Goal: Task Accomplishment & Management: Use online tool/utility

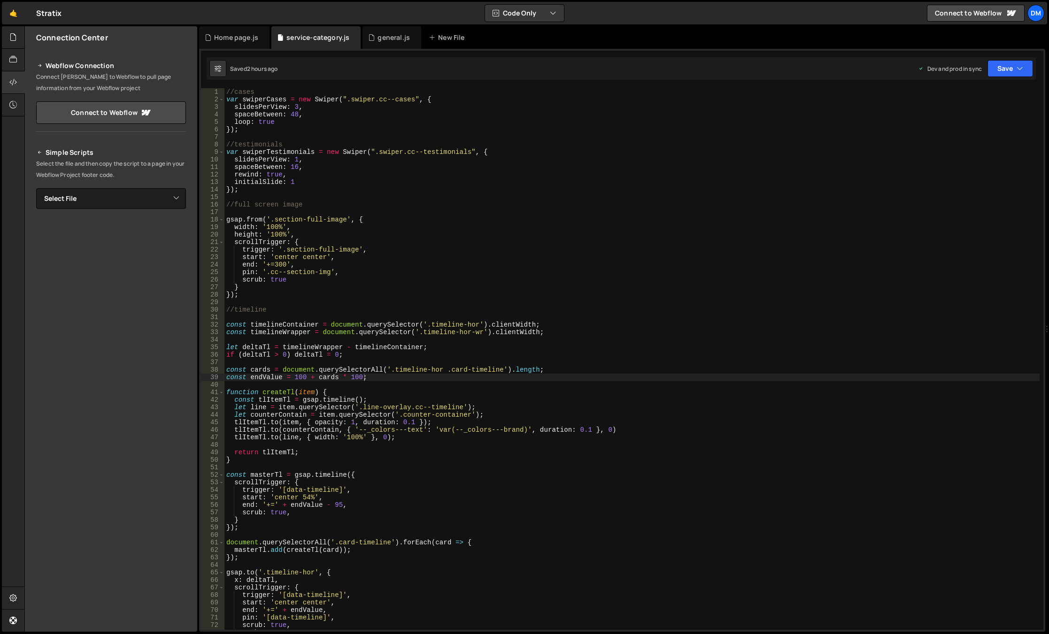
scroll to position [0, 8]
click at [232, 38] on div "Home page.js" at bounding box center [236, 37] width 44 height 9
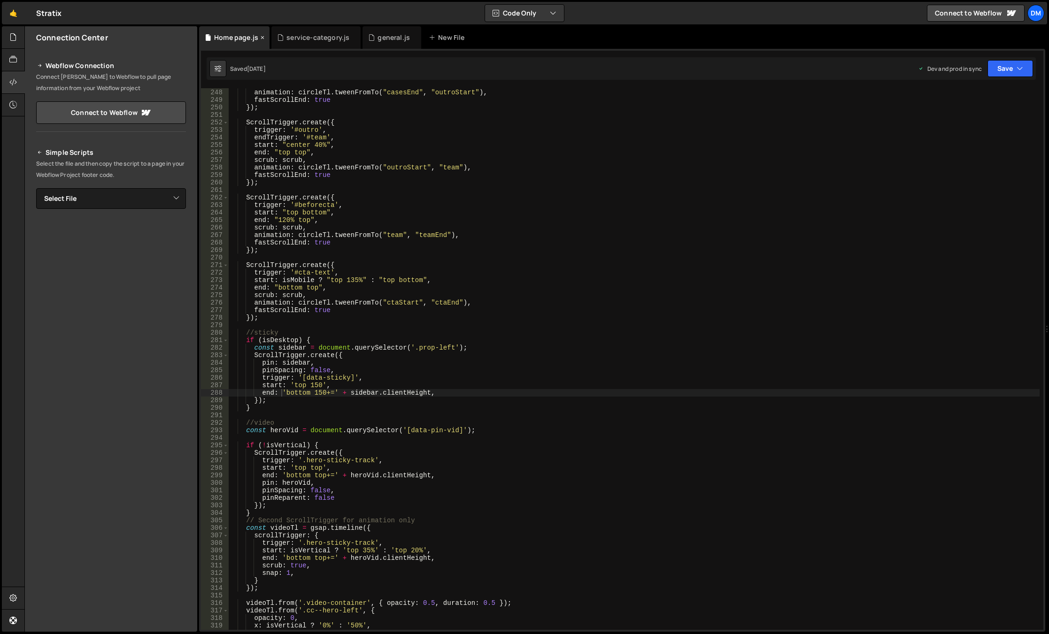
scroll to position [1855, 0]
click at [8, 40] on div at bounding box center [13, 37] width 23 height 23
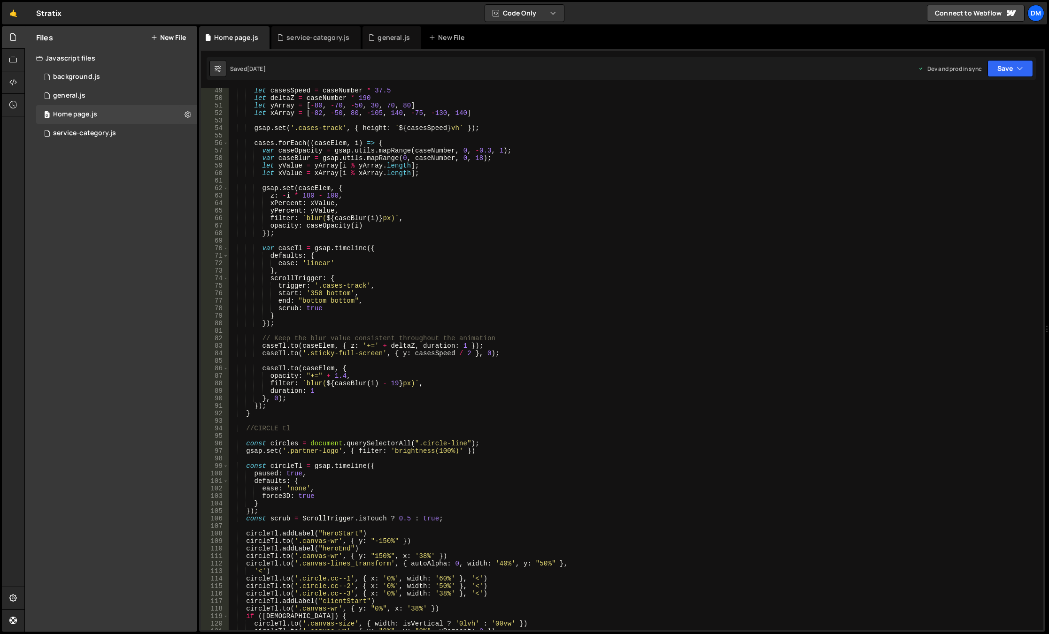
scroll to position [0, 0]
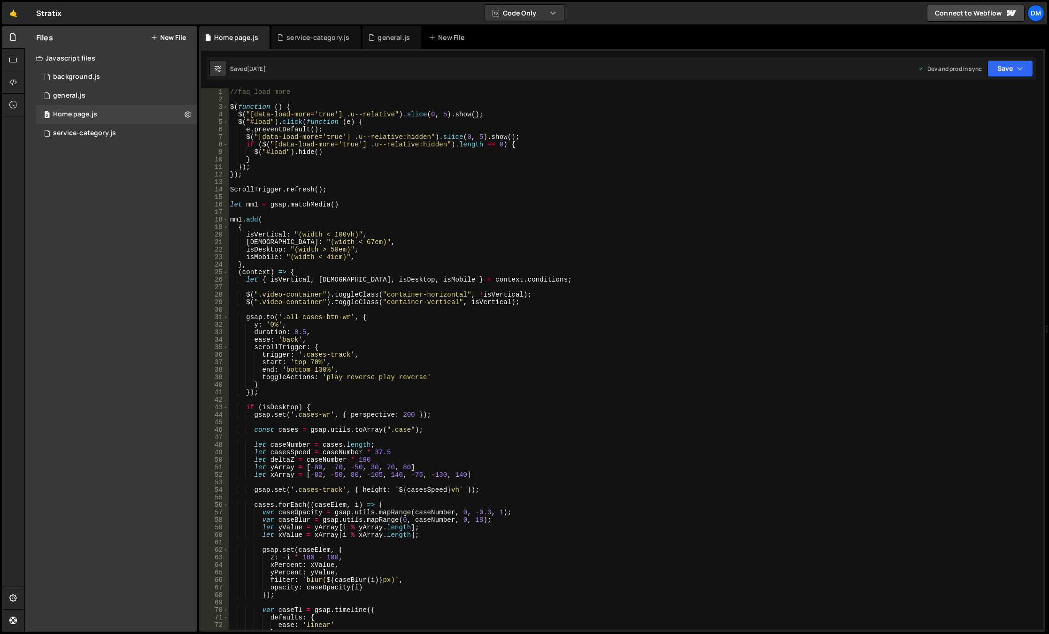
click at [363, 169] on div "//faq load more $ ( function ( ) { $ ( "[data-load-more='true'] .u--relative" )…" at bounding box center [633, 366] width 811 height 557
click at [553, 370] on div "//faq load more $ ( function ( ) { $ ( "[data-load-more='true'] .u--relative" )…" at bounding box center [633, 366] width 811 height 557
type textarea "end: 'bottom 130%',"
type input "з"
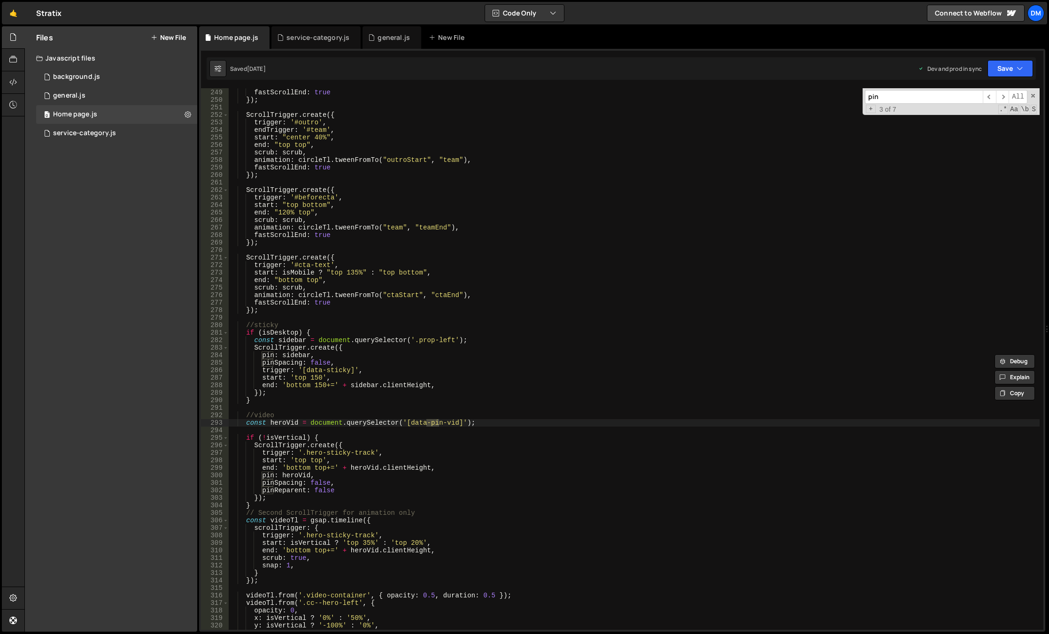
type input "pin"
click at [319, 328] on div "animation : circleTl . tweenFromTo ( "casesEnd" , "outroStart" ) , fastScrollEn…" at bounding box center [633, 359] width 811 height 557
click at [319, 331] on div "animation : circleTl . tweenFromTo ( "casesEnd" , "outroStart" ) , fastScrollEn…" at bounding box center [633, 359] width 811 height 557
type textarea "if (isDesktop) {"
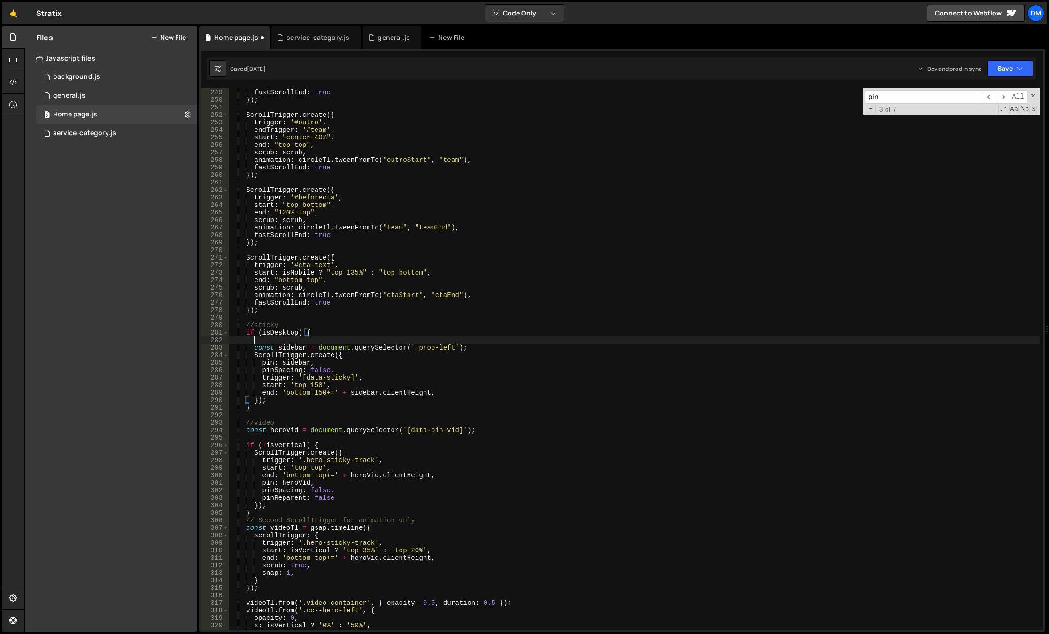
scroll to position [0, 1]
click at [274, 400] on div "animation : circleTl . tweenFromTo ( "casesEnd" , "outroStart" ) , fastScrollEn…" at bounding box center [633, 359] width 811 height 557
type textarea "});"
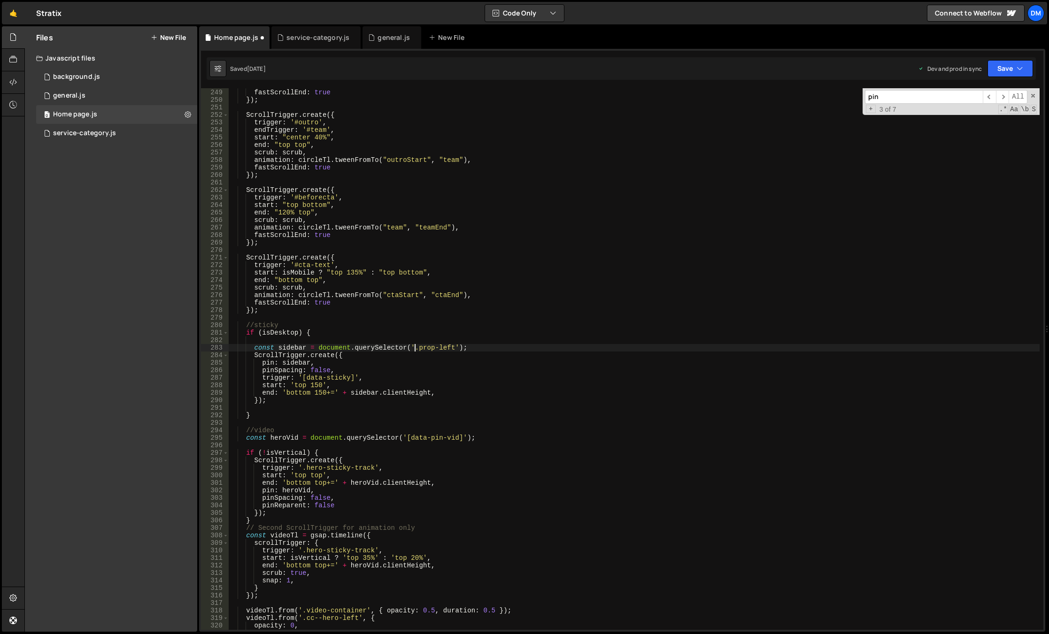
click at [416, 349] on div "animation : circleTl . tweenFromTo ( "casesEnd" , "outroStart" ) , fastScrollEn…" at bounding box center [633, 359] width 811 height 557
drag, startPoint x: 417, startPoint y: 349, endPoint x: 451, endPoint y: 348, distance: 33.3
click at [451, 348] on div "animation : circleTl . tweenFromTo ( "casesEnd" , "outroStart" ) , fastScrollEn…" at bounding box center [633, 359] width 811 height 557
click at [457, 334] on div "animation : circleTl . tweenFromTo ( "casesEnd" , "outroStart" ) , fastScrollEn…" at bounding box center [633, 359] width 811 height 557
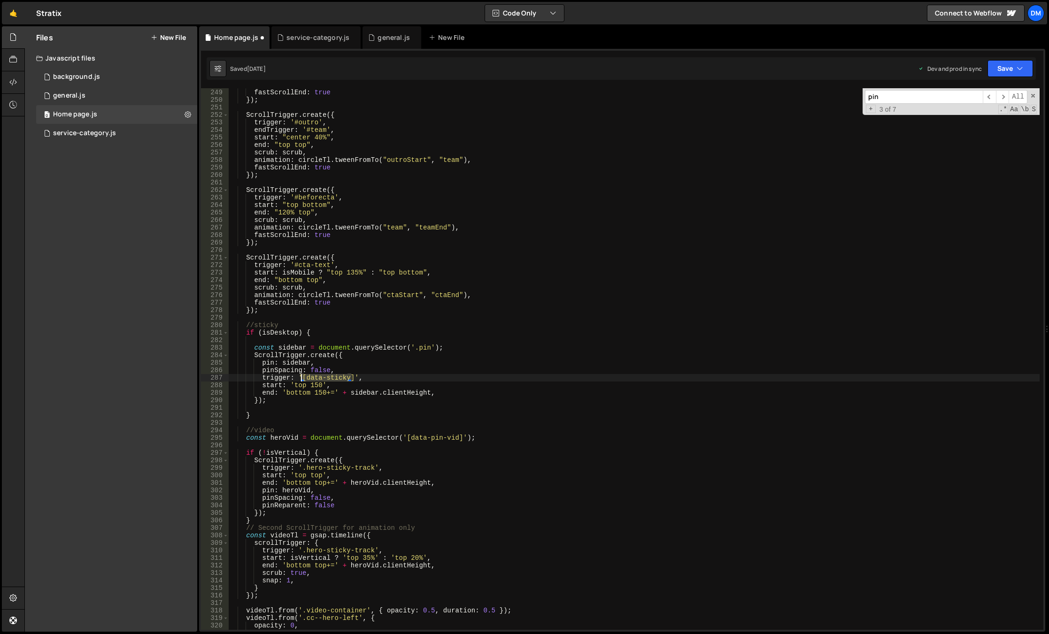
drag, startPoint x: 351, startPoint y: 378, endPoint x: 300, endPoint y: 379, distance: 51.2
click at [300, 379] on div "animation : circleTl . tweenFromTo ( "casesEnd" , "outroStart" ) , fastScrollEn…" at bounding box center [633, 359] width 811 height 557
click at [343, 333] on div "animation : circleTl . tweenFromTo ( "casesEnd" , "outroStart" ) , fastScrollEn…" at bounding box center [633, 359] width 811 height 557
type textarea "if (isDesktop) {"
click at [342, 336] on div "animation : circleTl . tweenFromTo ( "casesEnd" , "outroStart" ) , fastScrollEn…" at bounding box center [633, 359] width 811 height 557
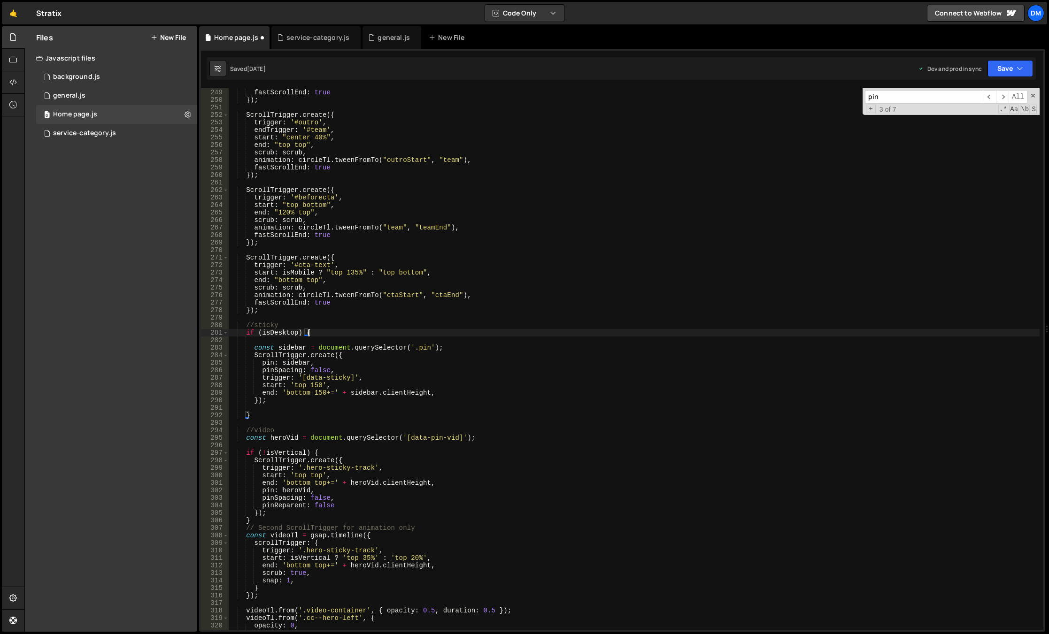
click at [340, 338] on div "animation : circleTl . tweenFromTo ( "casesEnd" , "outroStart" ) , fastScrollEn…" at bounding box center [633, 359] width 811 height 557
paste textarea "[data-sticky]')"
type textarea "const pinContainer = document.querySelectorAll('[data-sticky]');"
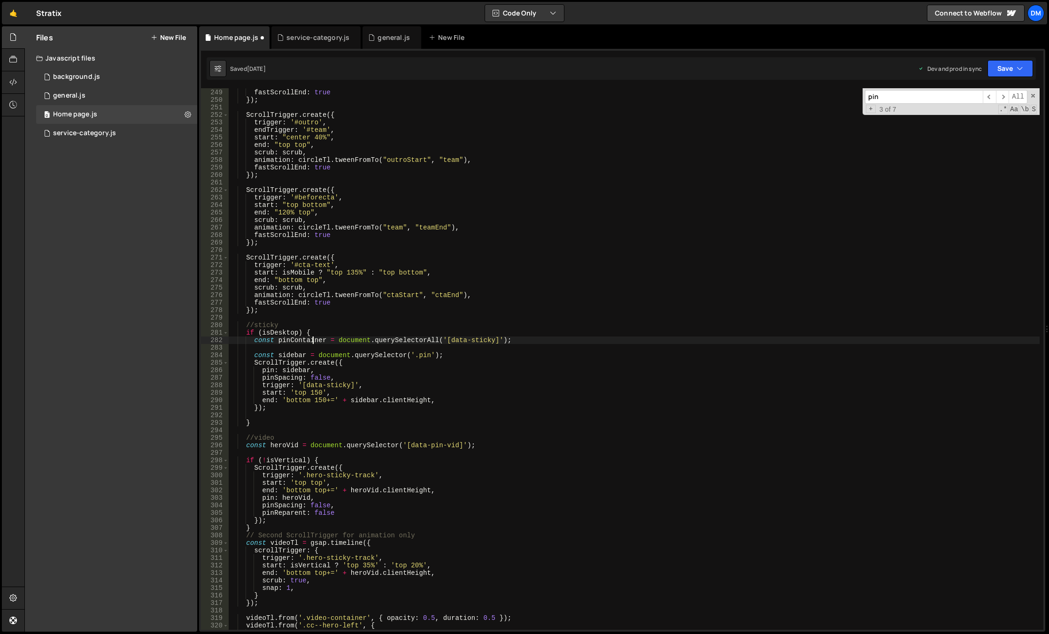
click at [311, 340] on div "animation : circleTl . tweenFromTo ( "casesEnd" , "outroStart" ) , fastScrollEn…" at bounding box center [633, 359] width 811 height 557
type textarea "const pinContainer = document.querySelectorAll('[data-sticky]');"
click at [307, 344] on div "animation : circleTl . tweenFromTo ( "casesEnd" , "outroStart" ) , fastScrollEn…" at bounding box center [633, 359] width 811 height 542
click at [307, 344] on div "animation : circleTl . tweenFromTo ( "casesEnd" , "outroStart" ) , fastScrollEn…" at bounding box center [633, 359] width 811 height 557
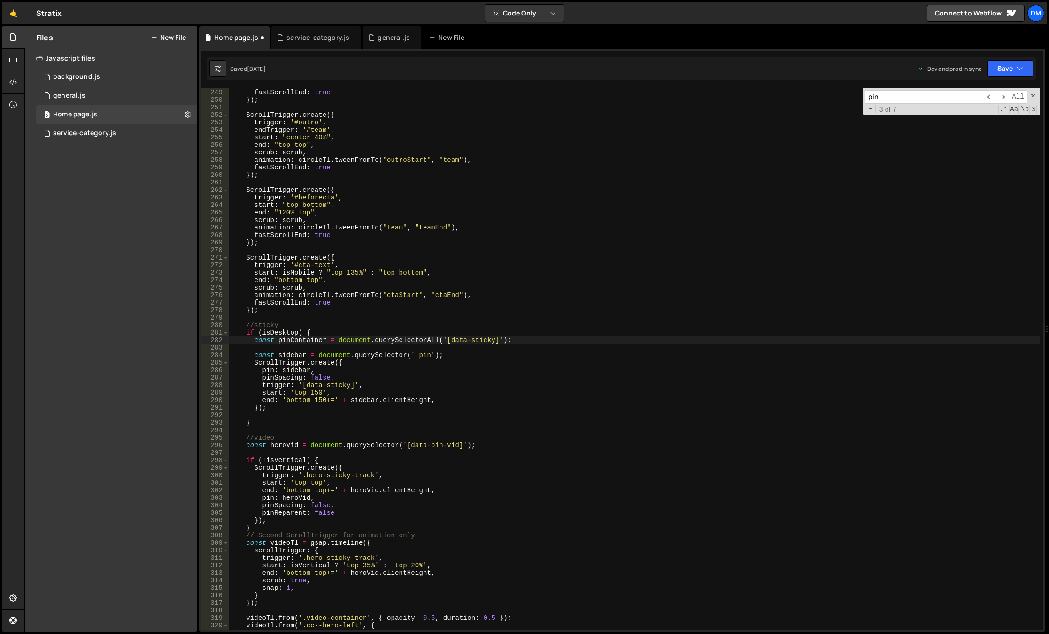
click at [304, 346] on div "animation : circleTl . tweenFromTo ( "casesEnd" , "outroStart" ) , fastScrollEn…" at bounding box center [633, 359] width 811 height 557
click at [295, 357] on div "toA rray local querySelec to r A ll local ou t r o St a rt local t estim o ni a…" at bounding box center [339, 399] width 136 height 92
click at [296, 348] on div "animation : circleTl . tweenFromTo ( "casesEnd" , "outroStart" ) , fastScrollEn…" at bounding box center [633, 359] width 811 height 557
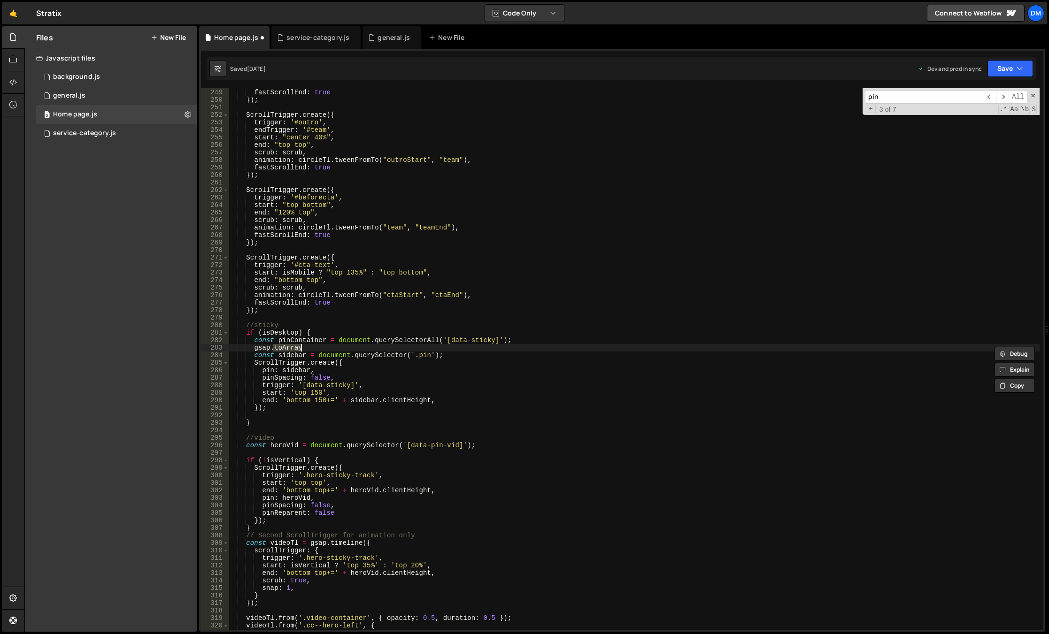
type textarea "gsap.toArray"
click at [924, 97] on input "pin" at bounding box center [924, 97] width 118 height 14
click at [923, 97] on input "pin" at bounding box center [924, 97] width 118 height 14
paste input "toArray"
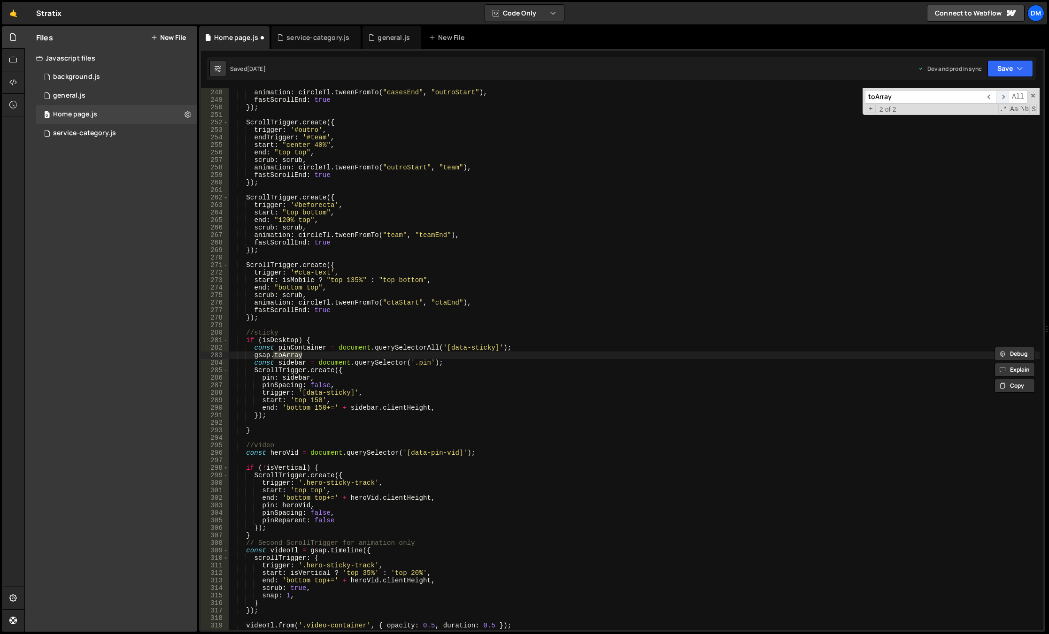
scroll to position [1855, 0]
type input "toArray"
click at [282, 352] on div "scrub : scrub , animation : circleTl . tweenFromTo ( "casesEnd" , "outroStart" …" at bounding box center [633, 359] width 811 height 542
click at [274, 354] on div "scrub : scrub , animation : circleTl . tweenFromTo ( "casesEnd" , "outroStart" …" at bounding box center [633, 359] width 811 height 557
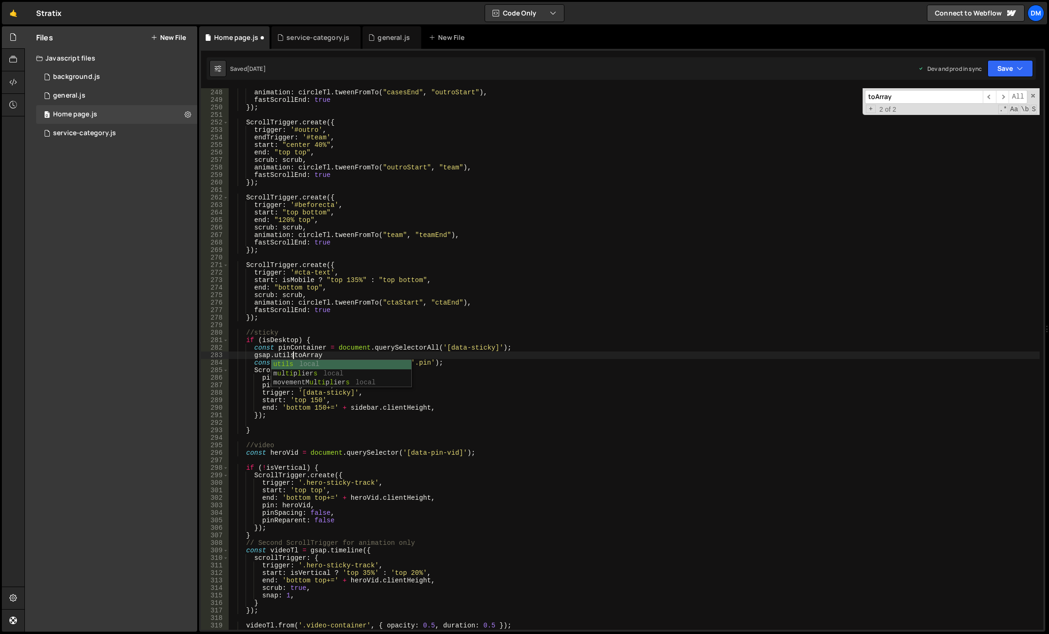
type textarea "gsap.utils.toArray"
click at [341, 355] on div "scrub : scrub , animation : circleTl . tweenFromTo ( "casesEnd" , "outroStart" …" at bounding box center [633, 359] width 811 height 557
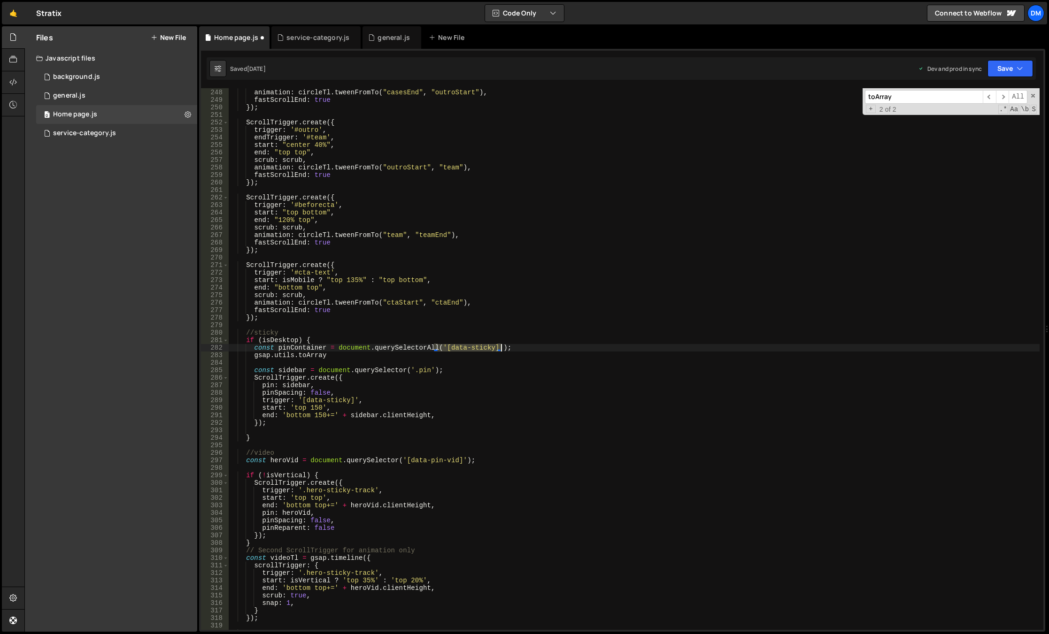
drag, startPoint x: 435, startPoint y: 348, endPoint x: 501, endPoint y: 350, distance: 66.3
click at [501, 350] on div "scrub : scrub , animation : circleTl . tweenFromTo ( "casesEnd" , "outroStart" …" at bounding box center [633, 359] width 811 height 557
type textarea "const pinContainer = document.querySelectorAll('[data-sticky]');"
drag, startPoint x: 517, startPoint y: 347, endPoint x: 204, endPoint y: 346, distance: 313.2
click at [204, 346] on div "const pinContainer = document.querySelectorAll('[data-sticky]'); 247 248 249 25…" at bounding box center [622, 359] width 842 height 542
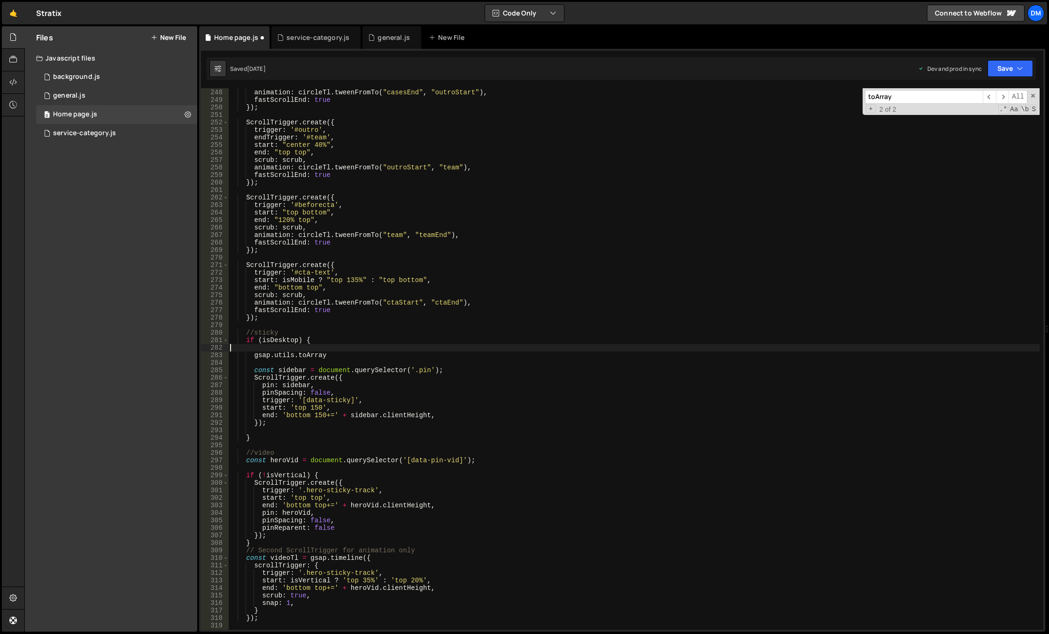
scroll to position [0, 0]
click at [352, 355] on div "scrub : scrub , animation : circleTl . tweenFromTo ( "casesEnd" , "outroStart" …" at bounding box center [633, 359] width 811 height 557
paste textarea "('[data-sticky]')"
type textarea "const pinContainers = gsap.utils.toArray('[data-sticky]');"
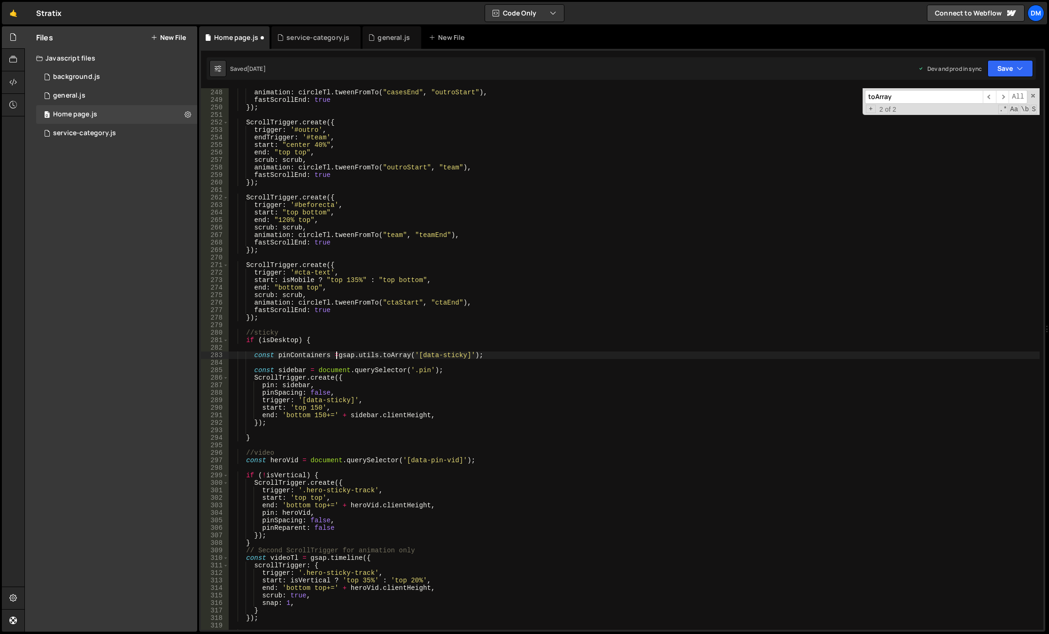
scroll to position [0, 8]
click at [309, 354] on div "scrub : scrub , animation : circleTl . tweenFromTo ( "casesEnd" , "outroStart" …" at bounding box center [633, 359] width 811 height 557
click at [501, 355] on div "scrub : scrub , animation : circleTl . tweenFromTo ( "casesEnd" , "outroStart" …" at bounding box center [633, 359] width 811 height 557
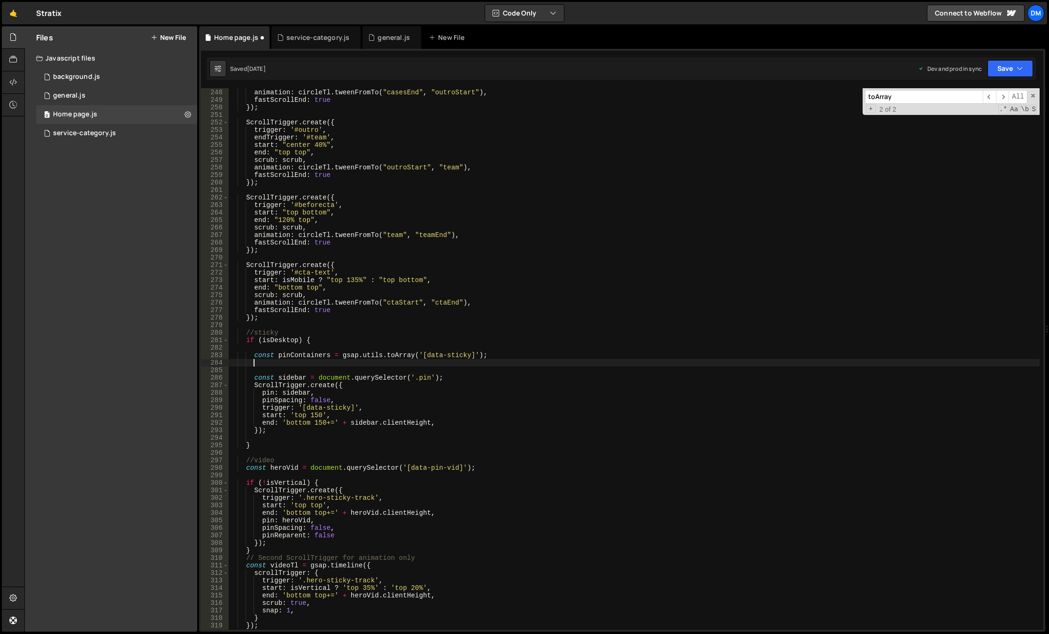
scroll to position [0, 1]
paste textarea "pinContainers"
click at [366, 356] on div "scrub : scrub , animation : circleTl . tweenFromTo ( "casesEnd" , "outroStart" …" at bounding box center [633, 359] width 811 height 557
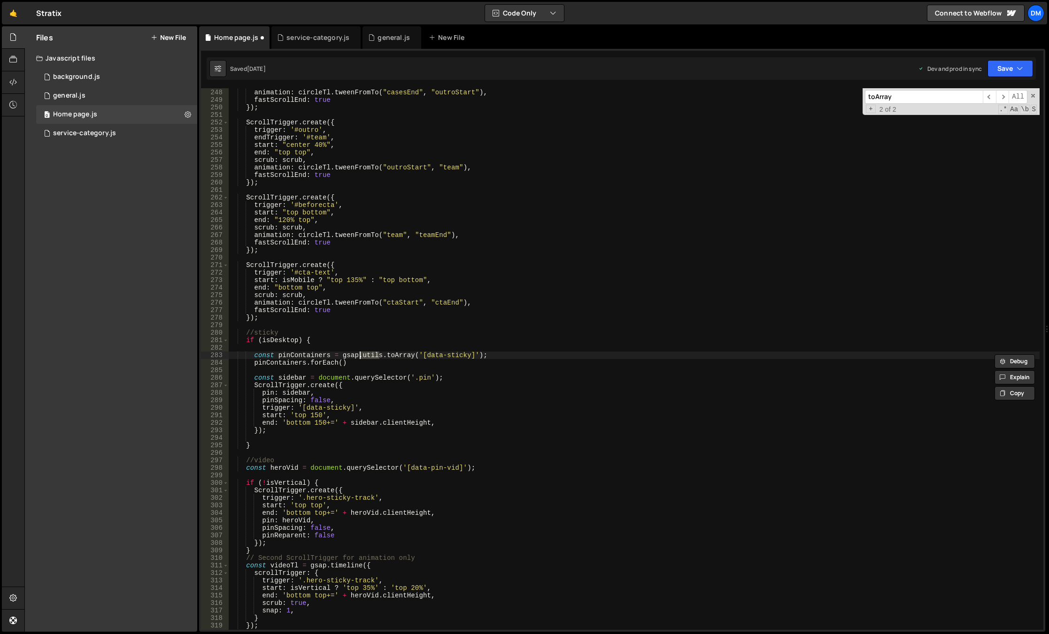
type textarea "const pinContainers = gsap.utils.toArray('[data-sticky]');"
click at [933, 99] on input "toArray" at bounding box center [924, 97] width 118 height 14
paste input "utils"
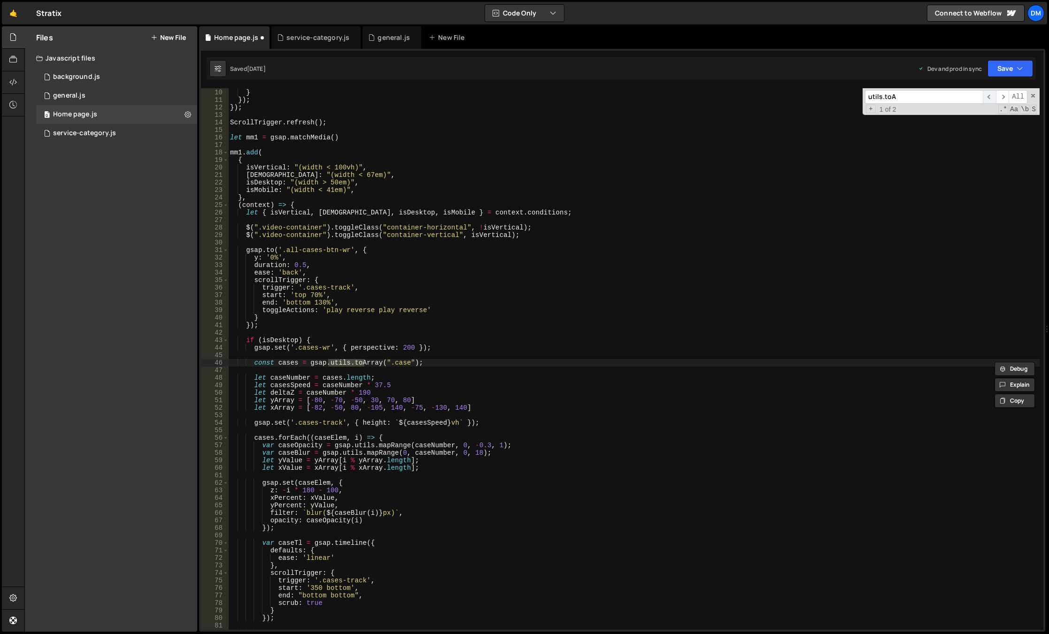
scroll to position [1855, 0]
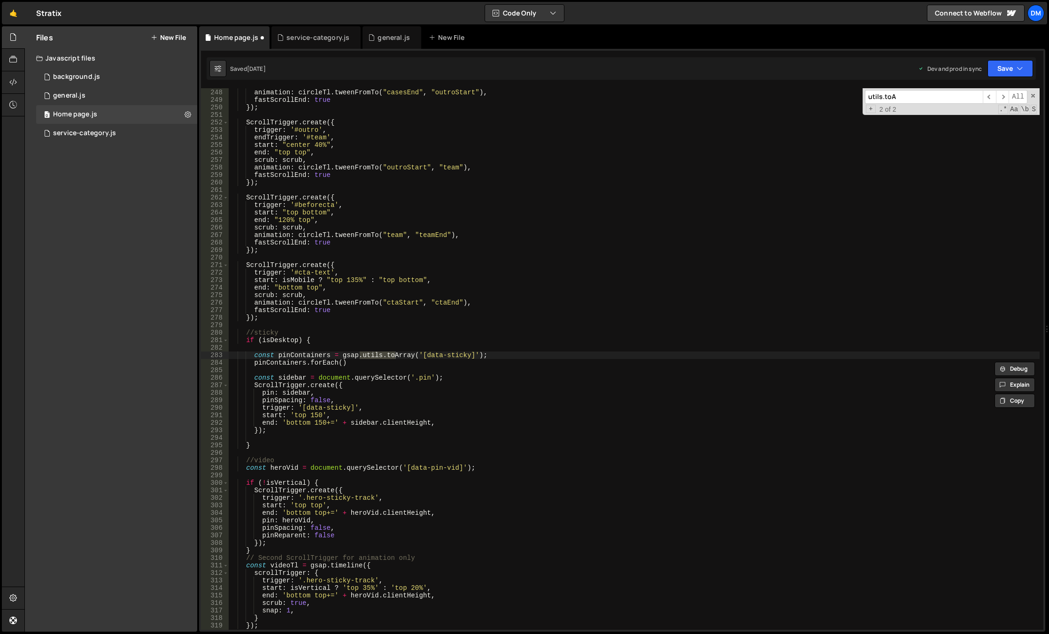
type input "utils.toA"
click at [368, 360] on div "scrub : scrub , animation : circleTl . tweenFromTo ( "casesEnd" , "outroStart" …" at bounding box center [633, 359] width 811 height 557
drag, startPoint x: 340, startPoint y: 360, endPoint x: 340, endPoint y: 382, distance: 22.1
click at [340, 360] on div "scrub : scrub , animation : circleTl . tweenFromTo ( "casesEnd" , "outroStart" …" at bounding box center [633, 359] width 811 height 557
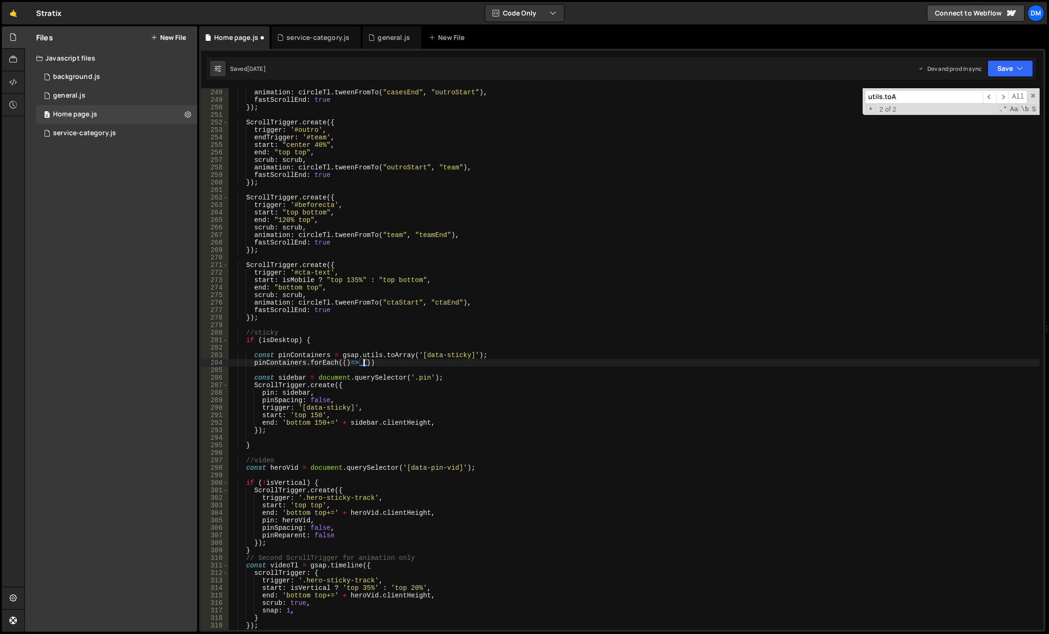
type textarea "pinContainers.forEach(()=> {})"
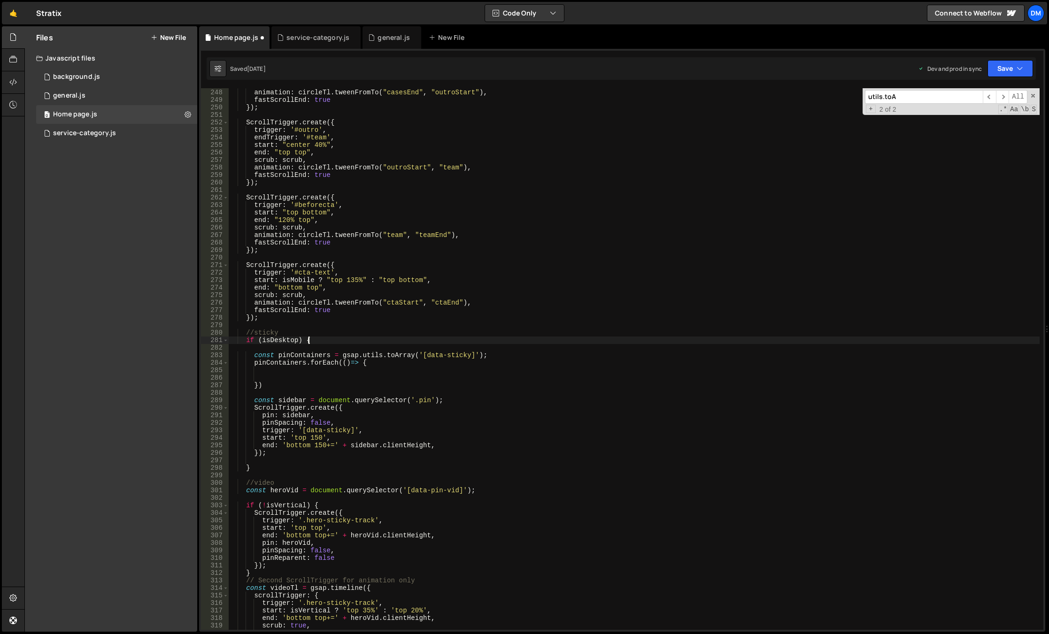
click at [308, 340] on div "scrub : scrub , animation : circleTl . tweenFromTo ( "casesEnd" , "outroStart" …" at bounding box center [633, 359] width 811 height 557
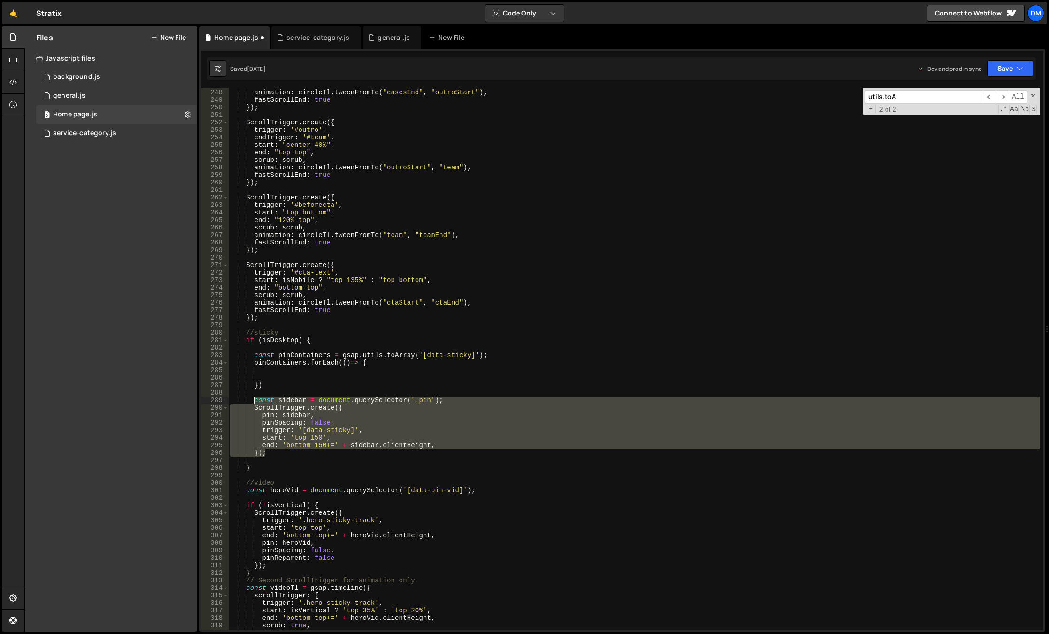
drag, startPoint x: 280, startPoint y: 451, endPoint x: 253, endPoint y: 401, distance: 57.4
click at [253, 401] on div "scrub : scrub , animation : circleTl . tweenFromTo ( "casesEnd" , "outroStart" …" at bounding box center [633, 359] width 811 height 557
type textarea "const sidebar = document.querySelector('.pin'); ScrollTrigger.create({"
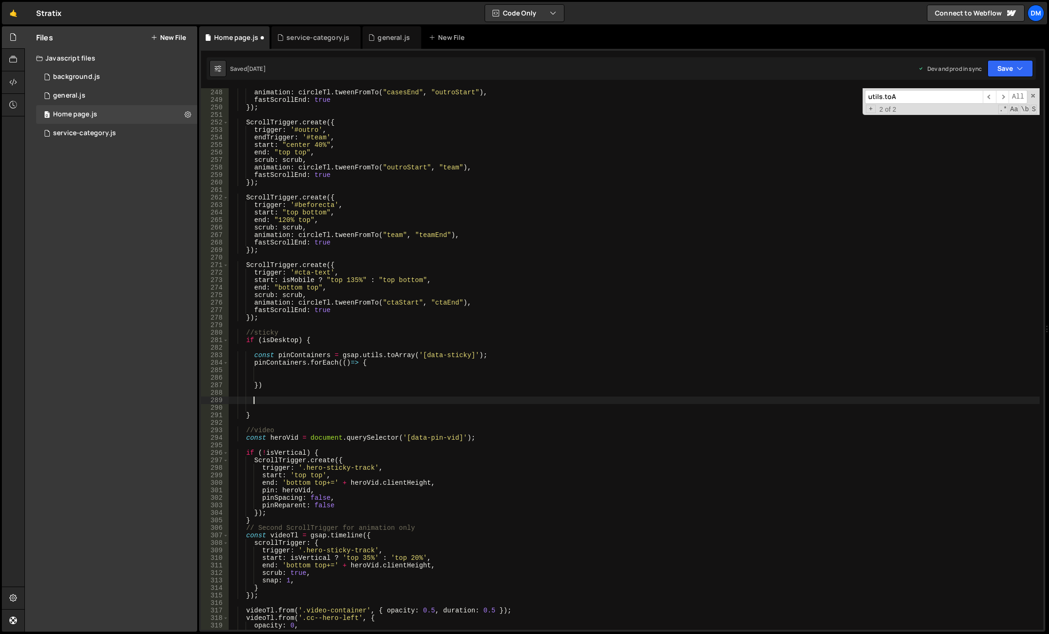
click at [288, 374] on div "scrub : scrub , animation : circleTl . tweenFromTo ( "casesEnd" , "outroStart" …" at bounding box center [633, 359] width 811 height 557
click at [289, 372] on div "scrub : scrub , animation : circleTl . tweenFromTo ( "casesEnd" , "outroStart" …" at bounding box center [633, 359] width 811 height 557
paste textarea "});"
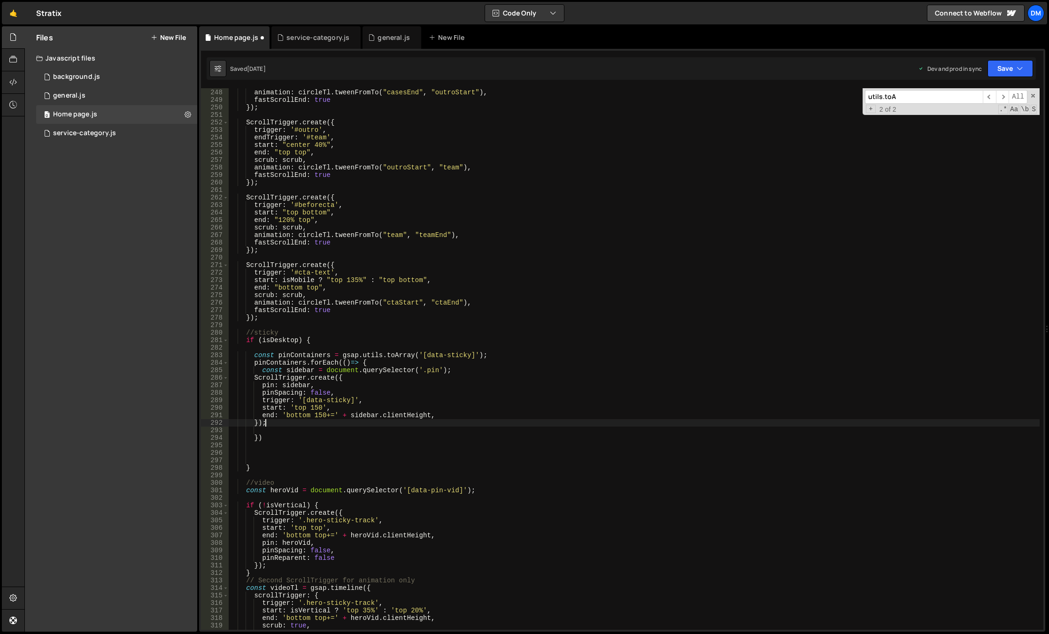
click at [346, 363] on div "scrub : scrub , animation : circleTl . tweenFromTo ( "casesEnd" , "outroStart" …" at bounding box center [633, 359] width 811 height 557
click at [362, 361] on div "scrub : scrub , animation : circleTl . tweenFromTo ( "casesEnd" , "outroStart" …" at bounding box center [633, 359] width 811 height 557
click at [349, 367] on div "scrub : scrub , animation : circleTl . tweenFromTo ( "casesEnd" , "outroStart" …" at bounding box center [633, 359] width 811 height 557
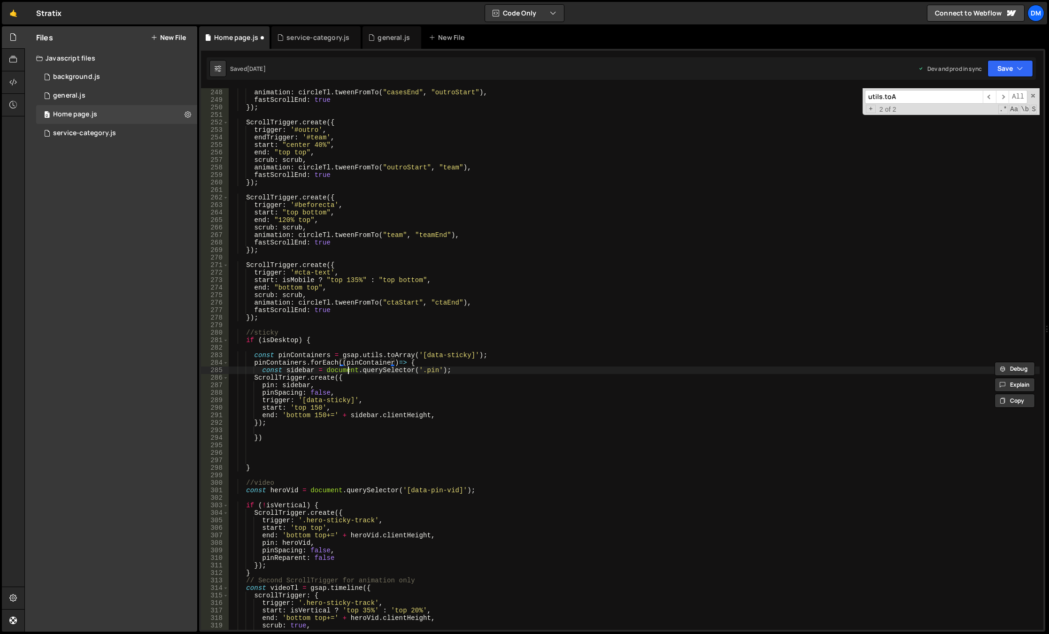
click at [349, 367] on div "scrub : scrub , animation : circleTl . tweenFromTo ( "casesEnd" , "outroStart" …" at bounding box center [633, 359] width 811 height 557
paste textarea "pinContainer"
click at [479, 387] on div "scrub : scrub , animation : circleTl . tweenFromTo ( "casesEnd" , "outroStart" …" at bounding box center [633, 359] width 811 height 557
drag, startPoint x: 297, startPoint y: 399, endPoint x: 356, endPoint y: 400, distance: 58.7
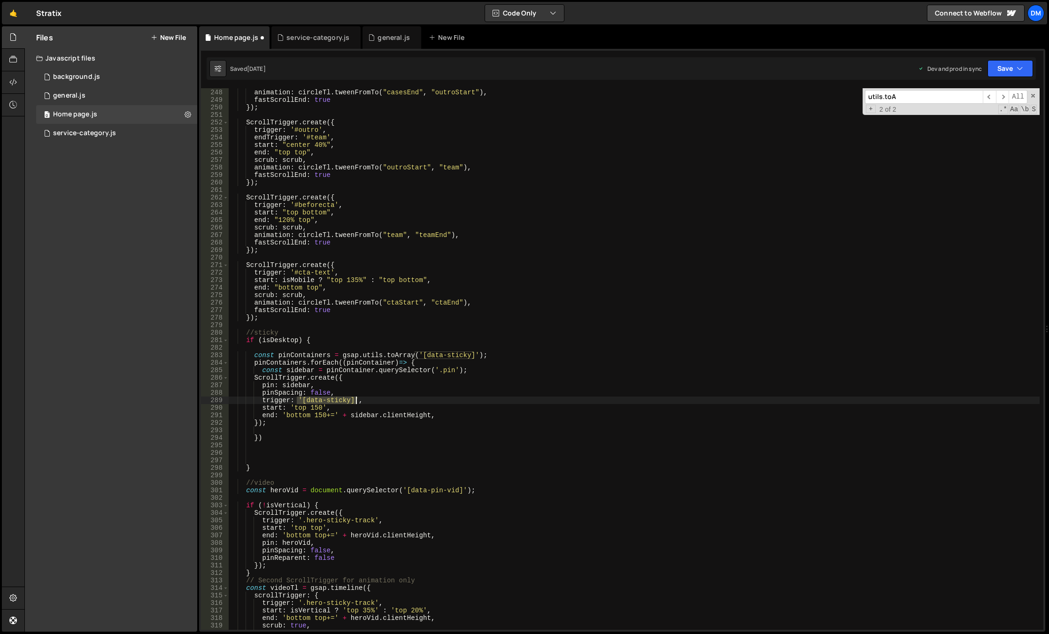
click at [356, 400] on div "scrub : scrub , animation : circleTl . tweenFromTo ( "casesEnd" , "outroStart" …" at bounding box center [633, 359] width 811 height 557
paste textarea "pinContainer"
type textarea "trigger: pinContainer,"
click at [403, 400] on div "scrub : scrub , animation : circleTl . tweenFromTo ( "casesEnd" , "outroStart" …" at bounding box center [633, 359] width 811 height 557
click at [293, 455] on div "scrub : scrub , animation : circleTl . tweenFromTo ( "casesEnd" , "outroStart" …" at bounding box center [633, 359] width 811 height 557
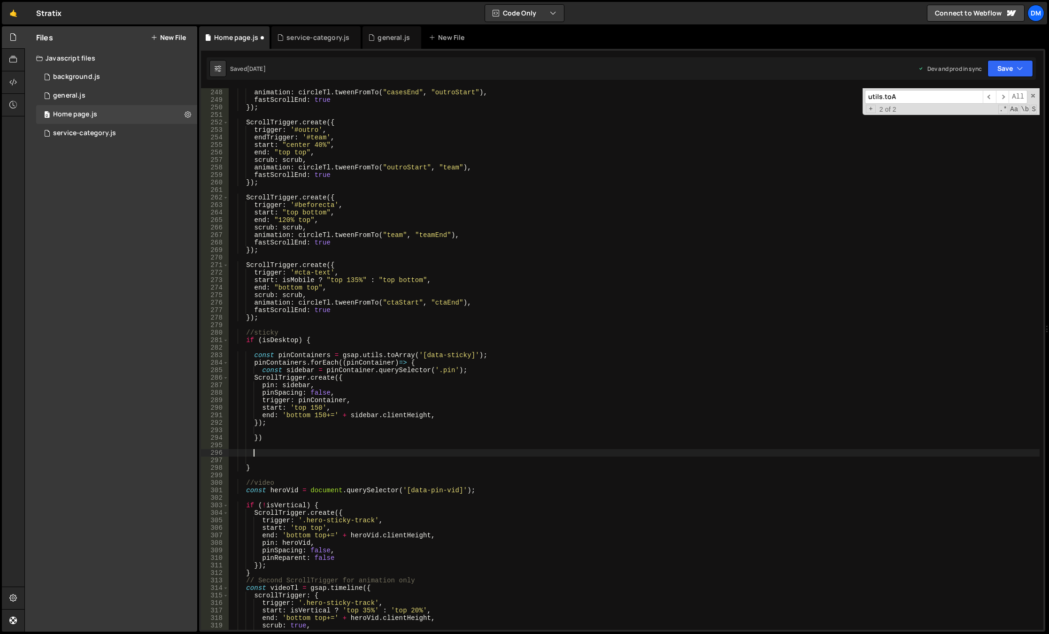
scroll to position [0, 1]
drag, startPoint x: 281, startPoint y: 456, endPoint x: 216, endPoint y: 453, distance: 64.9
click at [216, 453] on div "247 248 249 250 251 252 253 254 255 256 257 258 259 260 261 262 263 264 265 266…" at bounding box center [622, 359] width 842 height 542
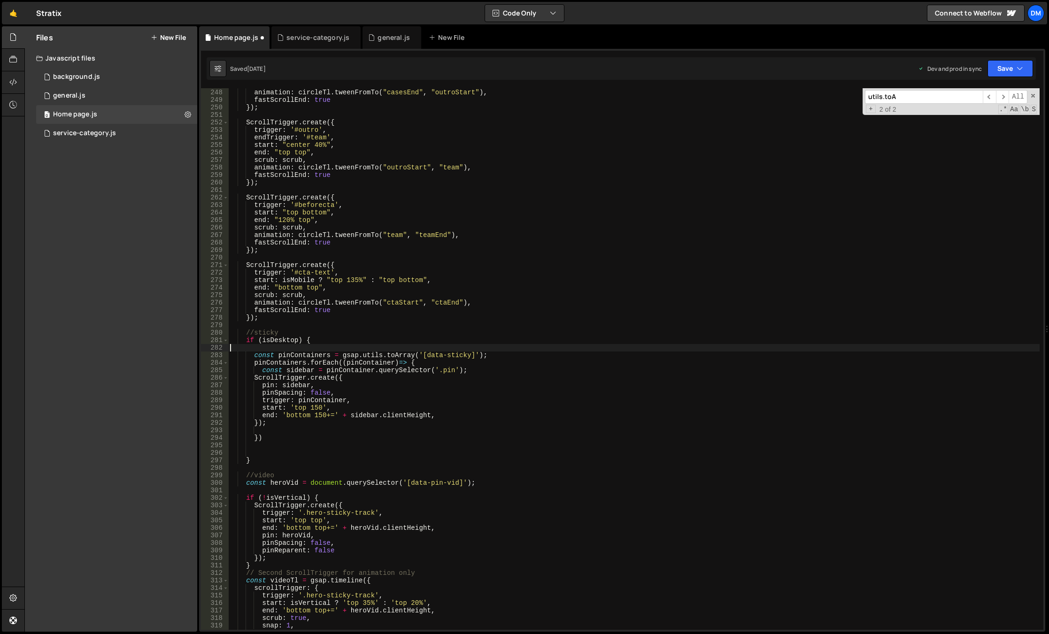
click at [284, 346] on div "scrub : scrub , animation : circleTl . tweenFromTo ( "casesEnd" , "outroStart" …" at bounding box center [633, 359] width 811 height 557
type textarea "if (isDesktop) {"
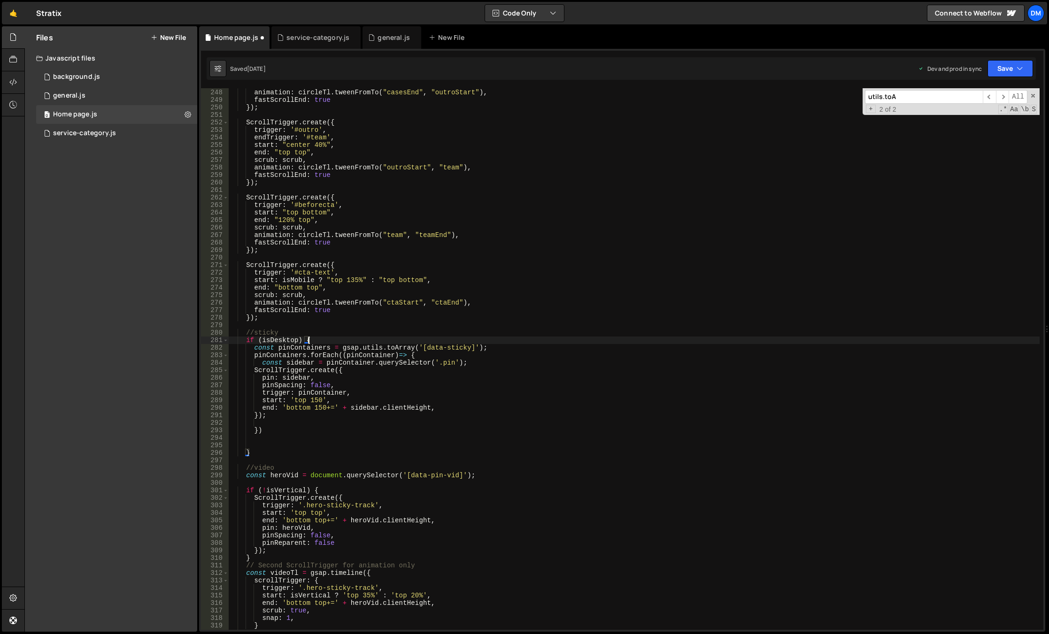
click at [255, 442] on div "scrub : scrub , animation : circleTl . tweenFromTo ( "casesEnd" , "outroStart" …" at bounding box center [633, 359] width 811 height 557
click at [261, 438] on div "scrub : scrub , animation : circleTl . tweenFromTo ( "casesEnd" , "outroStart" …" at bounding box center [633, 359] width 811 height 557
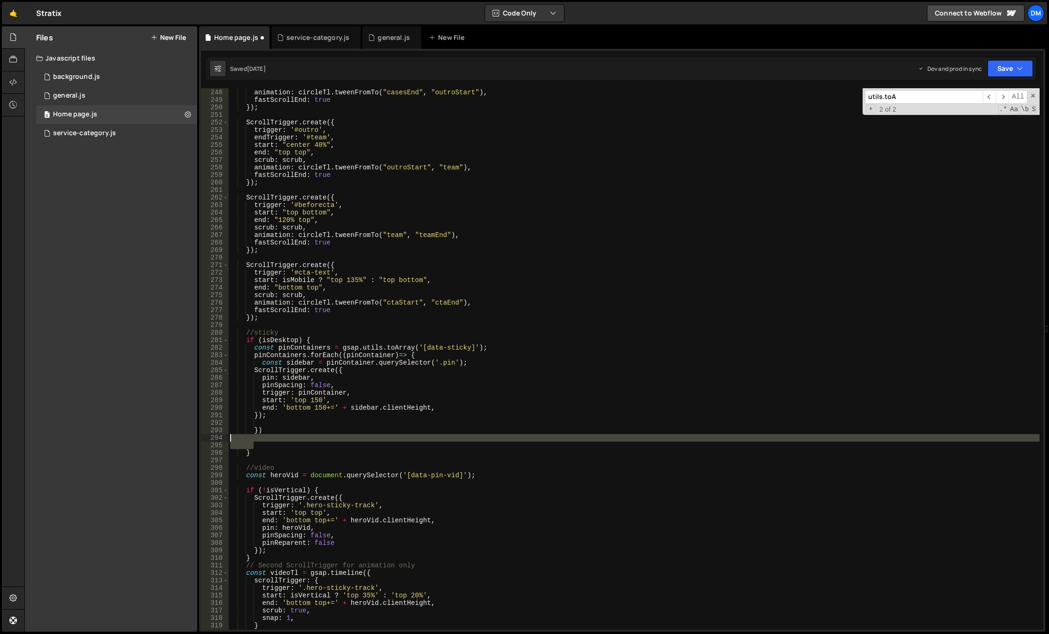
drag, startPoint x: 255, startPoint y: 443, endPoint x: 223, endPoint y: 441, distance: 32.5
click at [223, 441] on div "247 248 249 250 251 252 253 254 255 256 257 258 259 260 261 262 263 264 265 266…" at bounding box center [622, 359] width 842 height 542
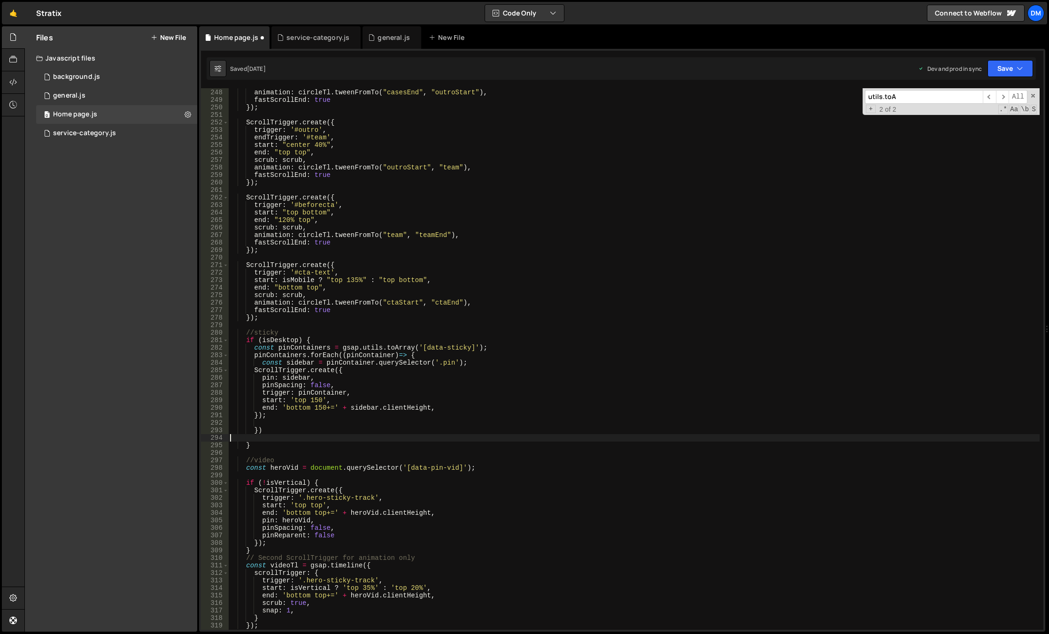
click at [285, 439] on div "scrub : scrub , animation : circleTl . tweenFromTo ( "casesEnd" , "outroStart" …" at bounding box center [633, 359] width 811 height 557
click at [308, 340] on div "scrub : scrub , animation : circleTl . tweenFromTo ( "casesEnd" , "outroStart" …" at bounding box center [633, 359] width 811 height 557
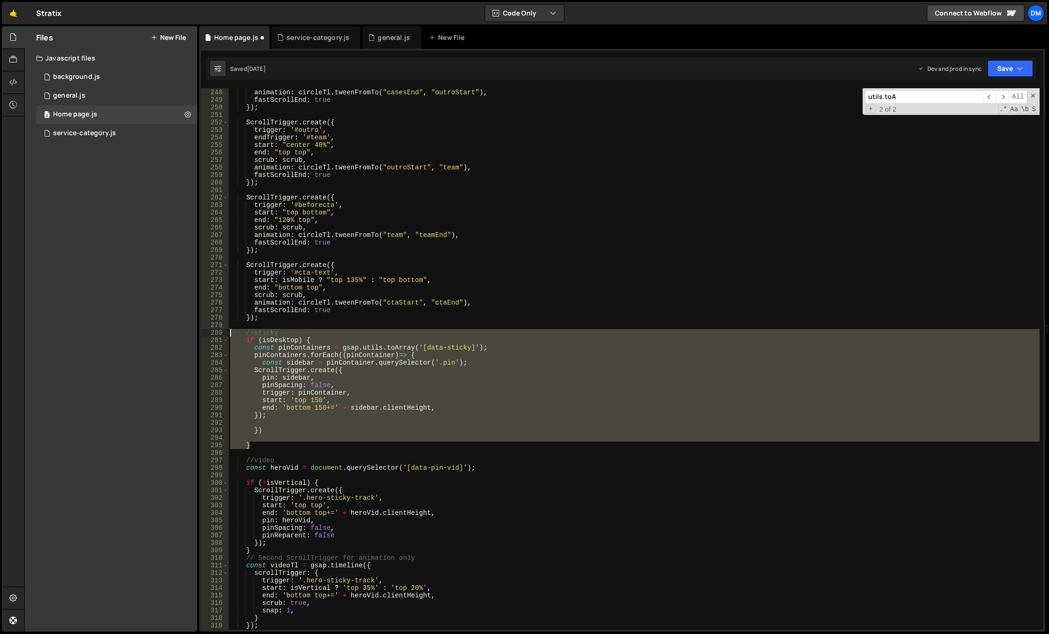
drag, startPoint x: 254, startPoint y: 448, endPoint x: 207, endPoint y: 332, distance: 126.2
click at [207, 332] on div "if (isDesktop) { 247 248 249 250 251 252 253 254 255 256 257 258 259 260 261 26…" at bounding box center [622, 359] width 842 height 542
type textarea "//sticky if (isDesktop) {"
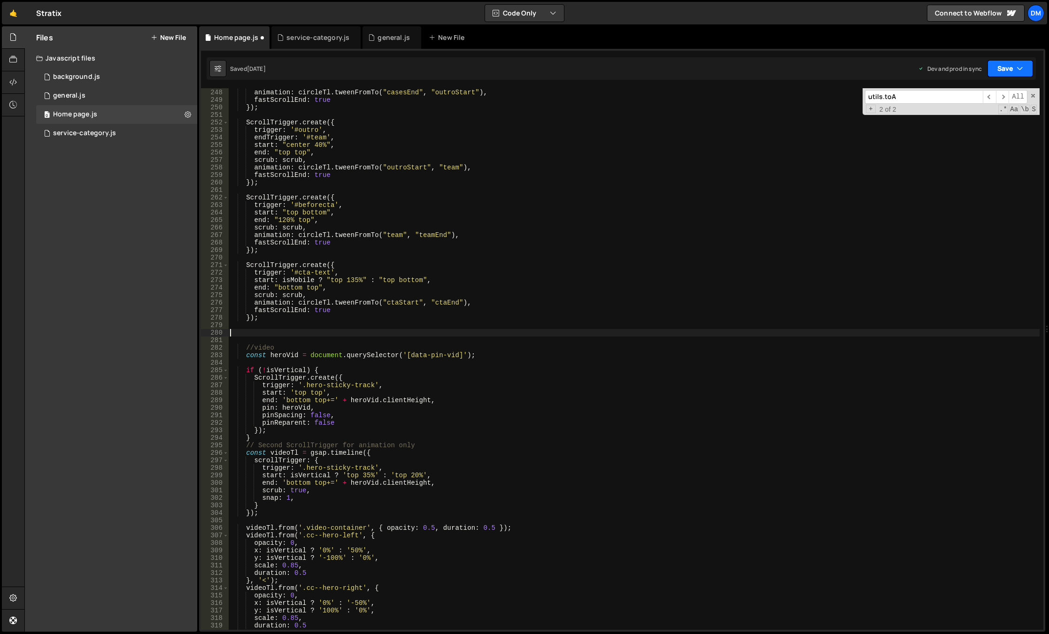
click at [997, 65] on button "Save" at bounding box center [1011, 68] width 46 height 17
click at [995, 131] on div "Saved [DATE]" at bounding box center [979, 132] width 98 height 11
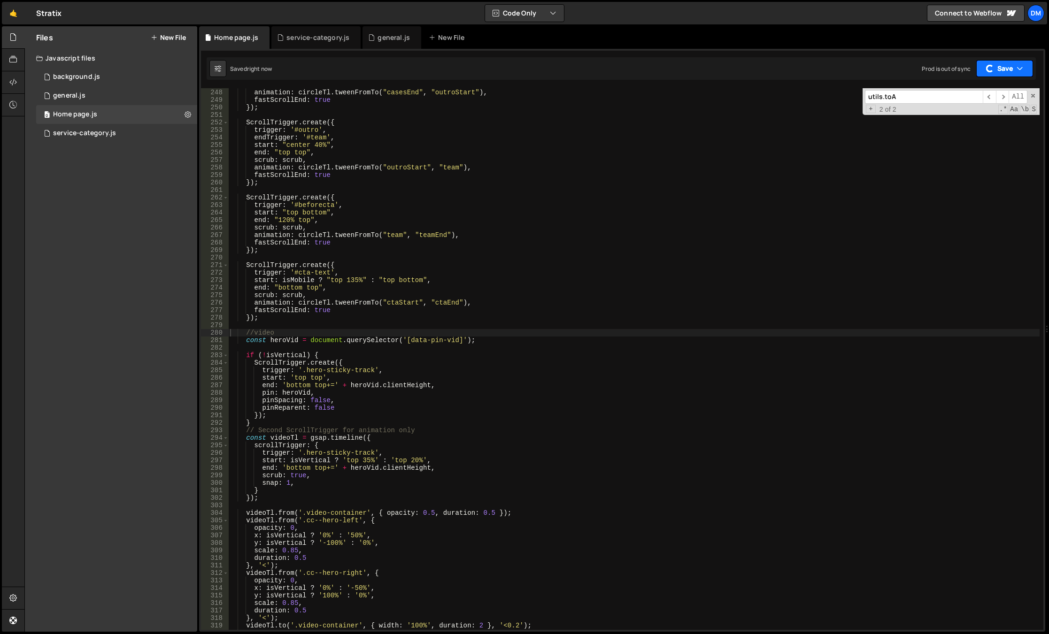
click at [997, 67] on button "Save" at bounding box center [1004, 68] width 57 height 17
click at [972, 95] on div "Save to Staging S" at bounding box center [979, 91] width 98 height 9
click at [307, 40] on div "service-category.js" at bounding box center [317, 37] width 63 height 9
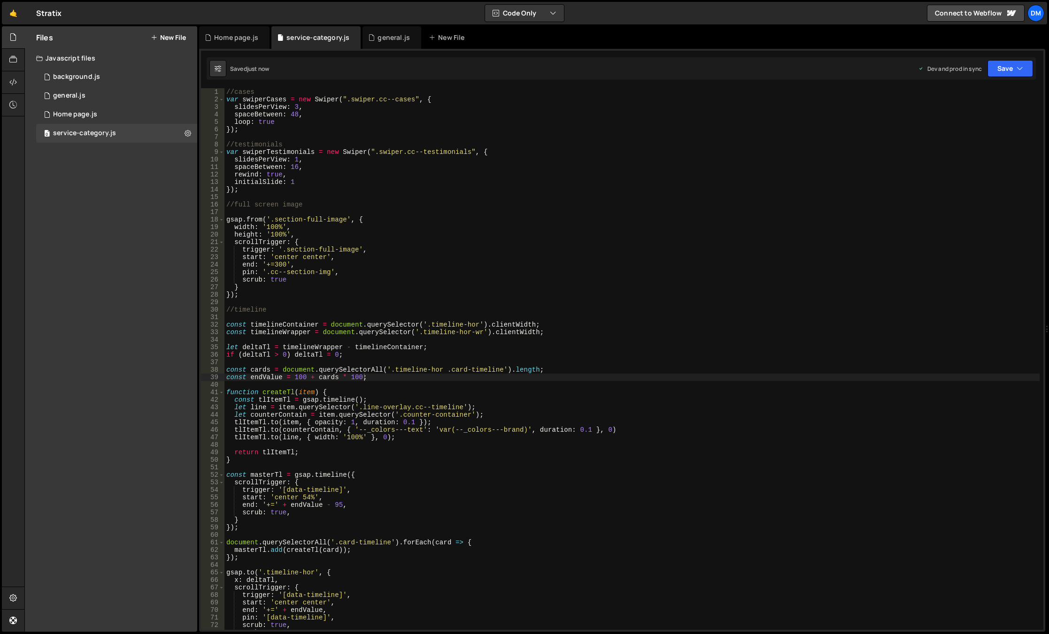
type textarea "scrollTrigger: {"
click at [371, 242] on div "//cases var swiperCases = new Swiper ( ".swiper.cc--cases" , { slidesPerView : …" at bounding box center [631, 366] width 815 height 557
click at [368, 35] on icon at bounding box center [371, 37] width 7 height 9
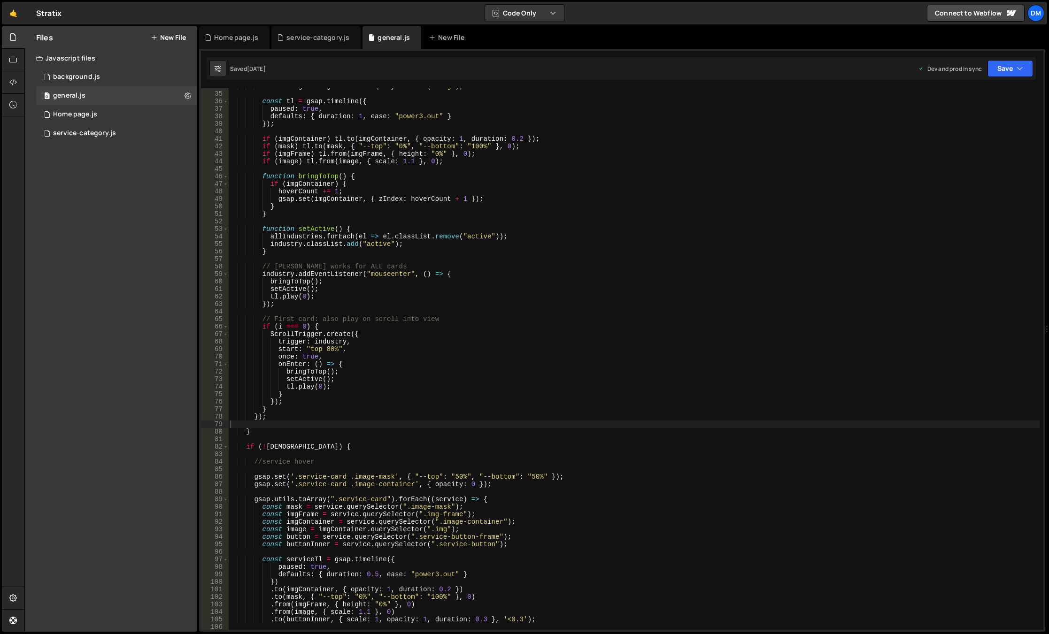
scroll to position [56, 0]
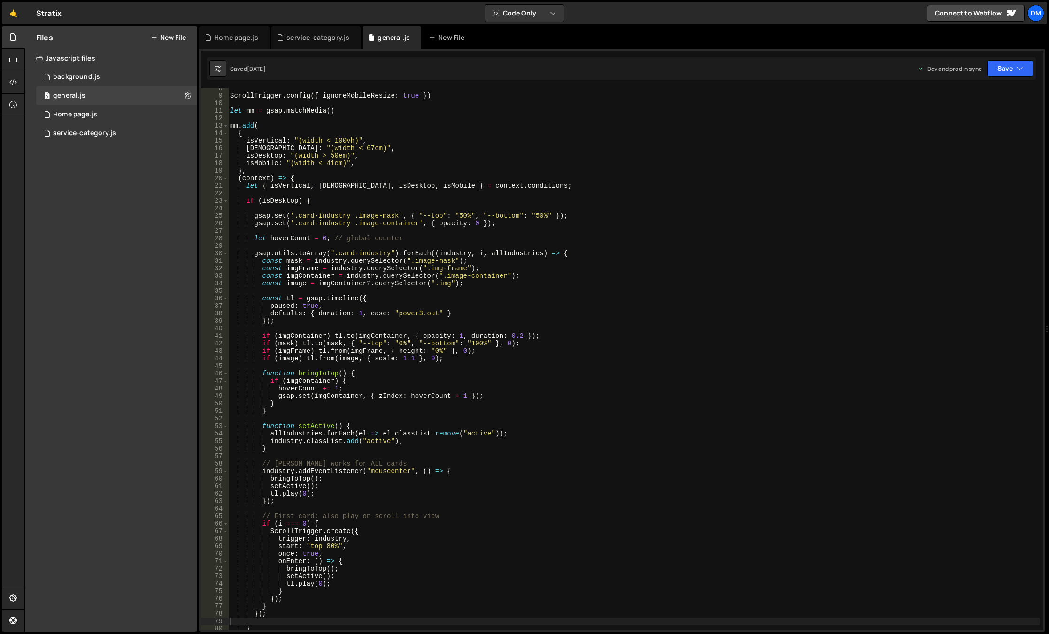
click at [309, 202] on div "ScrollTrigger . config ({ ignoreMobileResize : true }) let mm = gsap . matchMed…" at bounding box center [633, 363] width 811 height 557
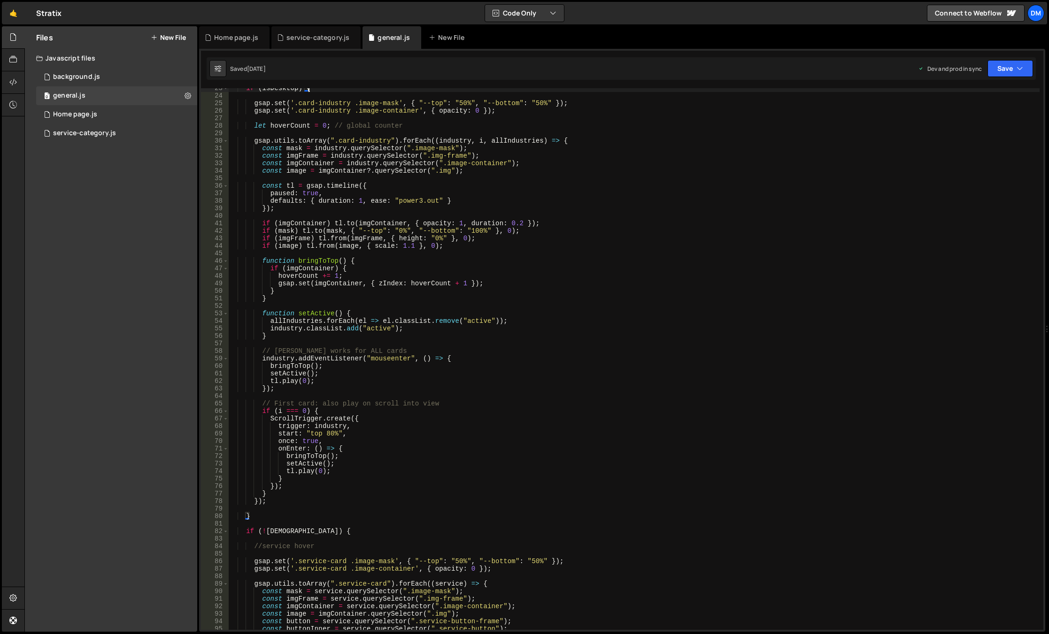
scroll to position [141, 0]
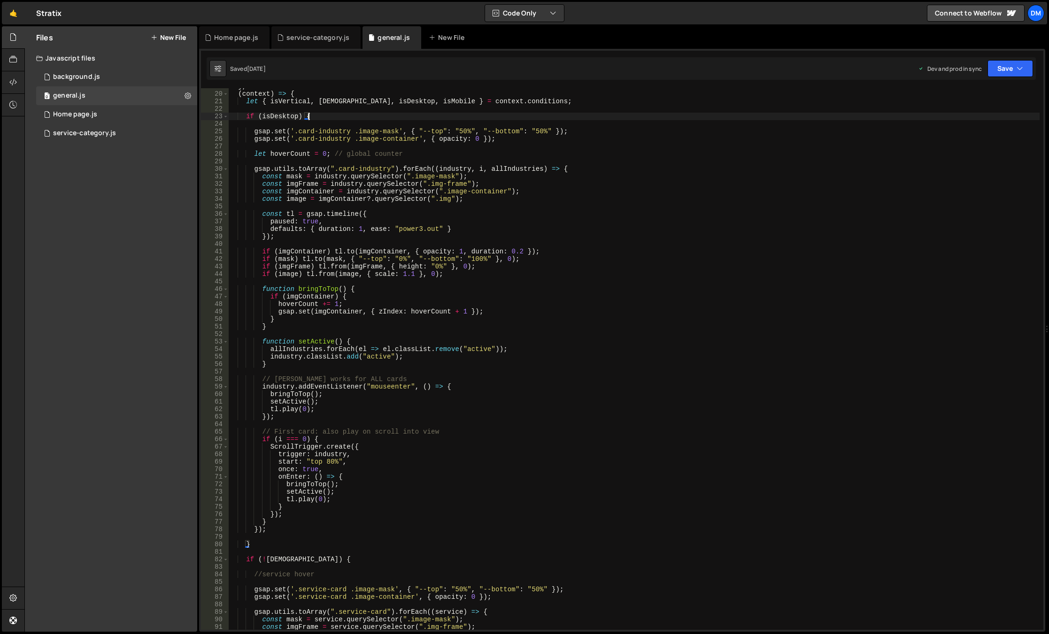
click at [270, 530] on div "} , ( context ) => { let { isVertical , isWide , isDesktop , isMobile } = conte…" at bounding box center [633, 361] width 811 height 557
type textarea "});"
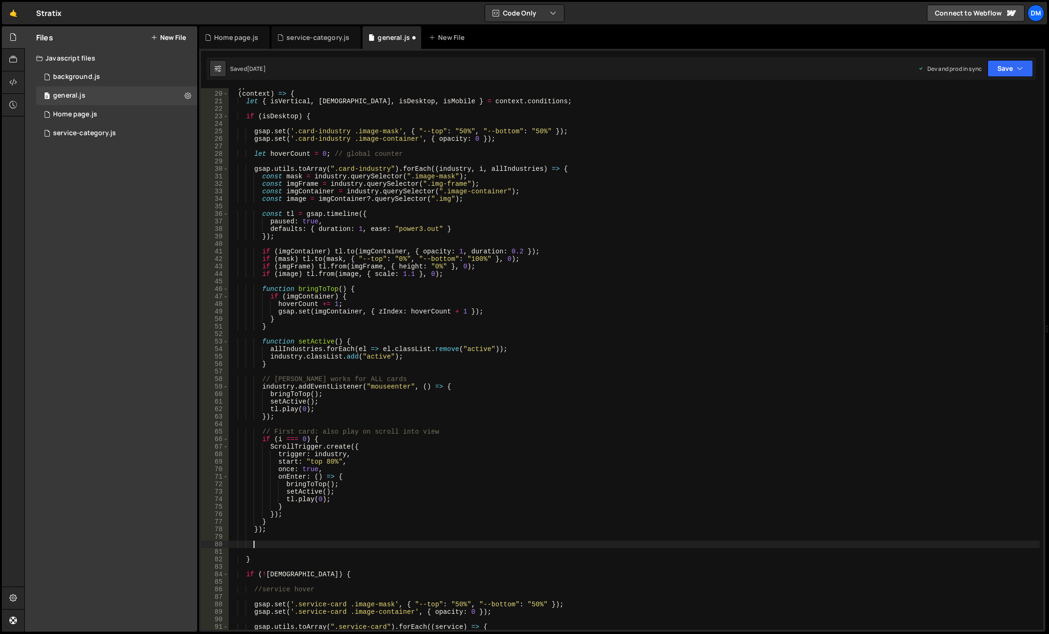
paste textarea "}"
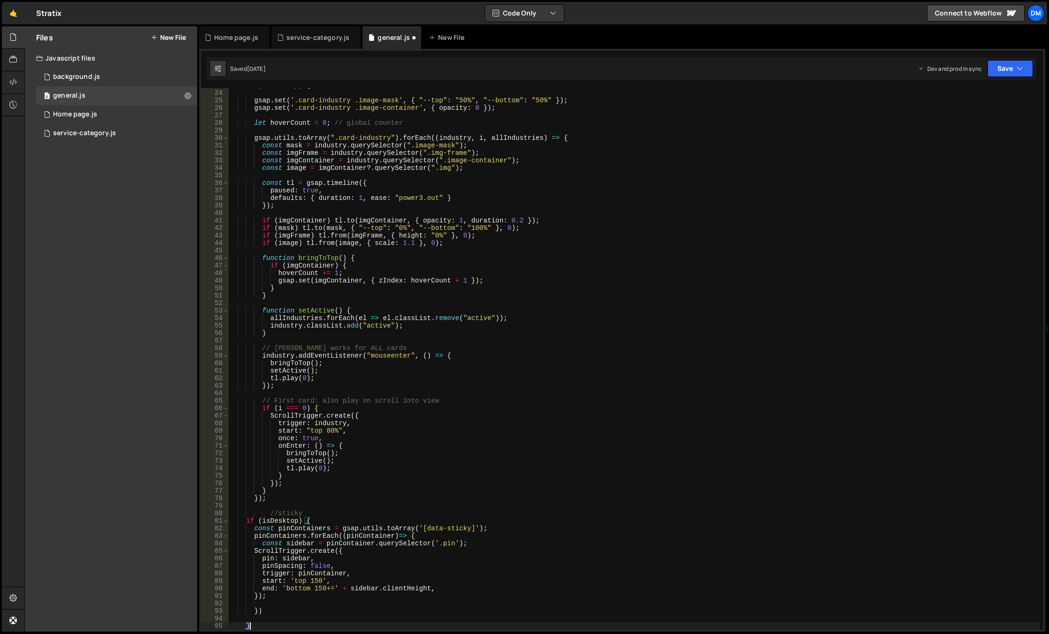
scroll to position [256, 0]
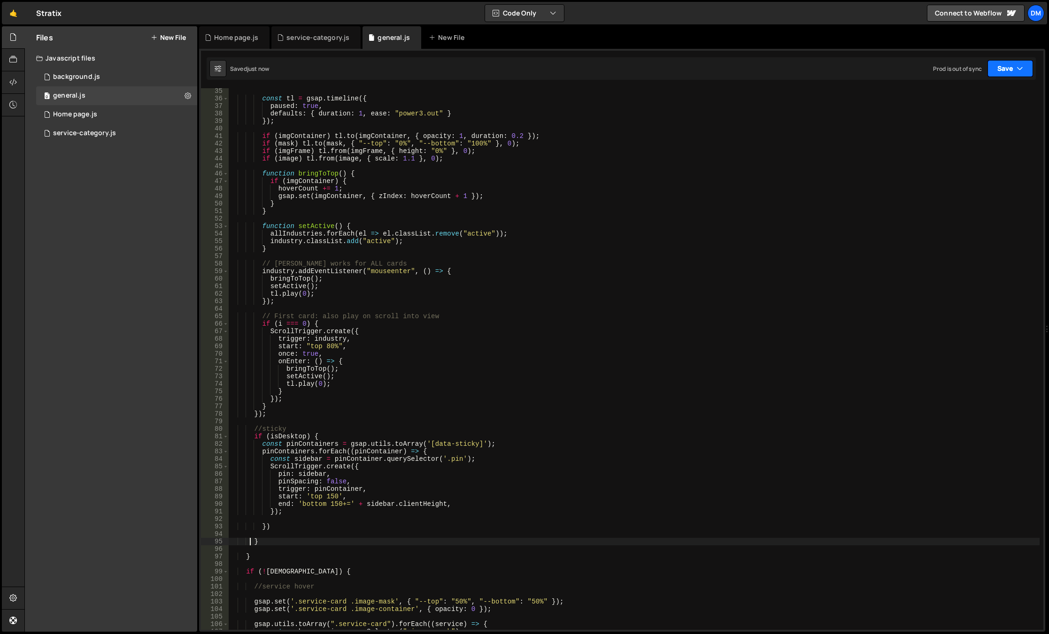
type textarea "}"
click at [1006, 65] on button "Save" at bounding box center [1011, 68] width 46 height 17
click at [961, 128] on div "Saved [DATE]" at bounding box center [979, 132] width 98 height 11
click at [1000, 66] on button "Save" at bounding box center [1004, 68] width 57 height 17
click at [966, 100] on div "just now" at bounding box center [957, 102] width 22 height 8
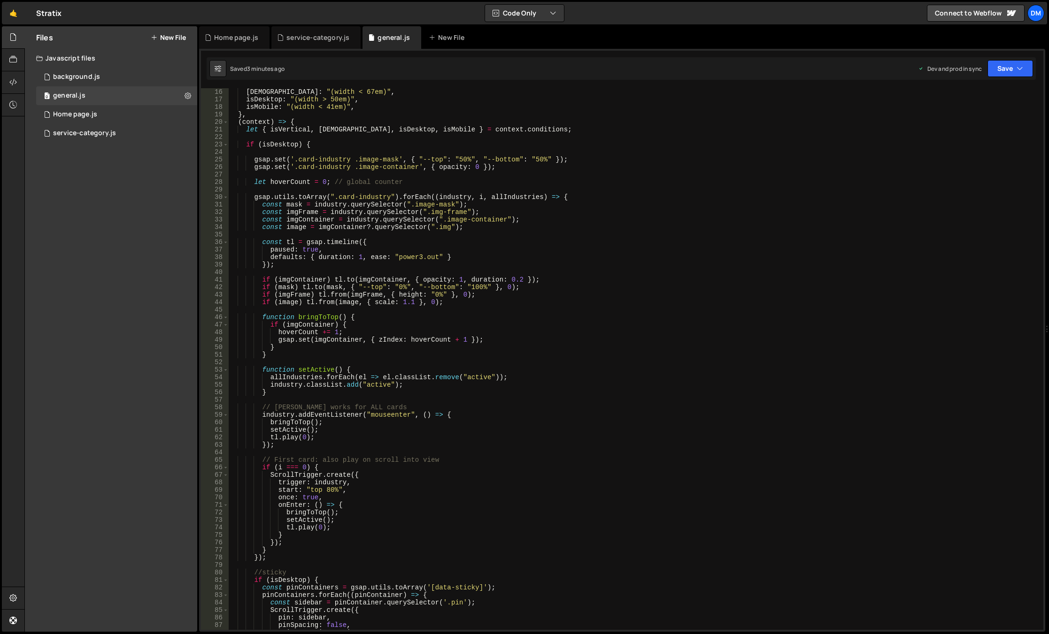
scroll to position [0, 0]
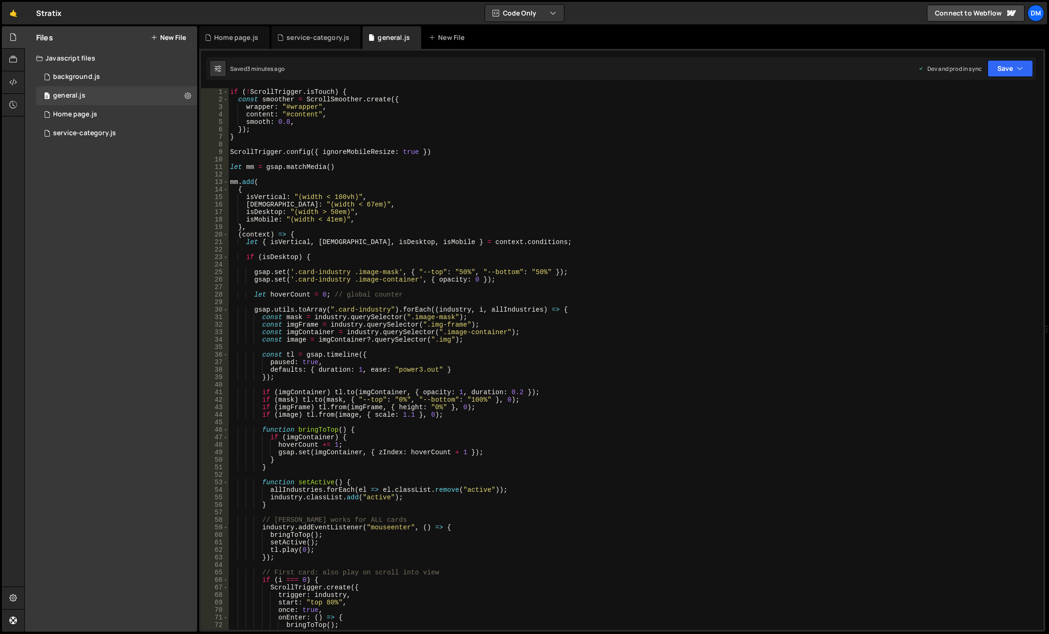
click at [375, 173] on div "if ( ! ScrollTrigger . isTouch ) { const smoother = ScrollSmoother . create ({ …" at bounding box center [633, 366] width 811 height 557
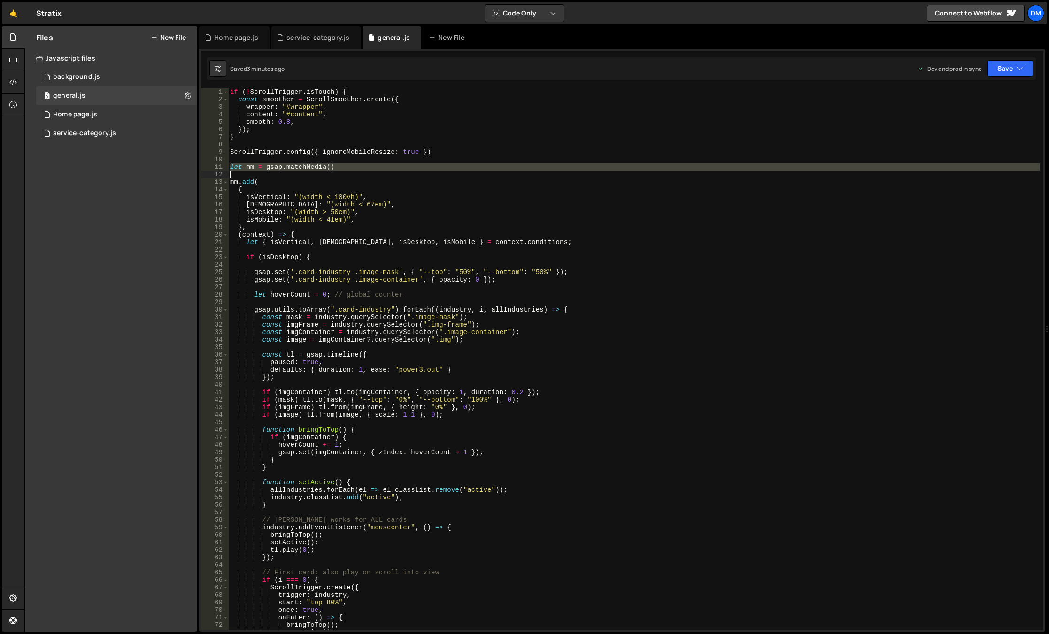
drag, startPoint x: 231, startPoint y: 165, endPoint x: 504, endPoint y: 173, distance: 273.4
click at [504, 173] on div "if ( ! ScrollTrigger . isTouch ) { const smoother = ScrollSmoother . create ({ …" at bounding box center [633, 366] width 811 height 557
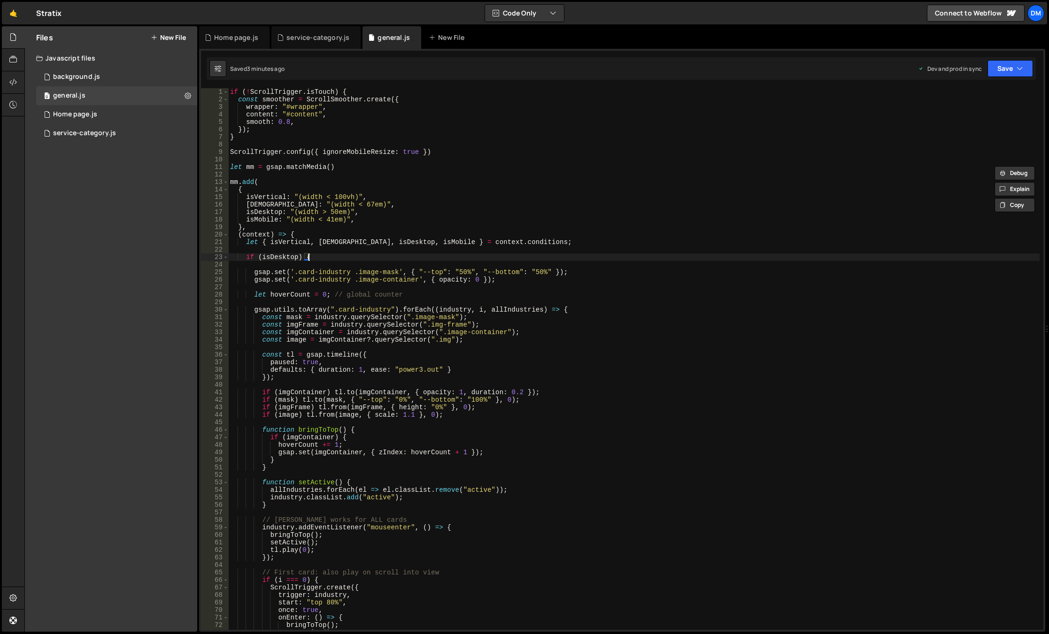
click at [317, 257] on div "if ( ! ScrollTrigger . isTouch ) { const smoother = ScrollSmoother . create ({ …" at bounding box center [633, 366] width 811 height 557
drag, startPoint x: 301, startPoint y: 223, endPoint x: 302, endPoint y: 228, distance: 5.7
click at [301, 223] on div "if ( ! ScrollTrigger . isTouch ) { const smoother = ScrollSmoother . create ({ …" at bounding box center [633, 366] width 811 height 557
click at [303, 237] on div "if ( ! ScrollTrigger . isTouch ) { const smoother = ScrollSmoother . create ({ …" at bounding box center [633, 366] width 811 height 557
click at [317, 257] on div "if ( ! ScrollTrigger . isTouch ) { const smoother = ScrollSmoother . create ({ …" at bounding box center [633, 366] width 811 height 557
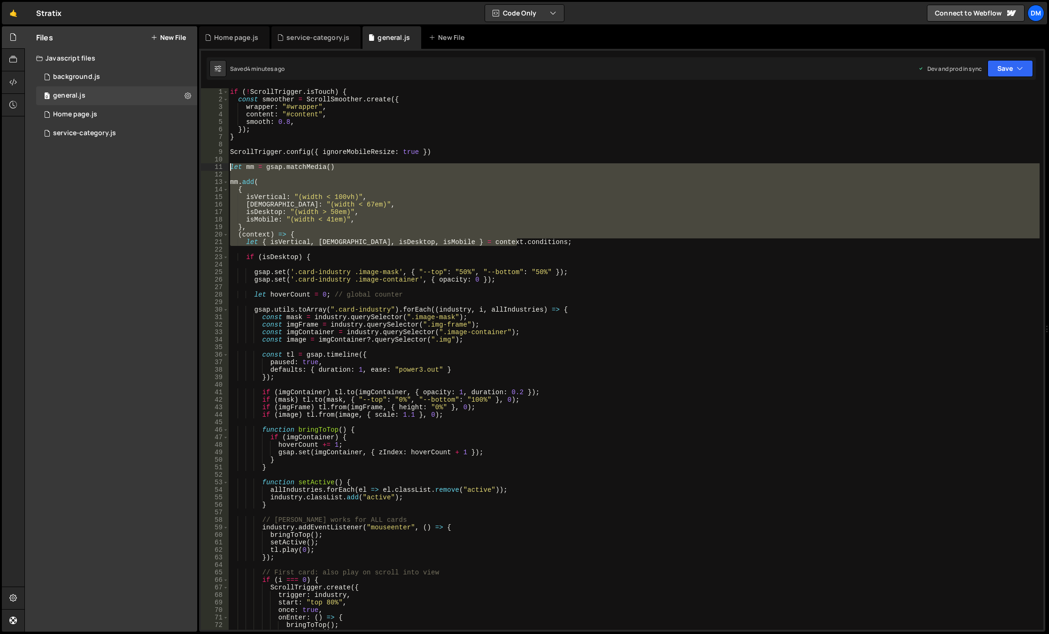
drag, startPoint x: 537, startPoint y: 239, endPoint x: 196, endPoint y: 164, distance: 348.6
click at [196, 164] on div "Files New File Javascript files 0 background.js 0 0 general.js 0 0 Home page.js…" at bounding box center [536, 329] width 1025 height 606
type textarea "let mm = gsap.matchMedia()"
click at [94, 132] on div "service-category.js" at bounding box center [84, 133] width 63 height 8
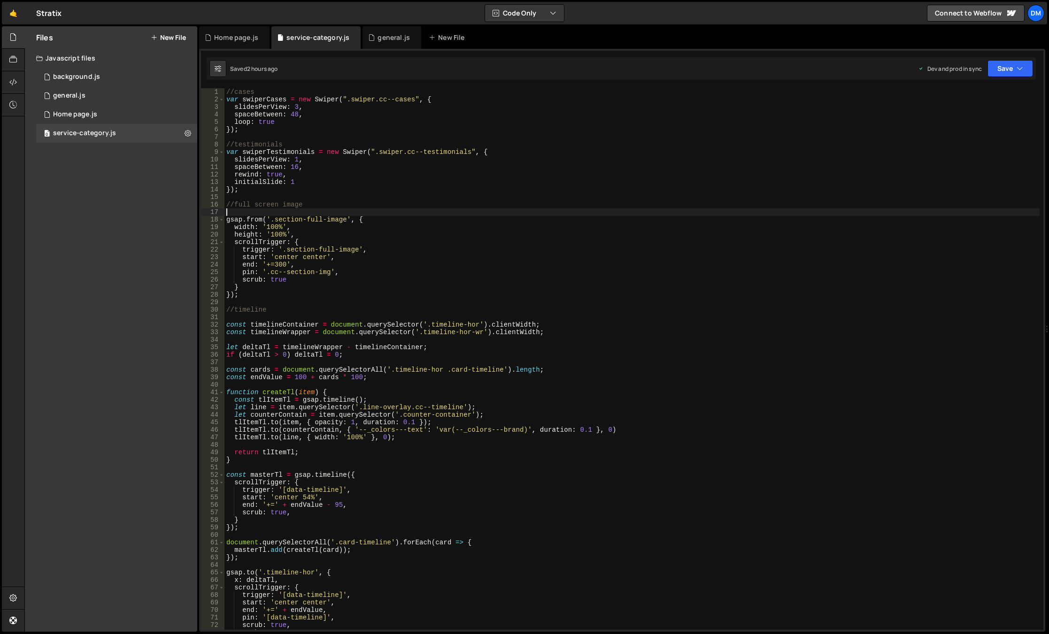
click at [269, 209] on div "//cases var swiperCases = new Swiper ( ".swiper.cc--cases" , { slidesPerView : …" at bounding box center [631, 366] width 815 height 557
type textarea "//full screen image"
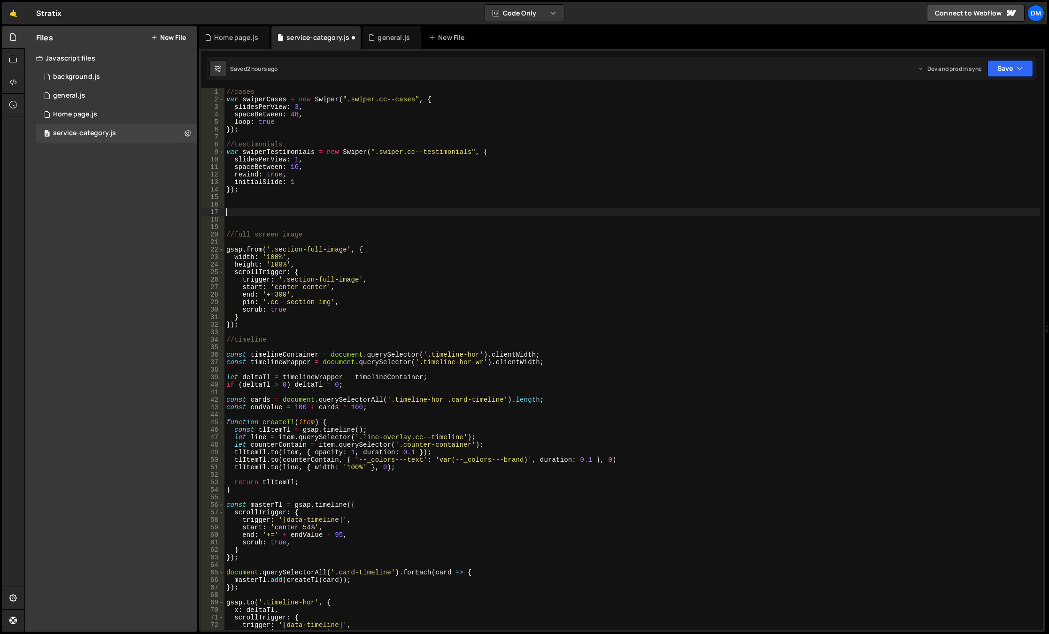
paste textarea "let { isVertical, isWide, isDesktop, isMobile } = context.conditions;"
type textarea "let { isVertical, isWide, isDesktop, isMobile } = context.conditions;"
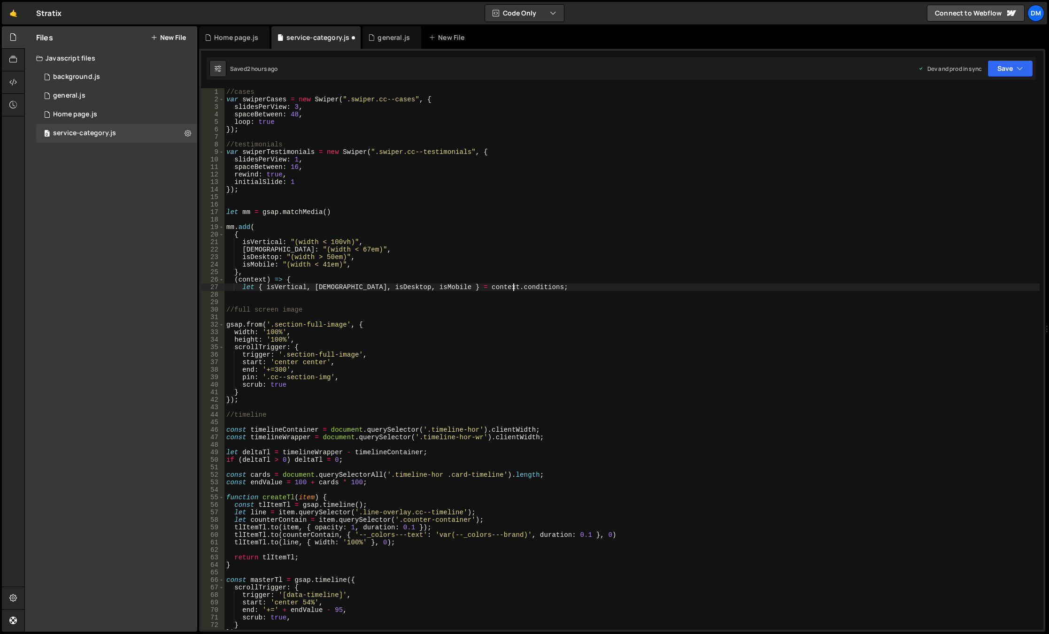
scroll to position [0, 0]
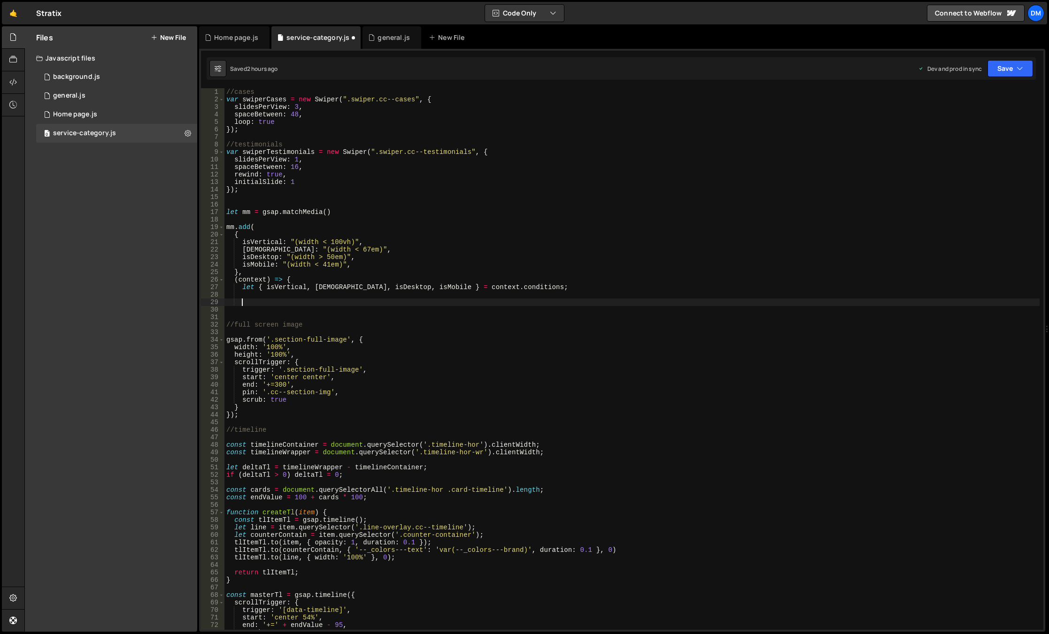
type textarea "}"
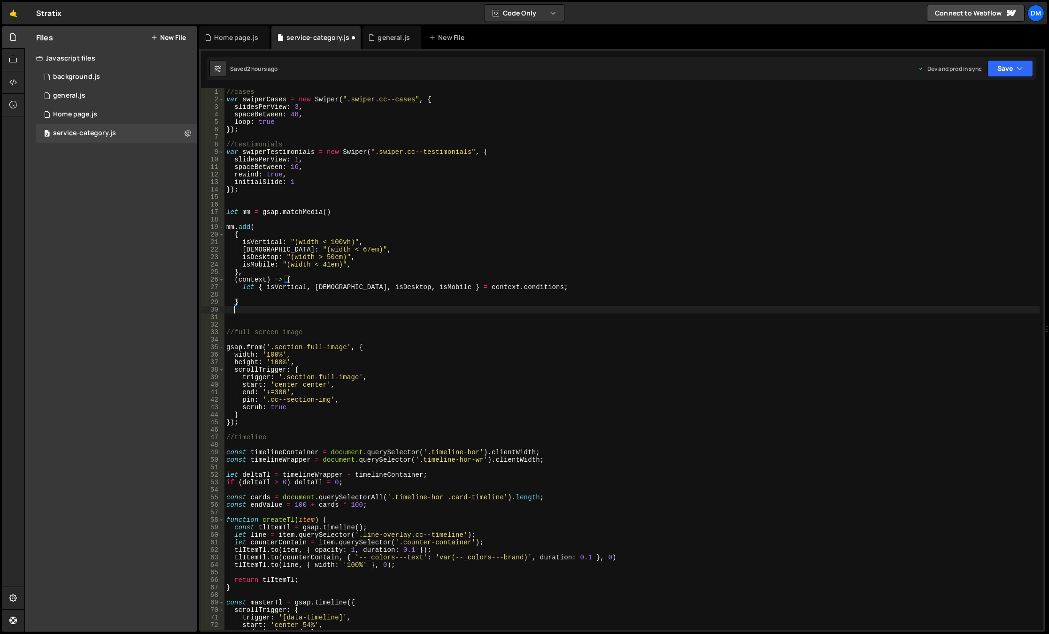
scroll to position [0, 0]
type textarea "}"
type textarea ")"
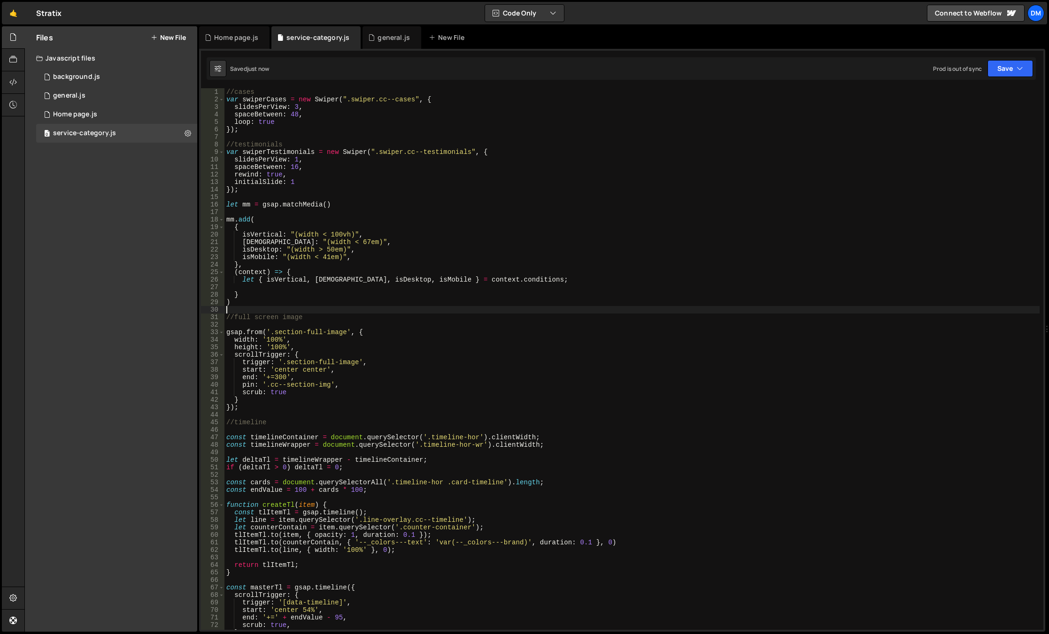
click at [526, 279] on div "//cases var swiperCases = new Swiper ( ".swiper.cc--cases" , { slidesPerView : …" at bounding box center [631, 366] width 815 height 557
type textarea "let { isVertical, isWide, isDesktop, isMobile } = context.conditions;"
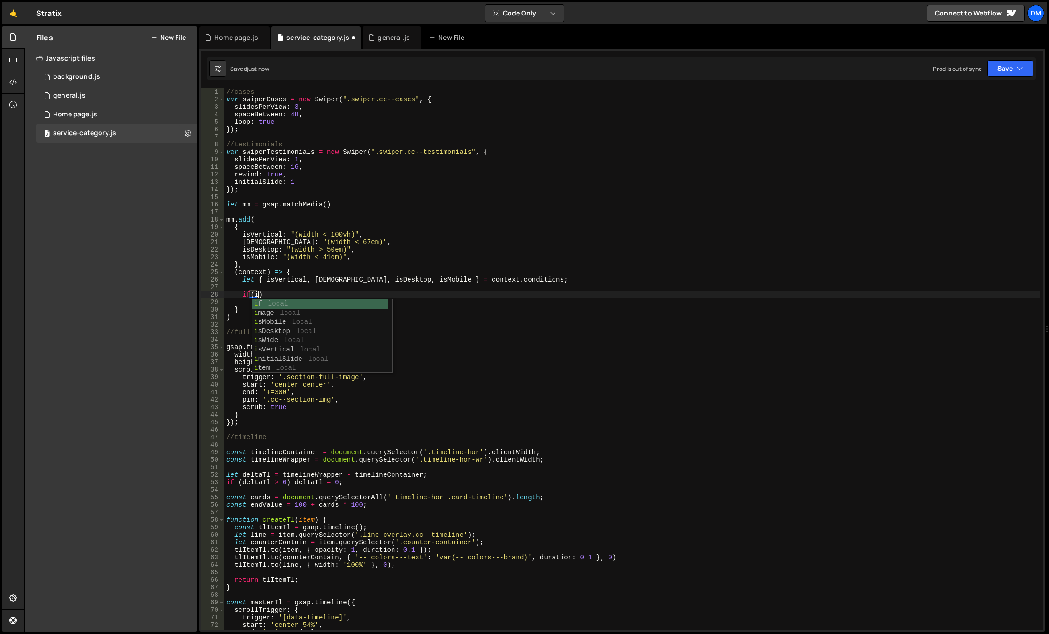
scroll to position [0, 2]
type textarea "if(isDesktop) {}"
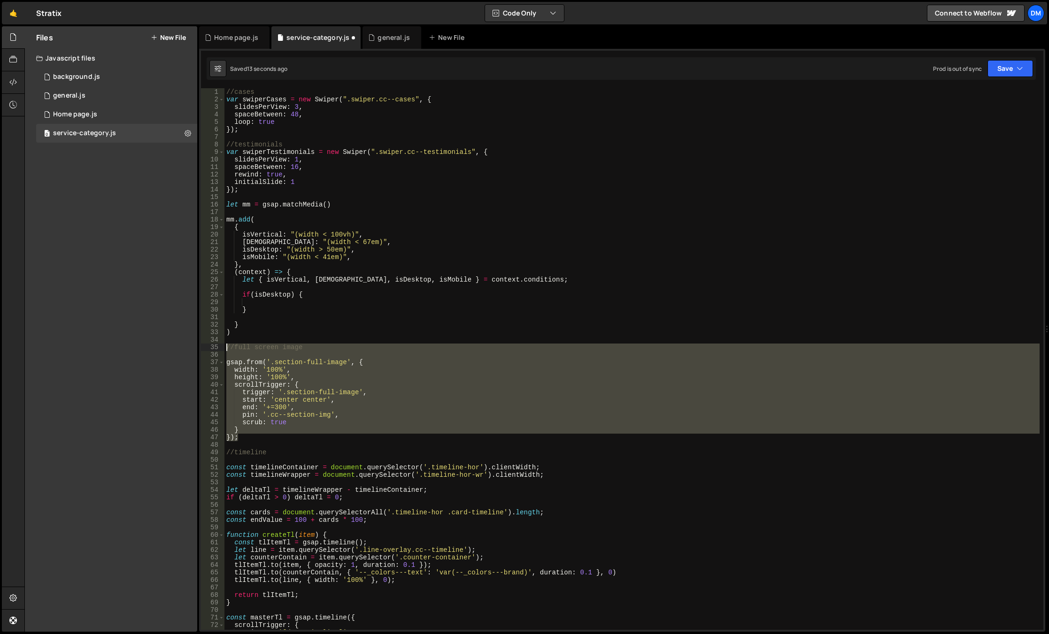
drag, startPoint x: 224, startPoint y: 386, endPoint x: 209, endPoint y: 346, distance: 42.0
click at [209, 346] on div "1 2 3 4 5 6 7 8 9 10 11 12 13 14 15 16 17 18 19 20 21 22 23 24 25 26 27 28 29 3…" at bounding box center [622, 359] width 842 height 542
type textarea "//full screen image"
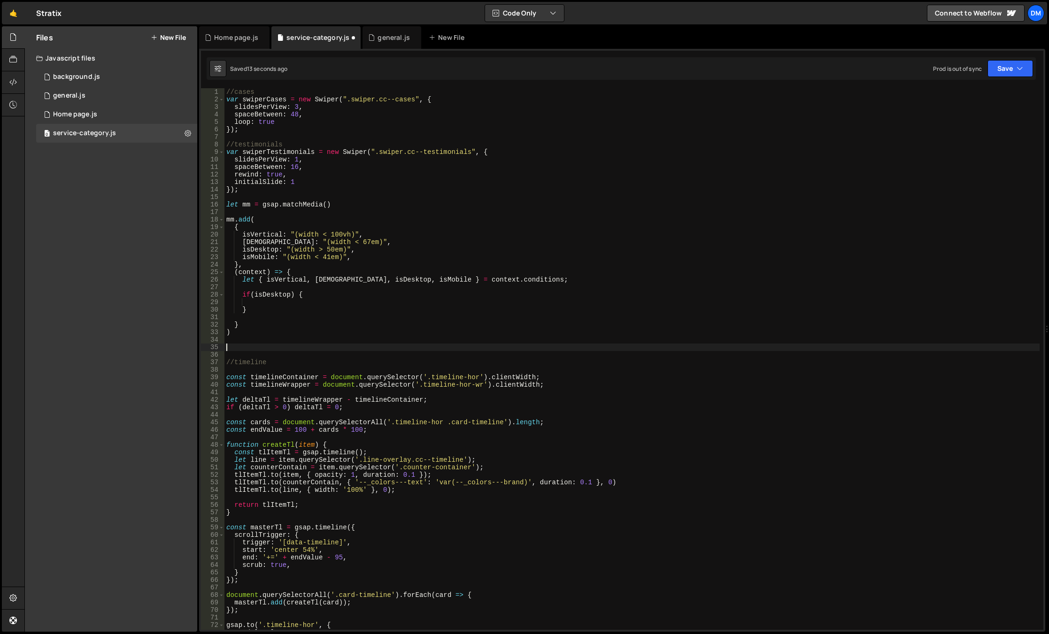
scroll to position [0, 0]
click at [308, 301] on div "//cases var swiperCases = new Swiper ( ".swiper.cc--cases" , { slidesPerView : …" at bounding box center [631, 366] width 815 height 557
paste textarea "});"
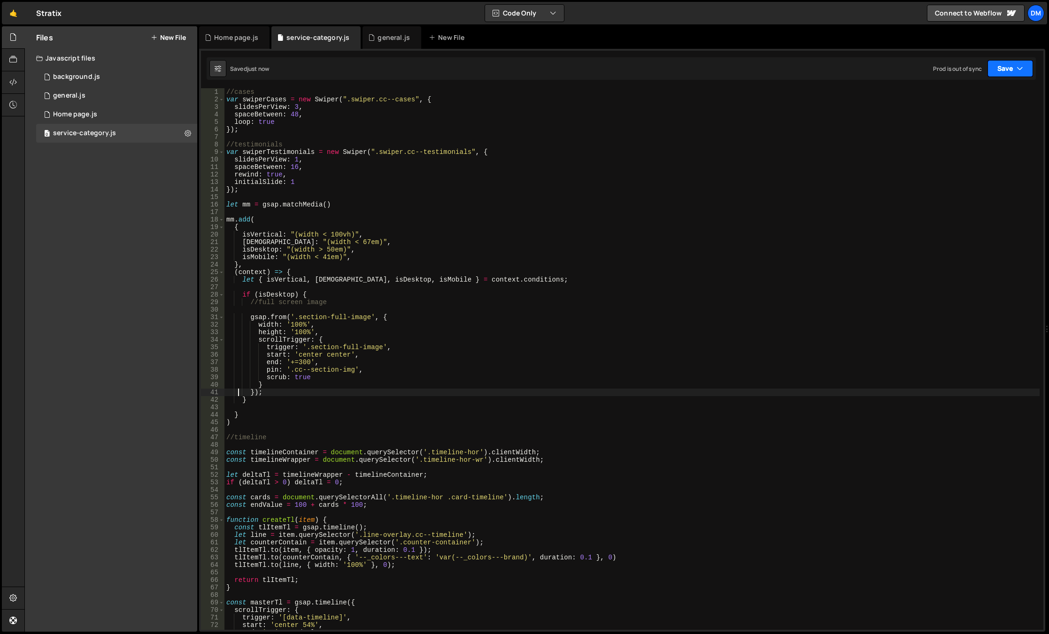
type textarea "});"
click at [1004, 68] on button "Save" at bounding box center [1011, 68] width 46 height 17
click at [979, 100] on div "Saved just now" at bounding box center [979, 101] width 98 height 11
click at [1006, 70] on button "Save" at bounding box center [1011, 68] width 46 height 17
click at [968, 123] on div "Save to Production S" at bounding box center [979, 121] width 98 height 9
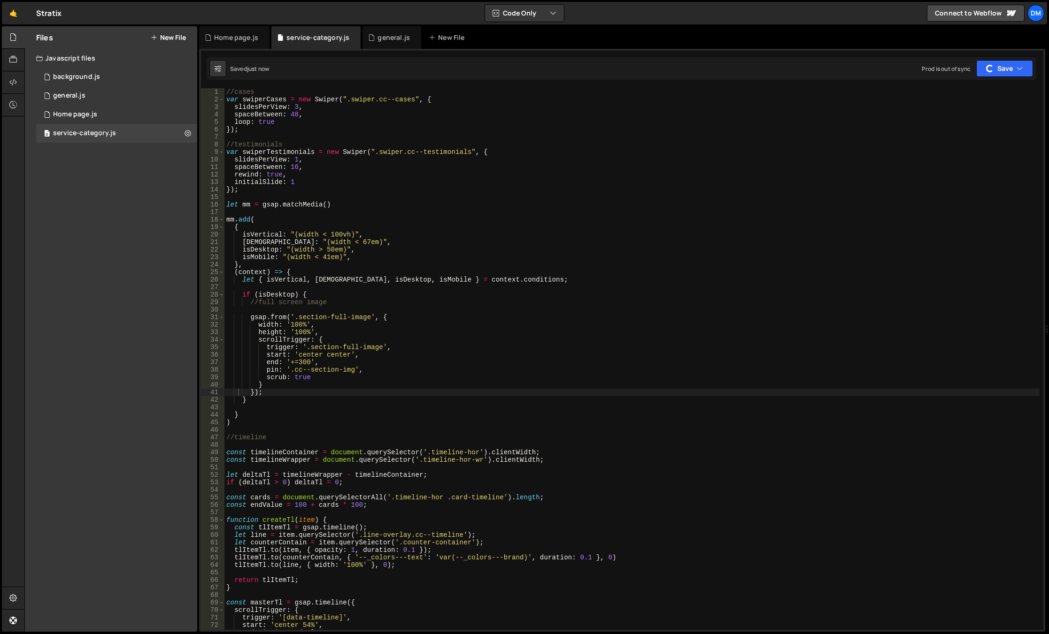
click at [371, 311] on div "//cases var swiperCases = new Swiper ( ".swiper.cc--cases" , { slidesPerView : …" at bounding box center [631, 366] width 815 height 557
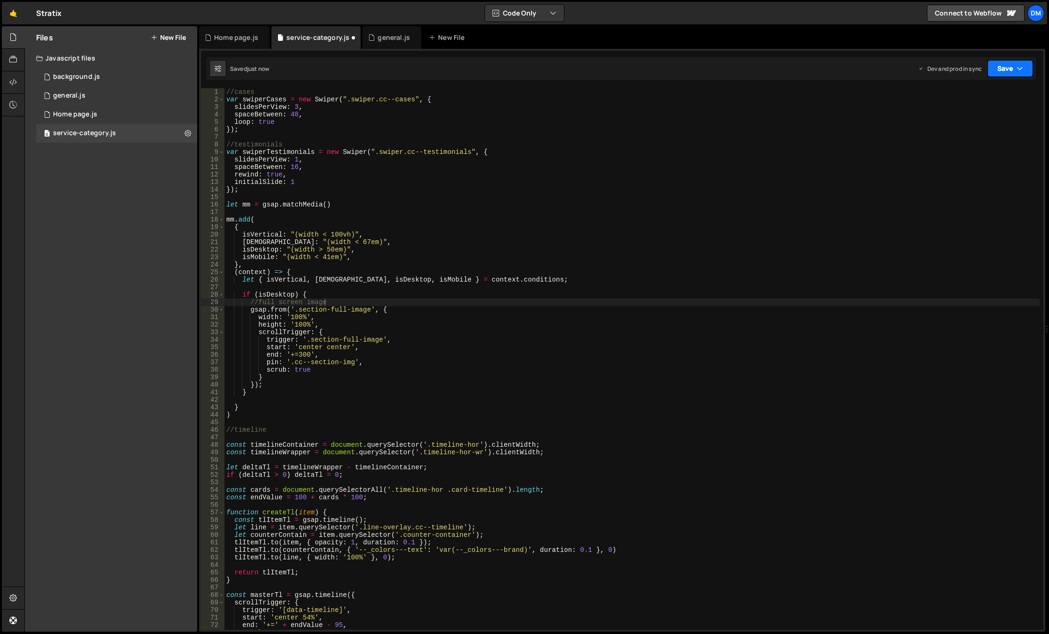
drag, startPoint x: 1012, startPoint y: 62, endPoint x: 1005, endPoint y: 71, distance: 10.4
click at [1012, 62] on button "Save" at bounding box center [1011, 68] width 46 height 17
click at [975, 120] on div "Save to Production S" at bounding box center [979, 121] width 98 height 9
click at [988, 80] on div "let mm = gsap.matchMedia() 1 2 3 4 5 6 7 8 9 10 11 12 13 14 15 16 17 18 19 20 2…" at bounding box center [622, 340] width 846 height 583
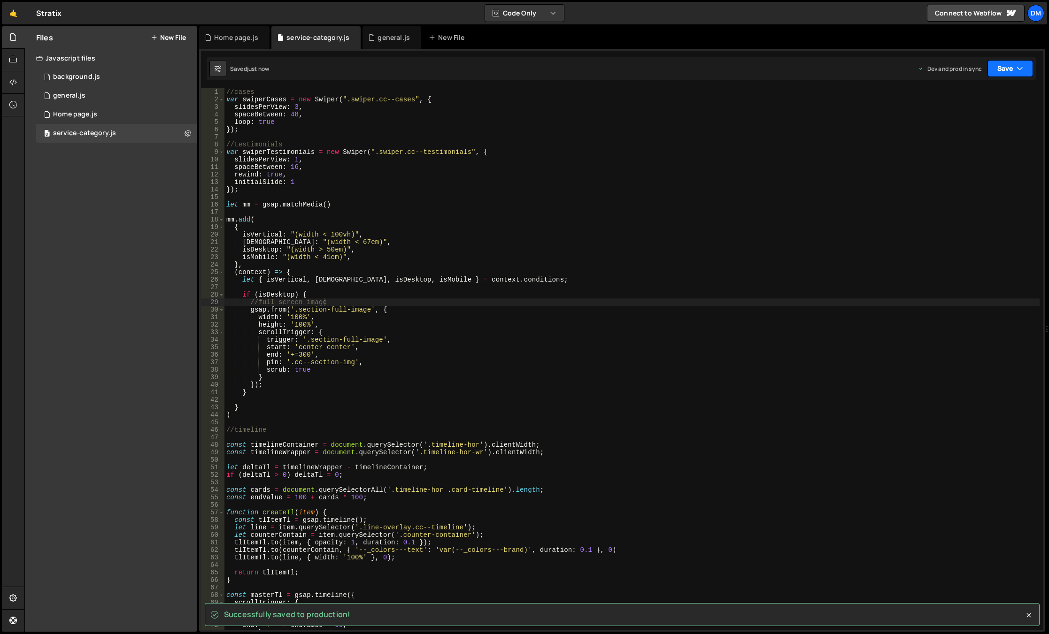
click at [995, 68] on button "Save" at bounding box center [1011, 68] width 46 height 17
click at [982, 92] on div "Save to Staging S" at bounding box center [979, 91] width 98 height 9
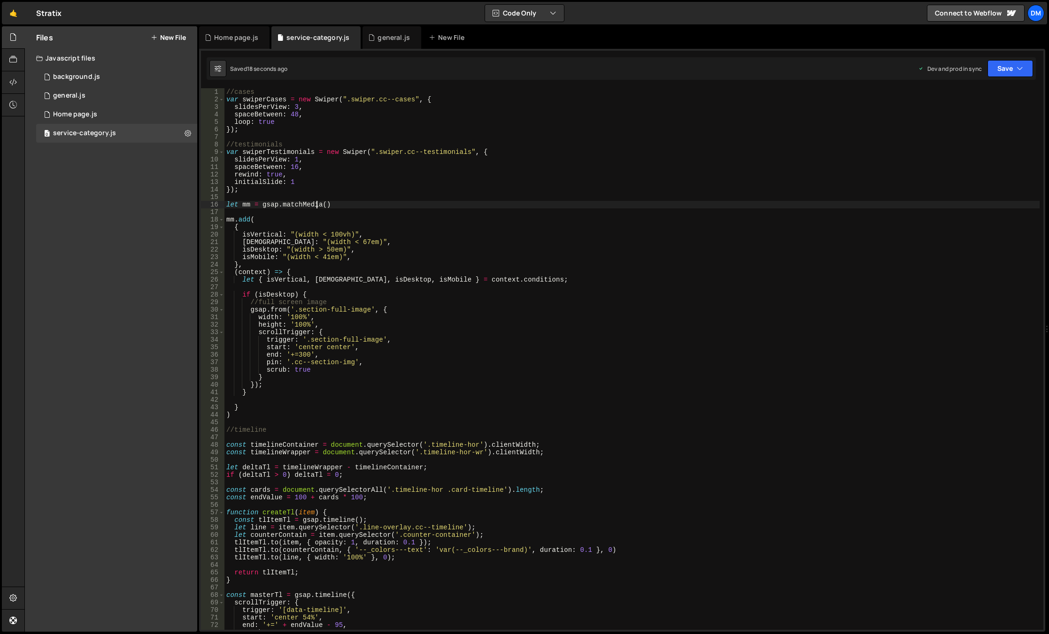
click at [317, 208] on div "//cases var swiperCases = new Swiper ( ".swiper.cc--cases" , { slidesPerView : …" at bounding box center [631, 366] width 815 height 557
drag, startPoint x: 344, startPoint y: 205, endPoint x: 185, endPoint y: 203, distance: 159.2
click at [185, 203] on div "Files New File Javascript files 0 background.js 0 0 general.js 0 0 Home page.js…" at bounding box center [536, 329] width 1025 height 606
click at [249, 219] on div "//cases var swiperCases = new Swiper ( ".swiper.cc--cases" , { slidesPerView : …" at bounding box center [631, 366] width 815 height 557
click at [249, 204] on div "//cases var swiperCases = new Swiper ( ".swiper.cc--cases" , { slidesPerView : …" at bounding box center [631, 366] width 815 height 557
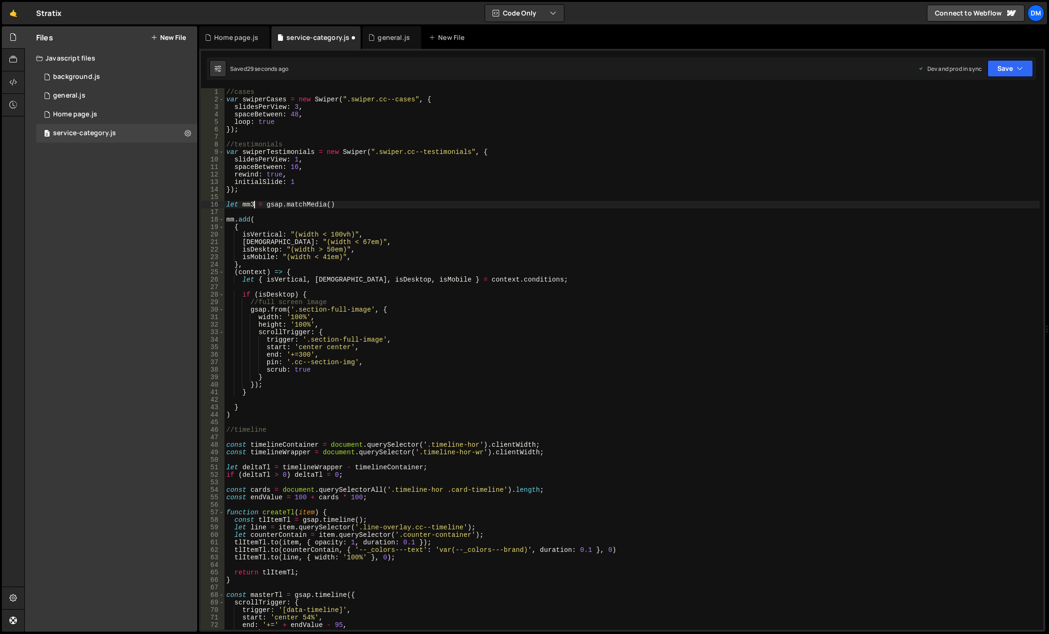
drag, startPoint x: 234, startPoint y: 219, endPoint x: 247, endPoint y: 232, distance: 17.9
click at [234, 219] on div "//cases var swiperCases = new Swiper ( ".swiper.cc--cases" , { slidesPerView : …" at bounding box center [631, 366] width 815 height 557
click at [462, 223] on div "//cases var swiperCases = new Swiper ( ".swiper.cc--cases" , { slidesPerView : …" at bounding box center [631, 366] width 815 height 557
drag, startPoint x: 995, startPoint y: 62, endPoint x: 987, endPoint y: 79, distance: 19.4
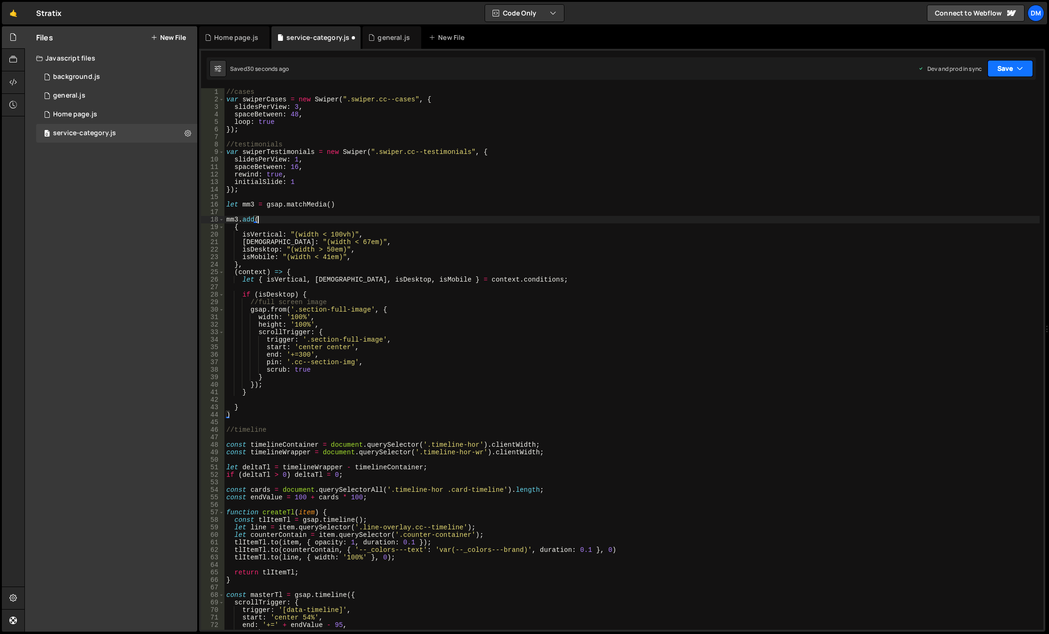
click at [995, 62] on button "Save" at bounding box center [1011, 68] width 46 height 17
click at [974, 95] on div "Save to Staging S" at bounding box center [979, 91] width 98 height 9
click at [1016, 68] on button "Save" at bounding box center [1011, 68] width 46 height 17
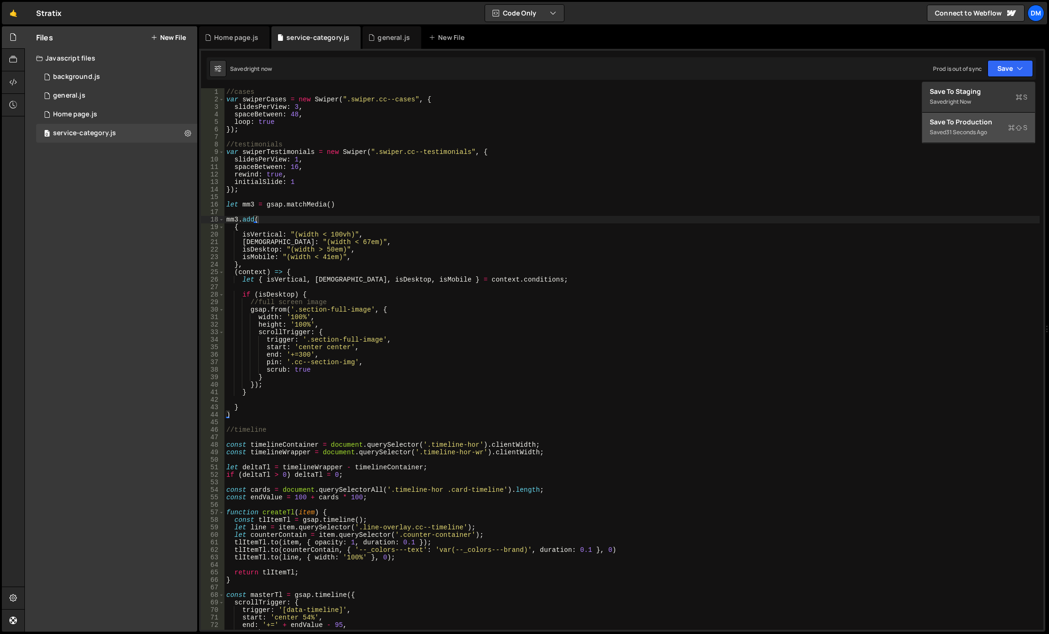
click at [961, 126] on div "Save to Production S" at bounding box center [979, 121] width 98 height 9
click at [356, 298] on div "//cases var swiperCases = new Swiper ( ".swiper.cc--cases" , { slidesPerView : …" at bounding box center [631, 366] width 815 height 557
click at [295, 245] on div "//cases var swiperCases = new Swiper ( ".swiper.cc--cases" , { slidesPerView : …" at bounding box center [631, 366] width 815 height 557
click at [326, 259] on div "//cases var swiperCases = new Swiper ( ".swiper.cc--cases" , { slidesPerView : …" at bounding box center [631, 366] width 815 height 557
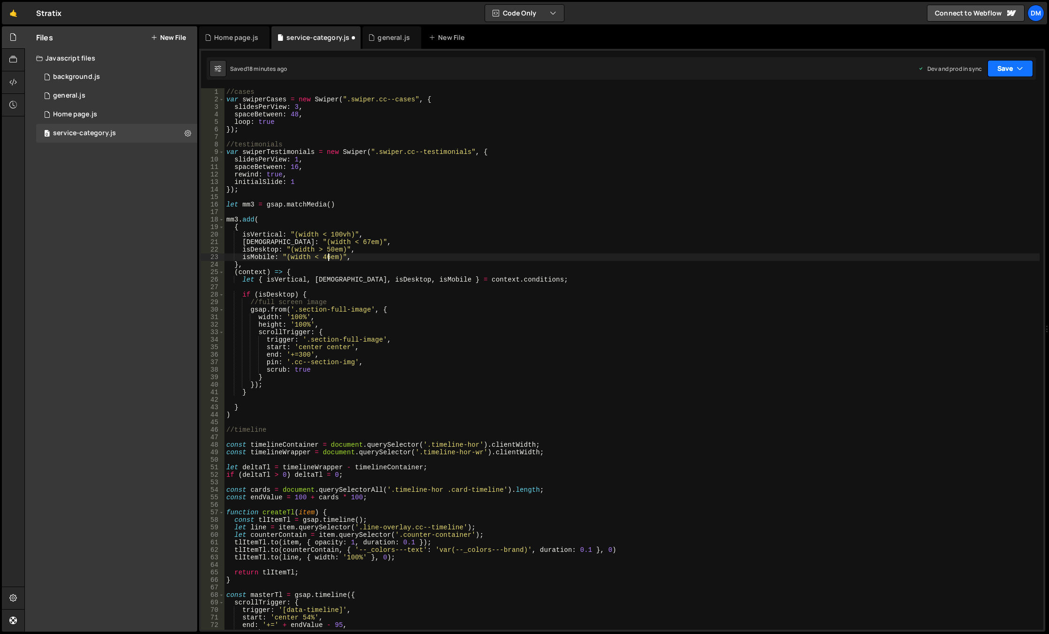
type textarea "[DEMOGRAPHIC_DATA]: "(width < 46em)","
drag, startPoint x: 1010, startPoint y: 68, endPoint x: 993, endPoint y: 97, distance: 33.0
click at [1010, 68] on button "Save" at bounding box center [1011, 68] width 46 height 17
click at [981, 116] on button "Save to Production S Saved 18 minutes ago" at bounding box center [978, 128] width 113 height 31
click at [1004, 65] on button "Save" at bounding box center [1004, 68] width 57 height 17
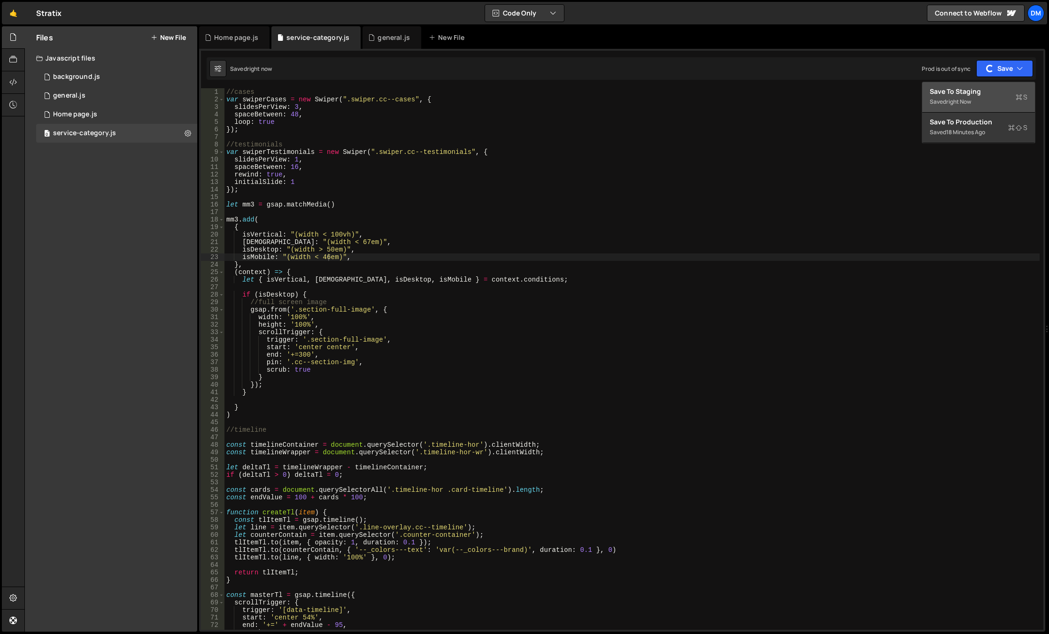
click at [983, 89] on div "Save to Staging S" at bounding box center [979, 91] width 98 height 9
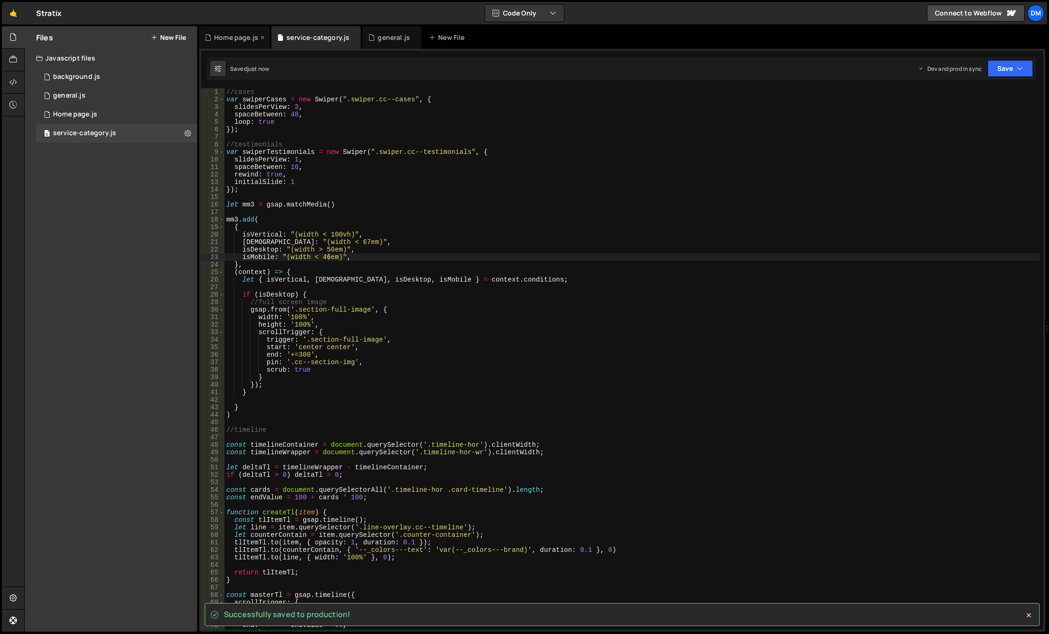
click at [237, 38] on div "Home page.js" at bounding box center [236, 37] width 44 height 9
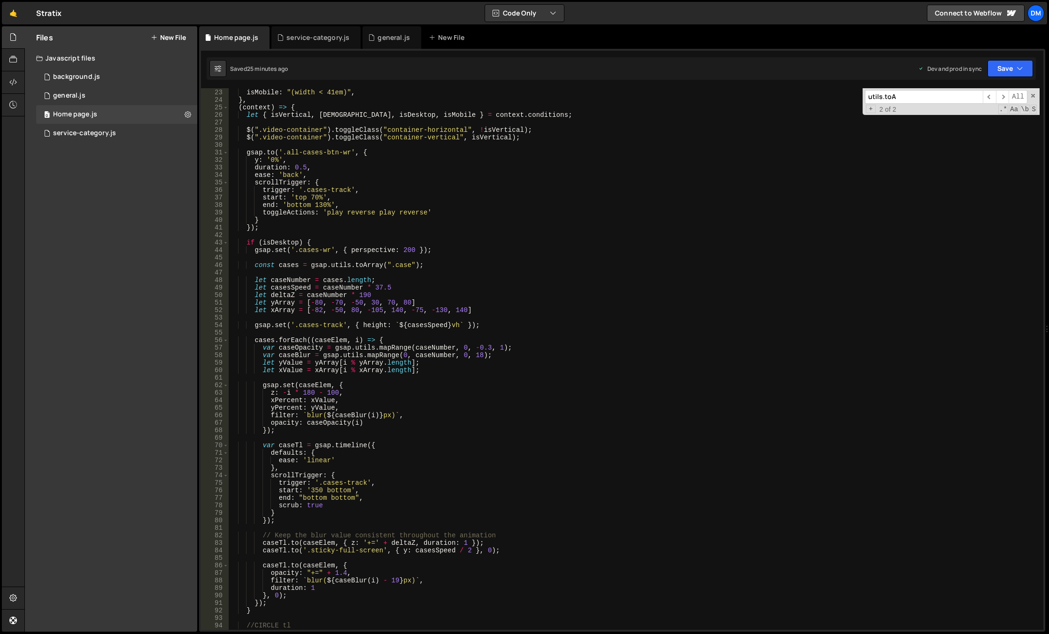
scroll to position [0, 0]
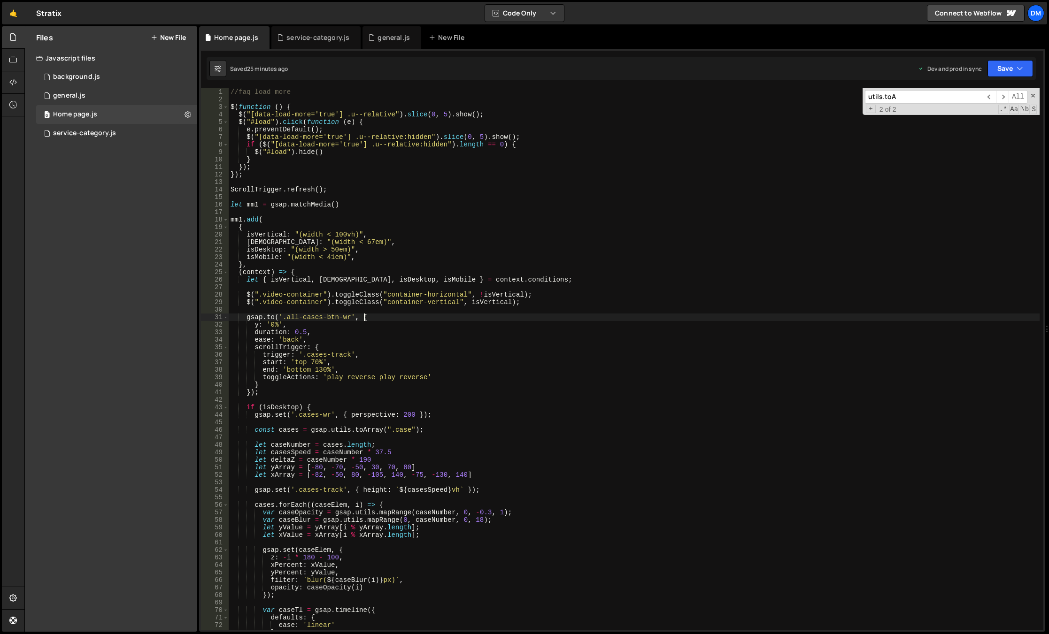
drag, startPoint x: 402, startPoint y: 319, endPoint x: 378, endPoint y: 302, distance: 30.4
click at [402, 319] on div "//faq load more $ ( function ( ) { $ ( "[data-load-more='true'] .u--relative" )…" at bounding box center [634, 366] width 811 height 557
click at [332, 261] on div "//faq load more $ ( function ( ) { $ ( "[data-load-more='true'] .u--relative" )…" at bounding box center [634, 366] width 811 height 557
type textarea "[DEMOGRAPHIC_DATA]: "(width < 46em)","
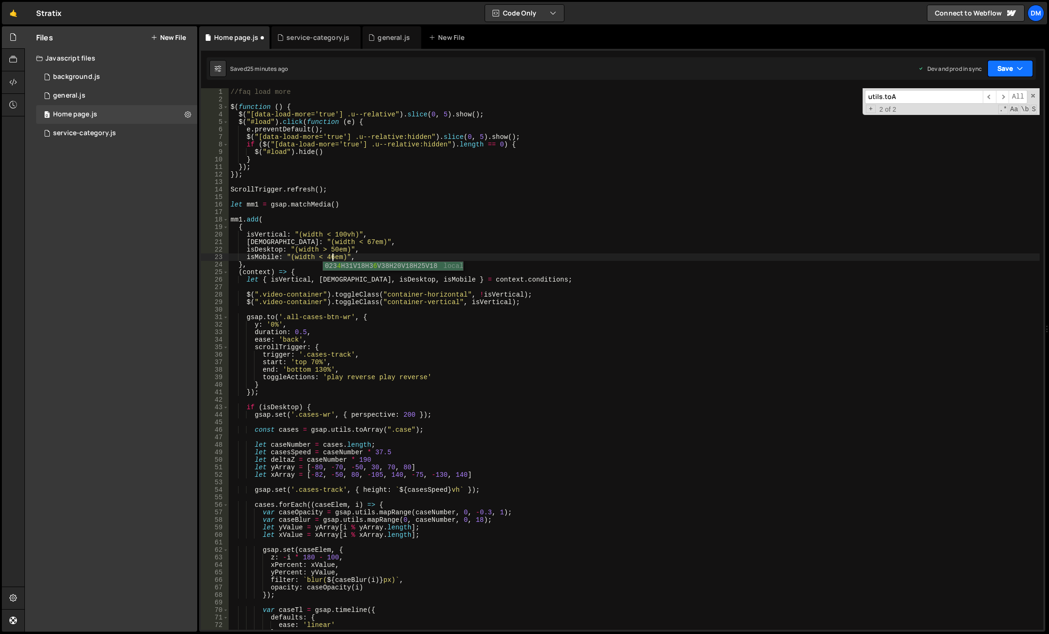
click at [1004, 70] on button "Save" at bounding box center [1011, 68] width 46 height 17
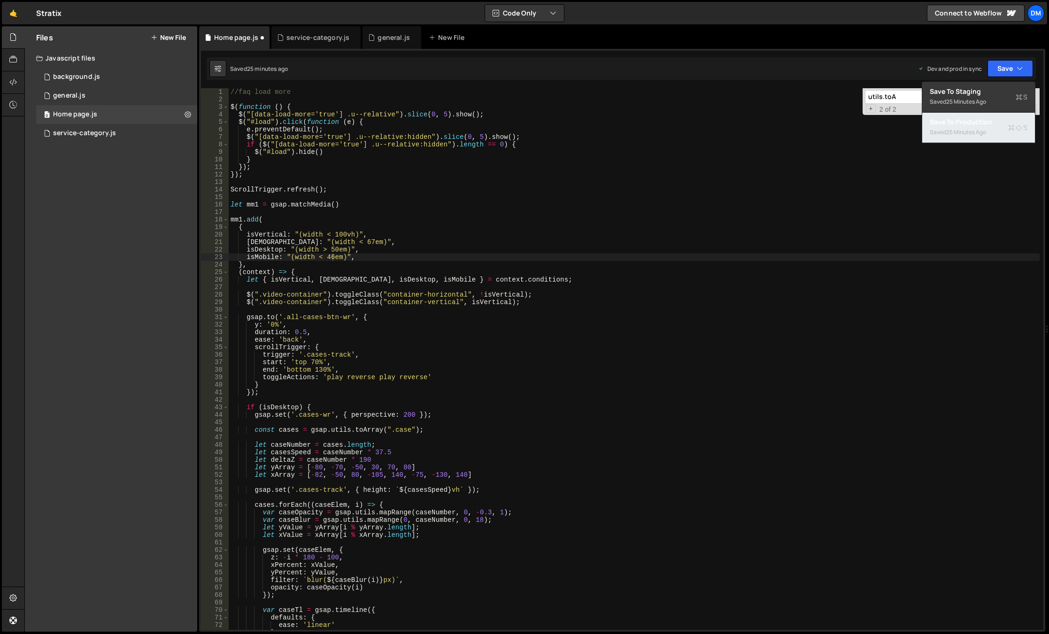
click at [961, 124] on div "Save to Production S" at bounding box center [979, 121] width 98 height 9
click at [999, 70] on button "Save" at bounding box center [1004, 68] width 57 height 17
click at [962, 97] on div "Saved right now" at bounding box center [979, 101] width 98 height 11
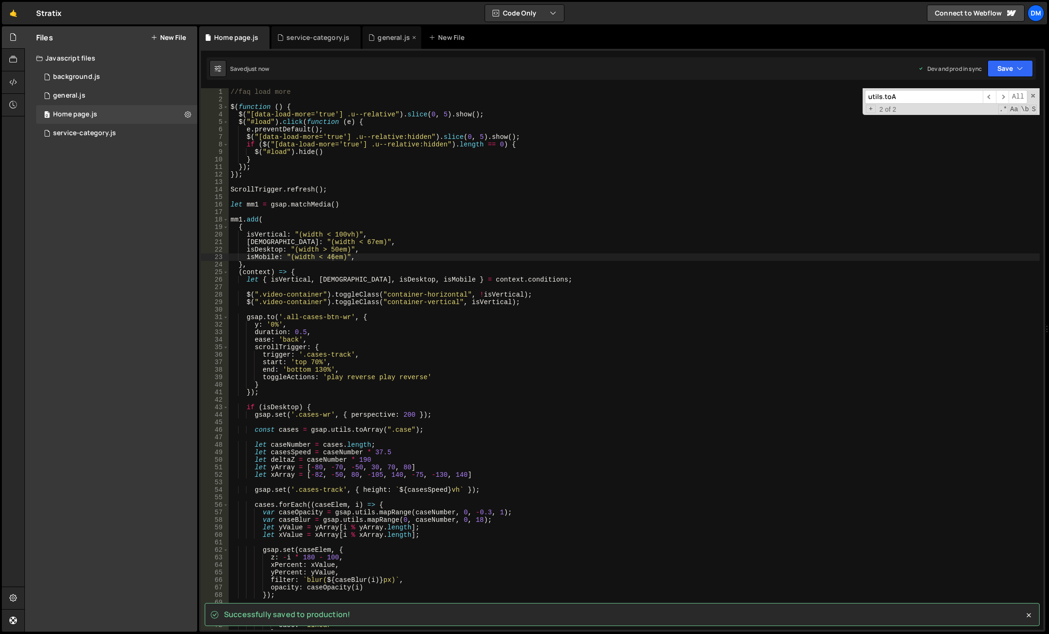
click at [378, 34] on div "general.js" at bounding box center [394, 37] width 32 height 9
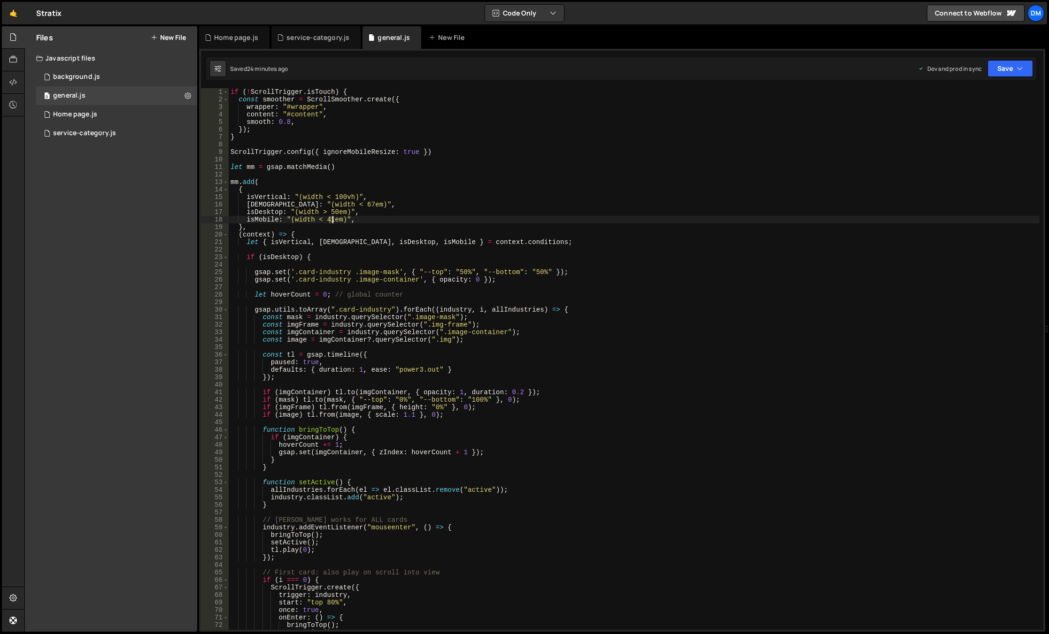
click at [332, 219] on div "if ( ! ScrollTrigger . isTouch ) { const smoother = ScrollSmoother . create ({ …" at bounding box center [634, 366] width 811 height 557
drag, startPoint x: 1005, startPoint y: 66, endPoint x: 977, endPoint y: 106, distance: 49.0
click at [1005, 66] on button "Save" at bounding box center [1011, 68] width 46 height 17
click at [961, 122] on div "Save to Production S" at bounding box center [979, 121] width 98 height 9
click at [1000, 66] on button "Save" at bounding box center [1004, 68] width 57 height 17
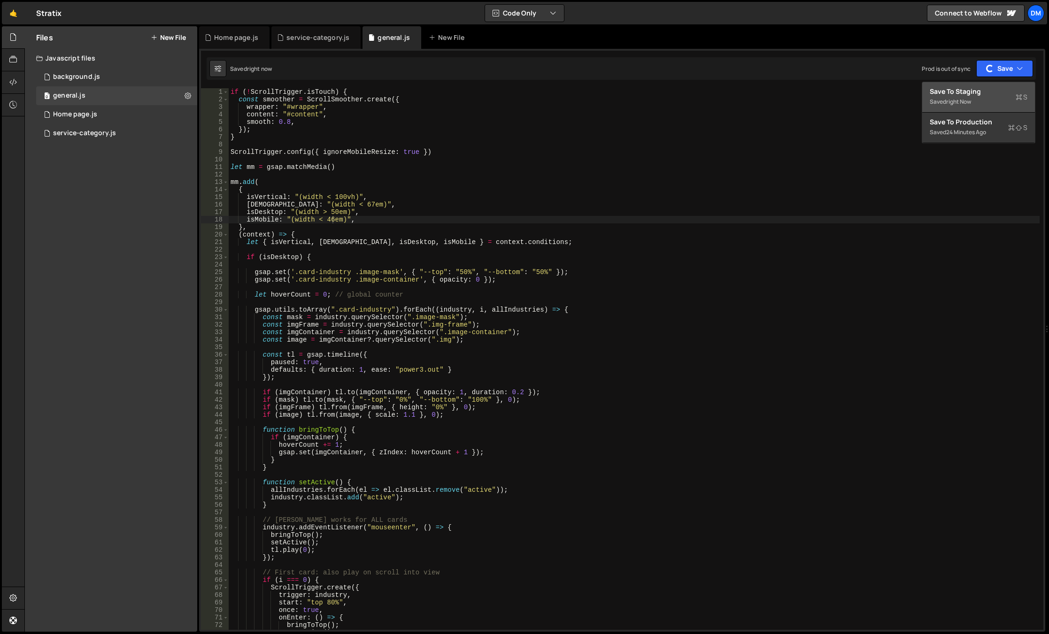
click at [969, 95] on div "Save to Staging S" at bounding box center [979, 91] width 98 height 9
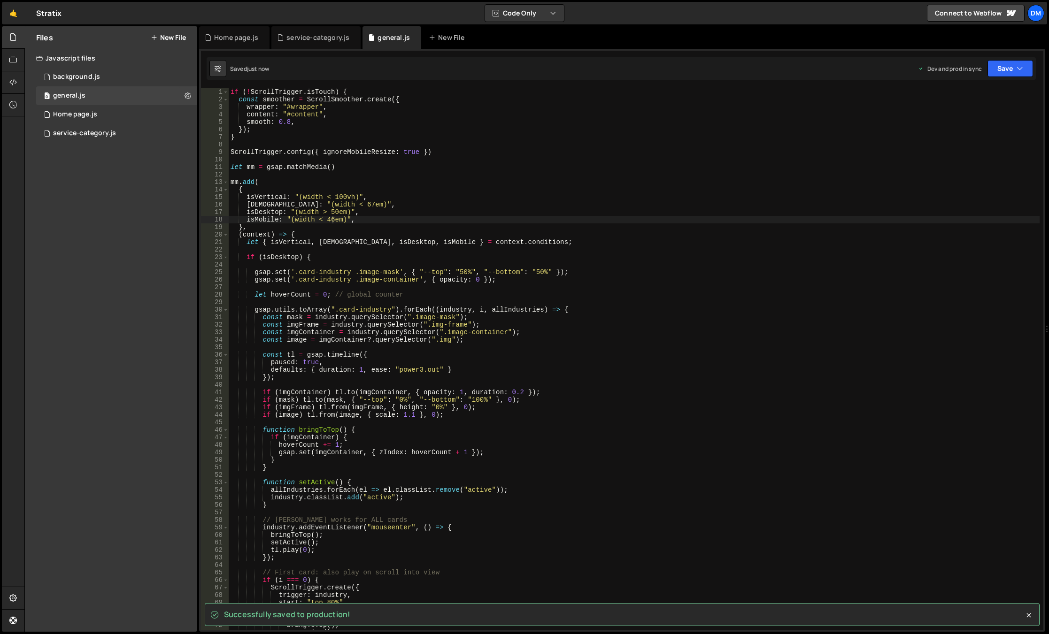
type textarea "{"
click at [502, 188] on div "if ( ! ScrollTrigger . isTouch ) { const smoother = ScrollSmoother . create ({ …" at bounding box center [634, 366] width 811 height 557
click at [99, 112] on div "0 Home page.js 0" at bounding box center [116, 114] width 161 height 19
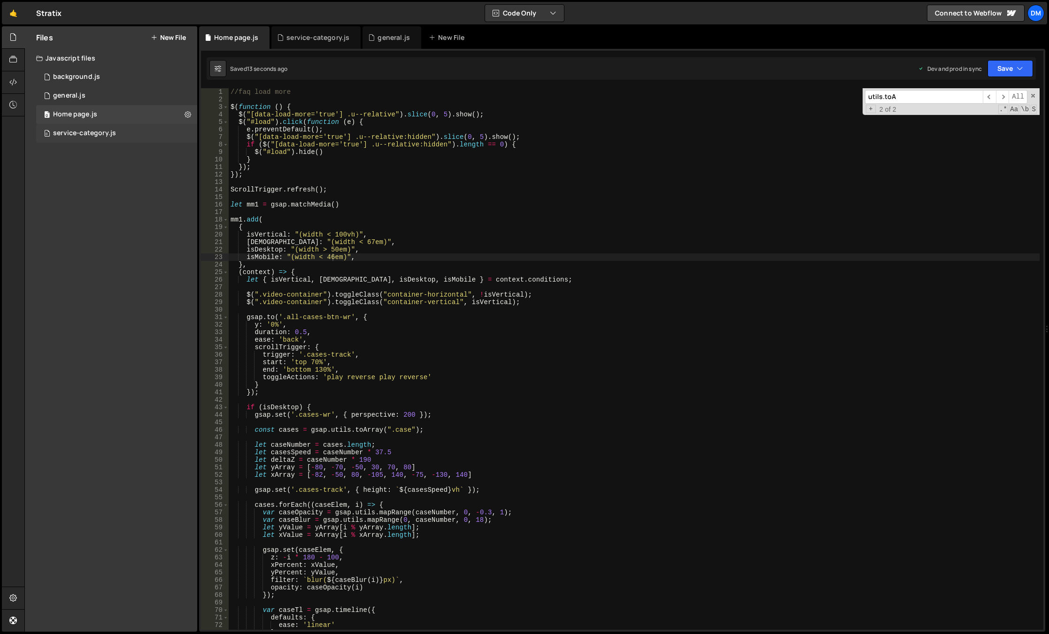
click at [118, 135] on div "0 service-category.js 0" at bounding box center [116, 133] width 161 height 19
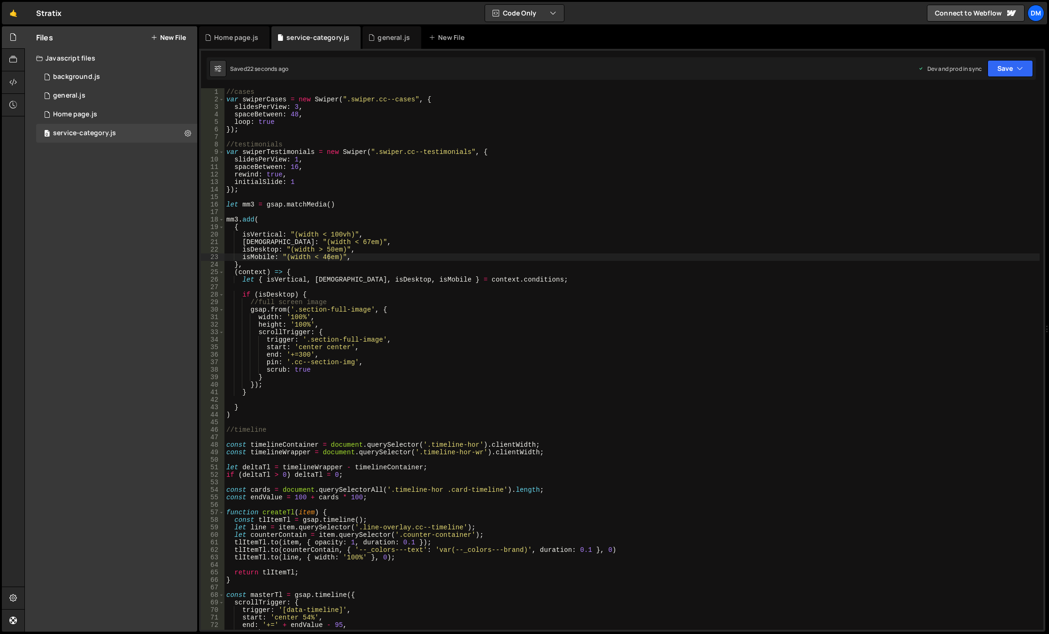
click at [511, 305] on div "//cases var swiperCases = new Swiper ( ".swiper.cc--cases" , { slidesPerView : …" at bounding box center [631, 366] width 815 height 557
click at [417, 334] on div "//cases var swiperCases = new Swiper ( ".swiper.cc--cases" , { slidesPerView : …" at bounding box center [631, 366] width 815 height 557
click at [514, 268] on div "//cases var swiperCases = new Swiper ( ".swiper.cc--cases" , { slidesPerView : …" at bounding box center [631, 366] width 815 height 557
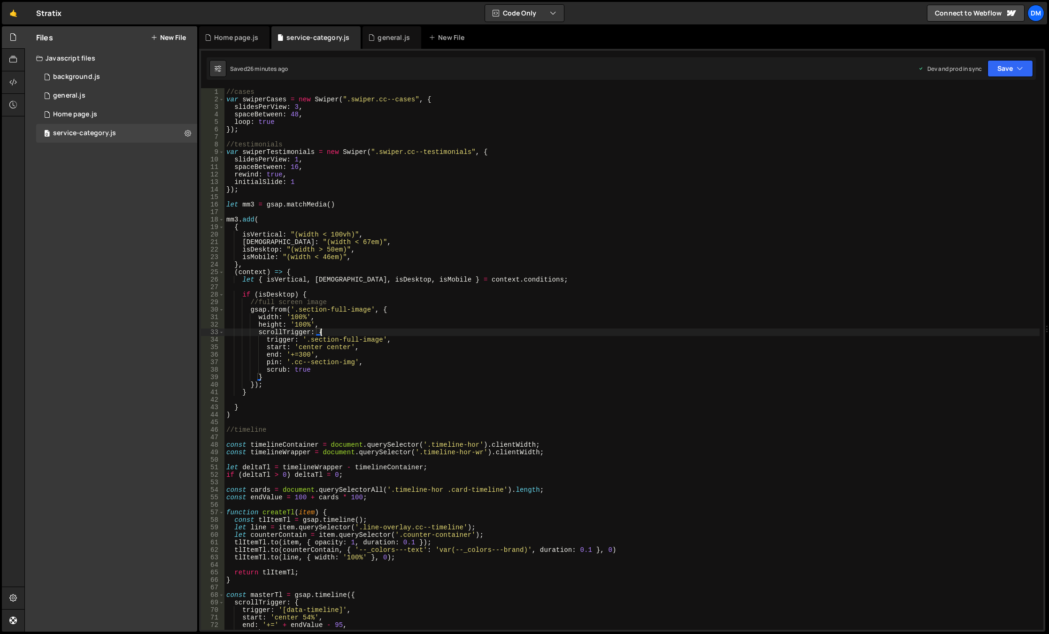
scroll to position [0, 0]
click at [325, 259] on div "//cases var swiperCases = new Swiper ( ".swiper.cc--cases" , { slidesPerView : …" at bounding box center [631, 366] width 815 height 557
drag, startPoint x: 353, startPoint y: 221, endPoint x: 350, endPoint y: 228, distance: 7.8
click at [353, 221] on div "//cases var swiperCases = new Swiper ( ".swiper.cc--cases" , { slidesPerView : …" at bounding box center [631, 366] width 815 height 557
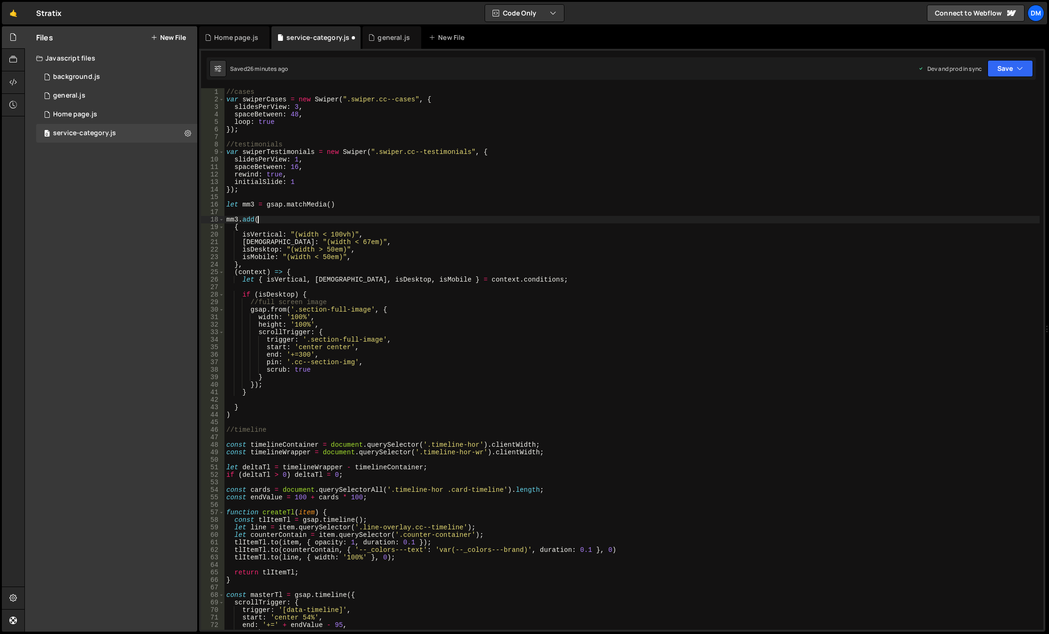
scroll to position [0, 2]
click at [996, 72] on button "Save" at bounding box center [1011, 68] width 46 height 17
click at [974, 94] on div "Save to Staging S" at bounding box center [979, 91] width 98 height 9
click at [1004, 70] on button "Save" at bounding box center [1011, 68] width 46 height 17
click at [972, 119] on div "Save to Production S" at bounding box center [979, 121] width 98 height 9
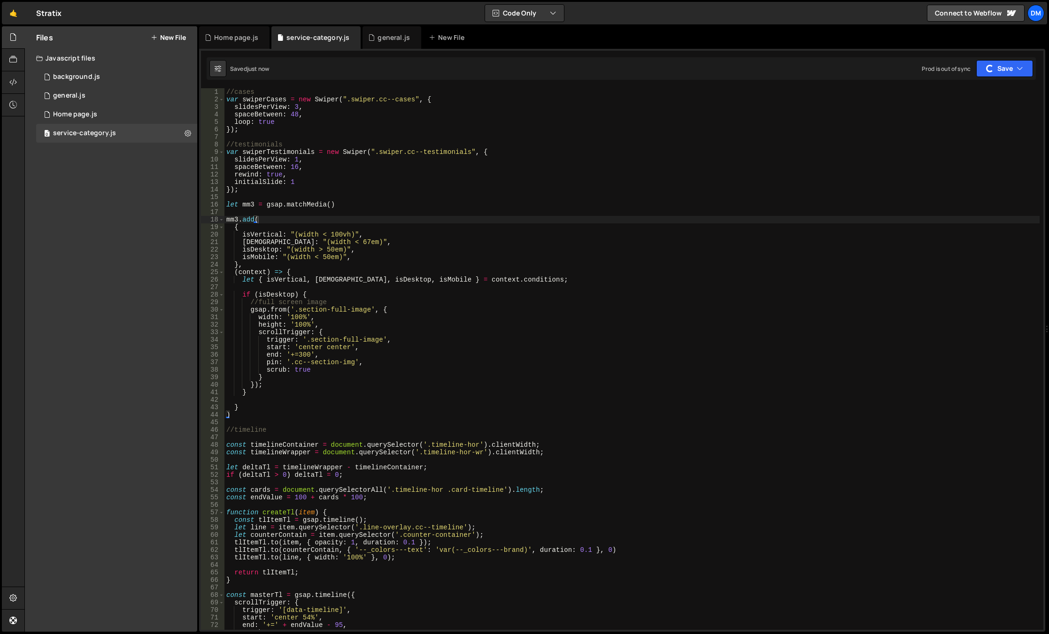
type textarea "{"
drag, startPoint x: 508, startPoint y: 231, endPoint x: 490, endPoint y: 228, distance: 18.5
click at [508, 231] on div "//cases var swiperCases = new Swiper ( ".swiper.cc--cases" , { slidesPerView : …" at bounding box center [631, 366] width 815 height 557
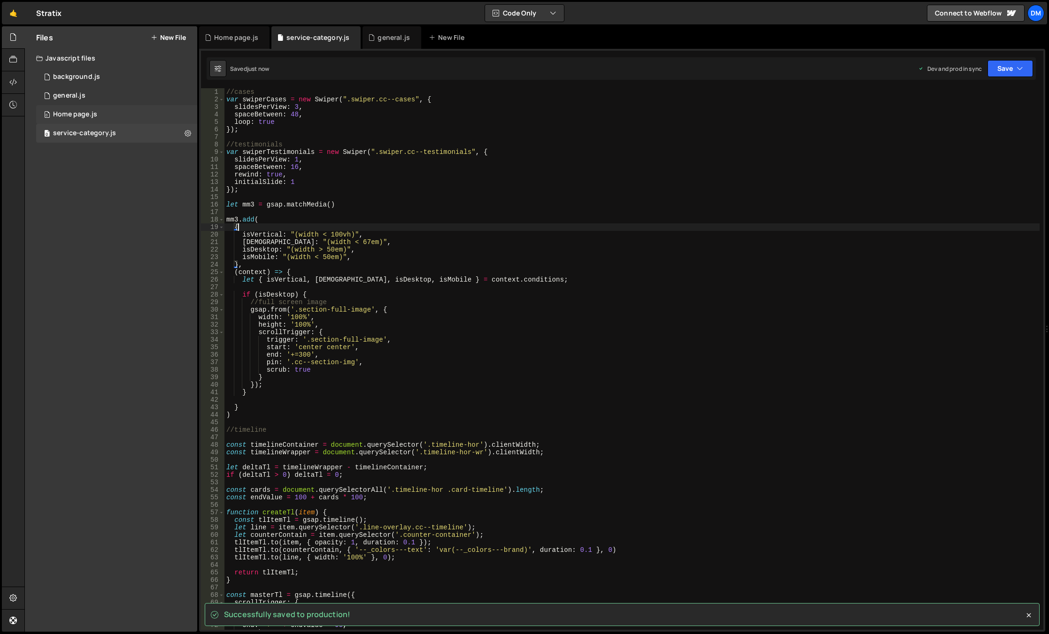
click at [91, 109] on div "0 Home page.js 0" at bounding box center [116, 114] width 161 height 19
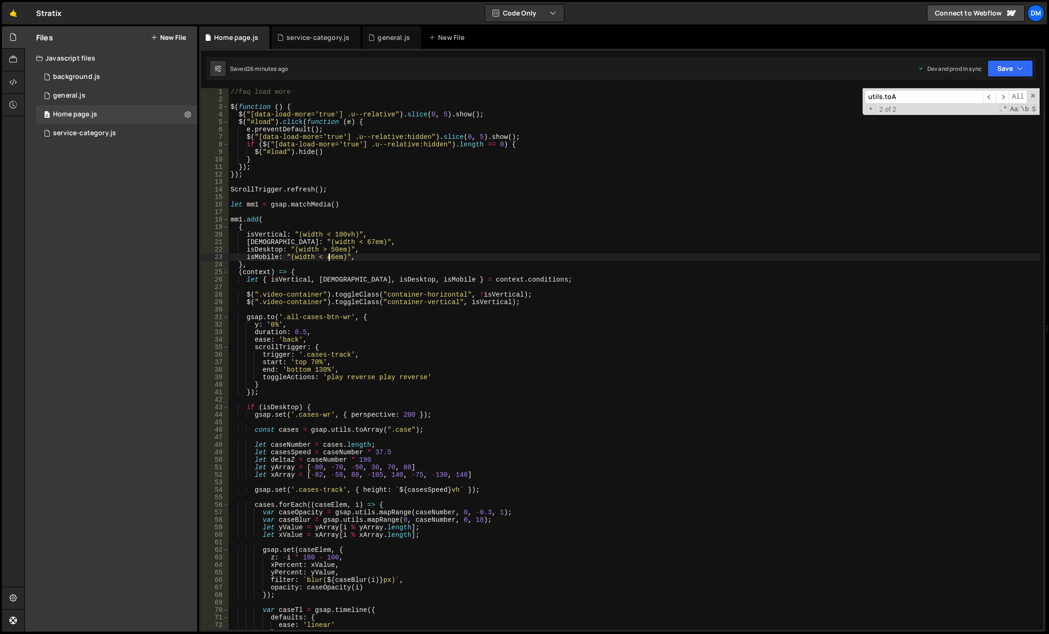
drag, startPoint x: 329, startPoint y: 256, endPoint x: 344, endPoint y: 289, distance: 36.1
click at [329, 255] on div "//faq load more $ ( function ( ) { $ ( "[data-load-more='true'] .u--relative" )…" at bounding box center [634, 366] width 811 height 557
type textarea "[DEMOGRAPHIC_DATA]: "(width < 50em)","
click at [1009, 63] on button "Save" at bounding box center [1011, 68] width 46 height 17
click at [969, 124] on div "Save to Production S" at bounding box center [979, 121] width 98 height 9
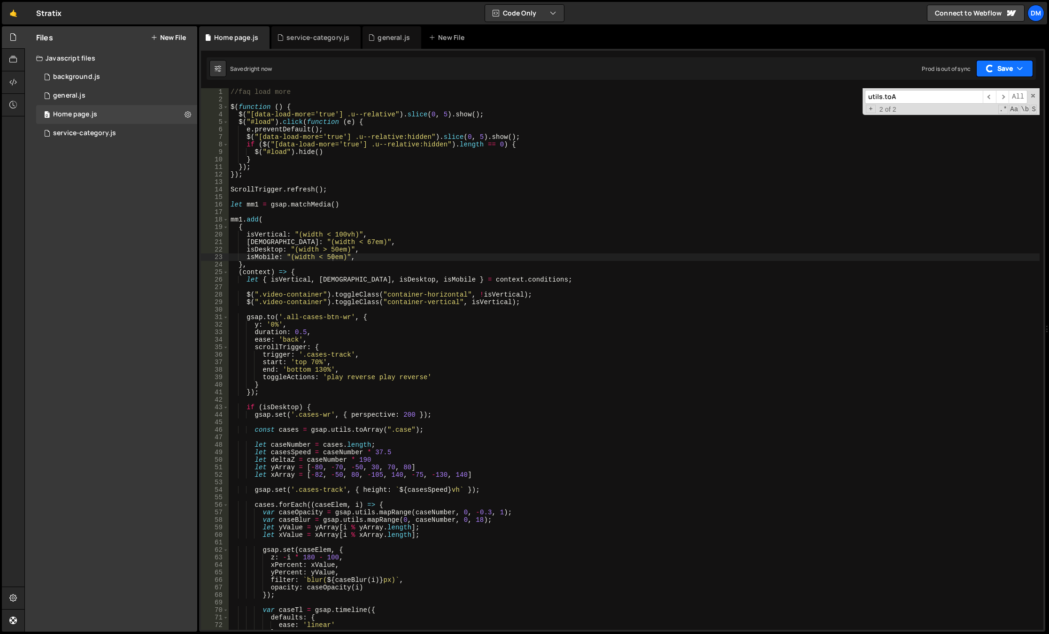
drag, startPoint x: 1004, startPoint y: 62, endPoint x: 983, endPoint y: 79, distance: 26.4
click at [1004, 63] on button "Save" at bounding box center [1004, 68] width 57 height 17
click at [970, 87] on div "Save to Staging S" at bounding box center [979, 91] width 98 height 9
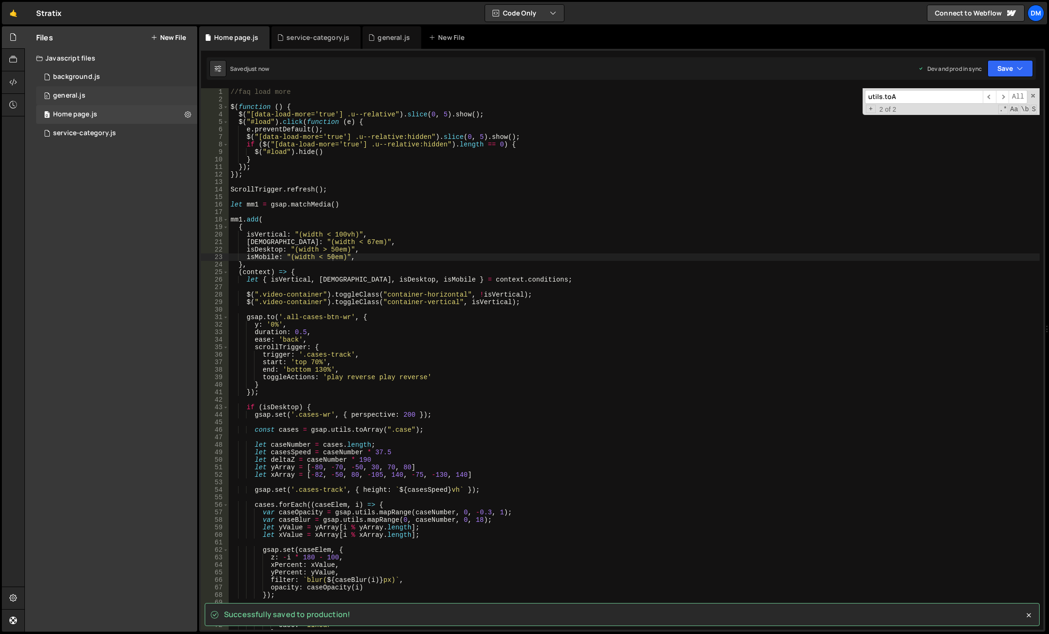
click at [102, 96] on div "0 general.js 0" at bounding box center [116, 95] width 161 height 19
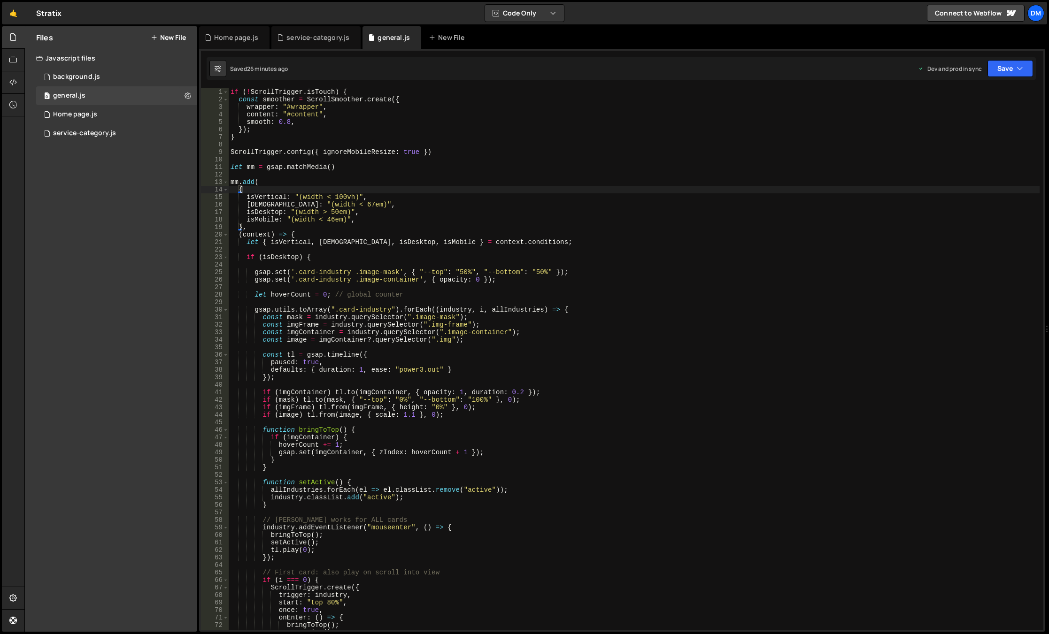
drag, startPoint x: 332, startPoint y: 218, endPoint x: 332, endPoint y: 245, distance: 26.8
click at [332, 218] on div "if ( ! ScrollTrigger . isTouch ) { const smoother = ScrollSmoother . create ({ …" at bounding box center [634, 366] width 811 height 557
click at [1011, 67] on button "Save" at bounding box center [1011, 68] width 46 height 17
click at [976, 119] on div "Save to Production S" at bounding box center [979, 121] width 98 height 9
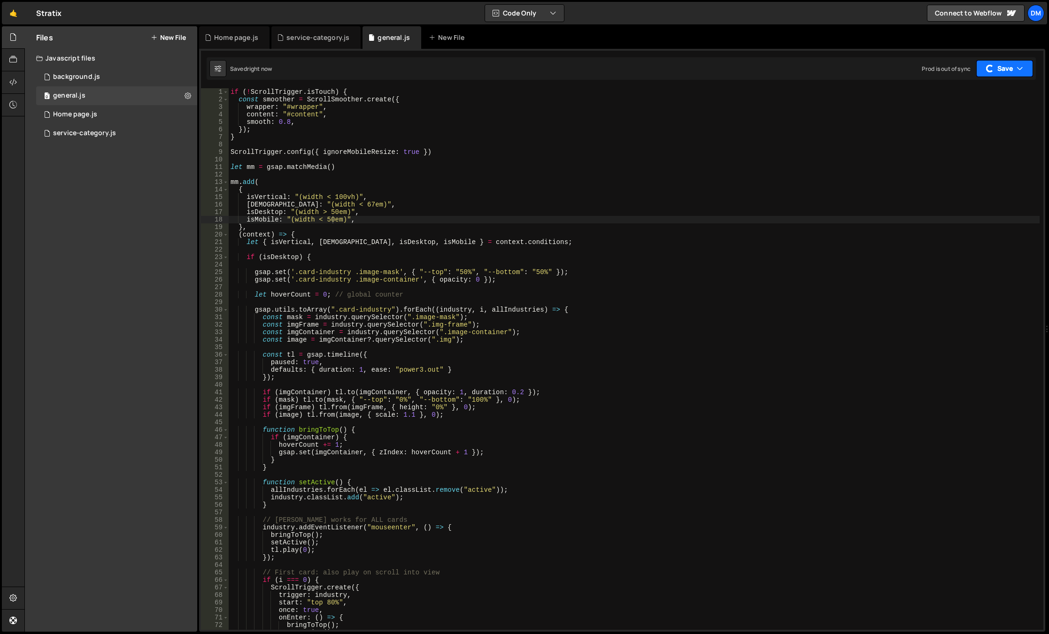
click at [1007, 66] on button "Save" at bounding box center [1004, 68] width 57 height 17
click at [963, 101] on div "right now" at bounding box center [958, 102] width 25 height 8
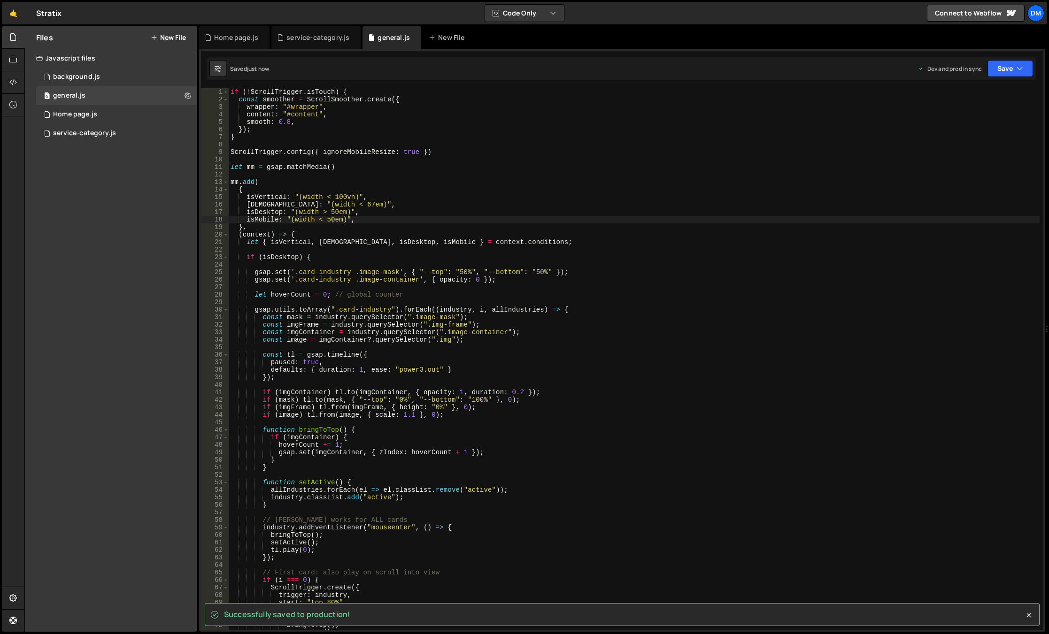
type textarea "mm.add("
drag, startPoint x: 701, startPoint y: 184, endPoint x: 568, endPoint y: 177, distance: 133.5
click at [701, 184] on div "if ( ! ScrollTrigger . isTouch ) { const smoother = ScrollSmoother . create ({ …" at bounding box center [634, 366] width 811 height 557
click at [86, 131] on div "service-category.js" at bounding box center [84, 133] width 63 height 8
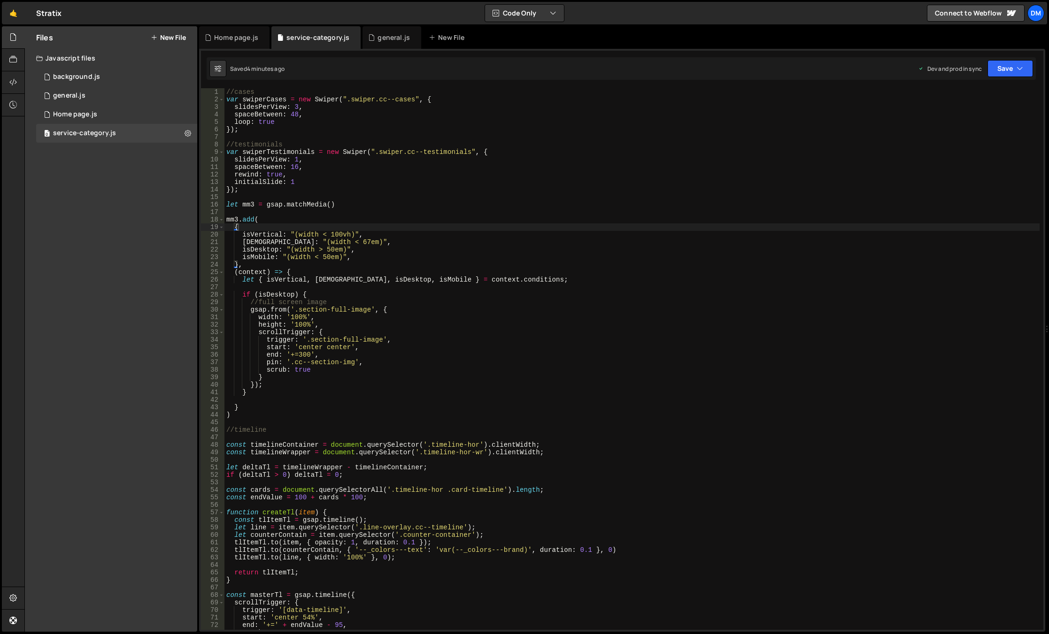
click at [397, 284] on div "//cases var swiperCases = new Swiper ( ".swiper.cc--cases" , { slidesPerView : …" at bounding box center [631, 366] width 815 height 557
click at [323, 290] on div "//cases var swiperCases = new Swiper ( ".swiper.cc--cases" , { slidesPerView : …" at bounding box center [631, 366] width 815 height 557
click at [304, 294] on div "//cases var swiperCases = new Swiper ( ".swiper.cc--cases" , { slidesPerView : …" at bounding box center [631, 366] width 815 height 557
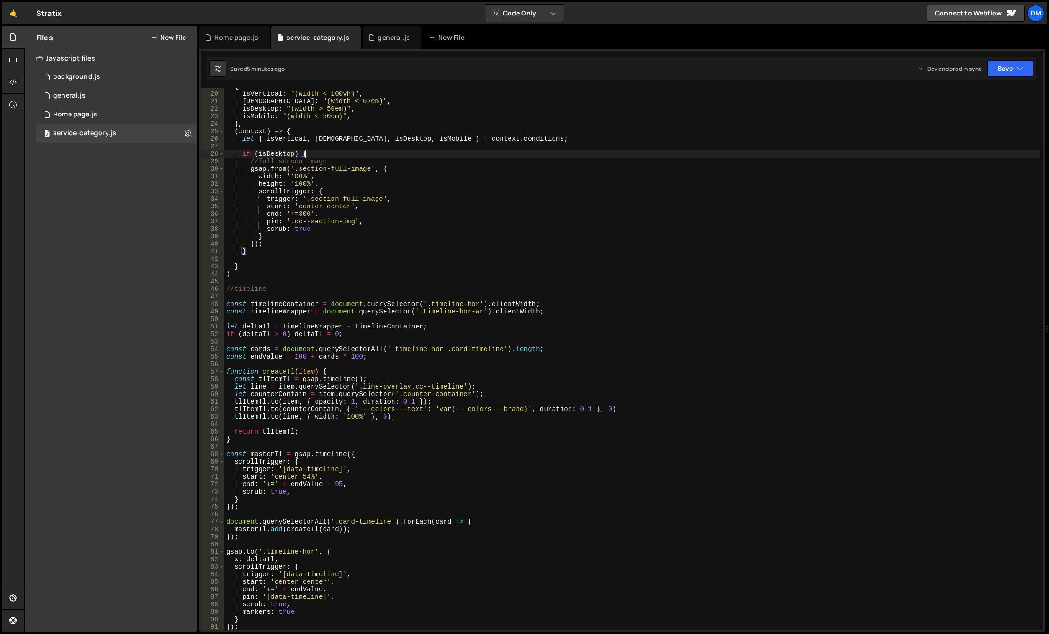
scroll to position [141, 0]
click at [260, 293] on div "{ isVertical : "(width < 100vh)" , [DEMOGRAPHIC_DATA] : "(width < 67em)" , isDe…" at bounding box center [631, 361] width 815 height 557
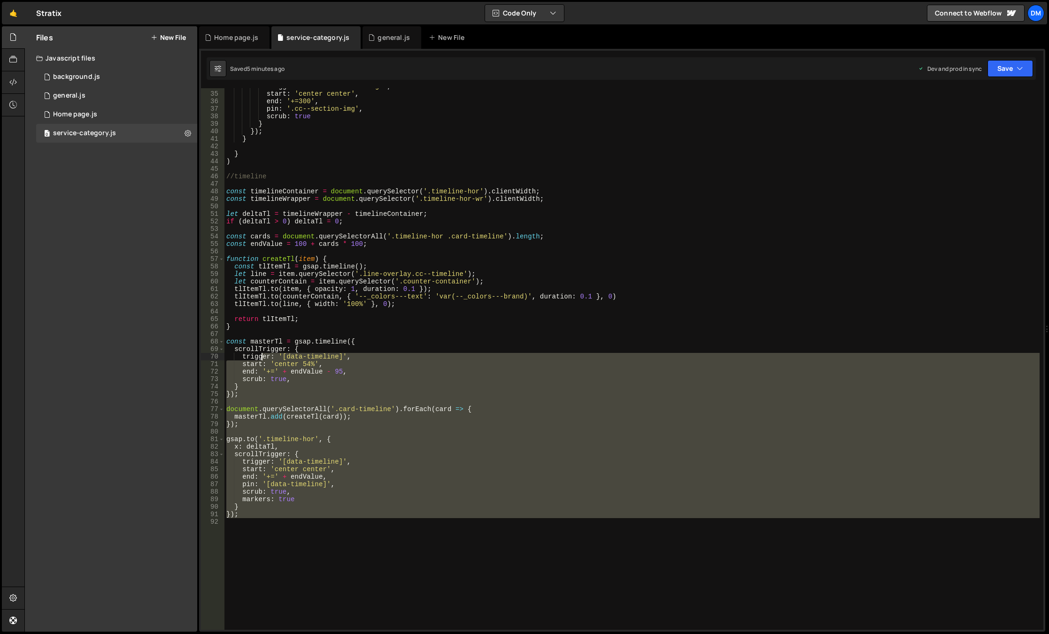
scroll to position [197, 0]
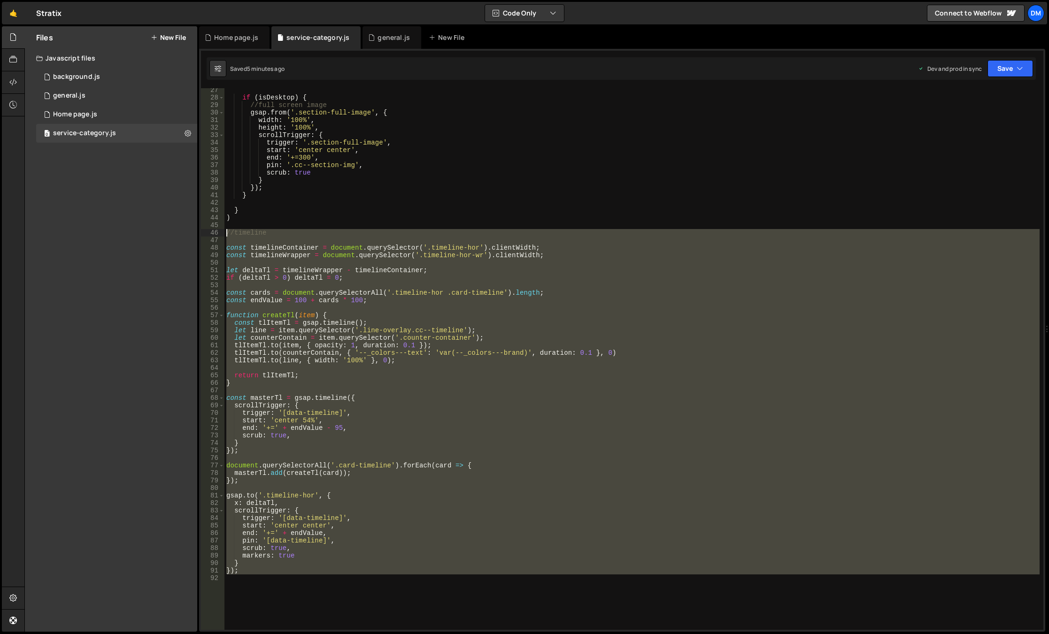
drag, startPoint x: 270, startPoint y: 500, endPoint x: 211, endPoint y: 234, distance: 272.9
click at [211, 234] on div "//timeline 27 28 29 30 31 32 33 34 35 36 37 38 39 40 41 42 43 44 45 46 47 48 49…" at bounding box center [622, 359] width 842 height 542
type textarea "//timeline"
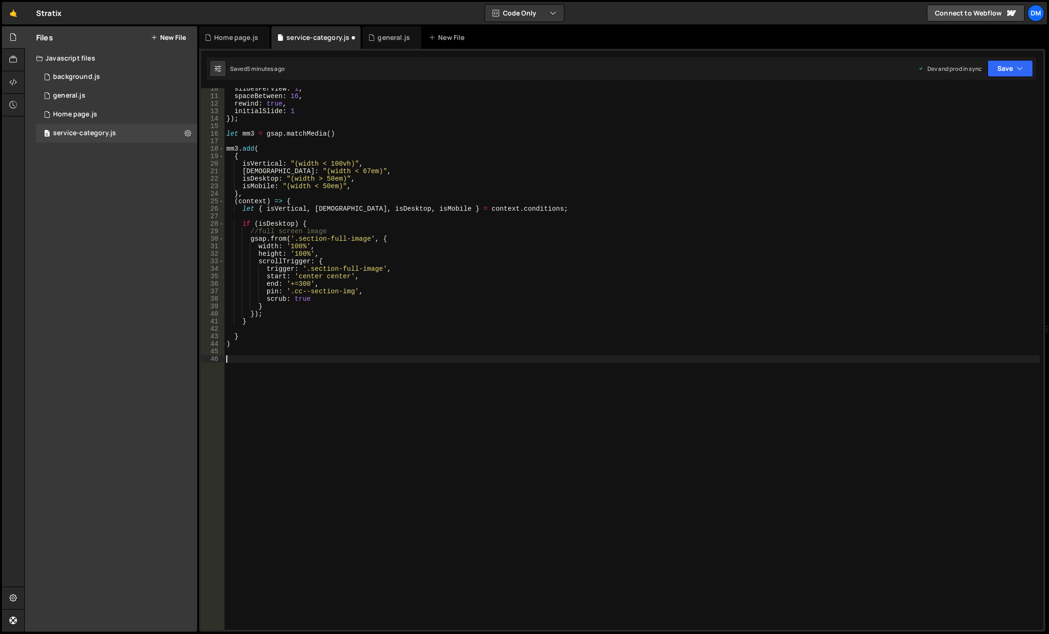
scroll to position [71, 0]
click at [289, 199] on div "slidesPerView : 1 , spaceBetween : 16 , rewind : true , initialSlide : 1 }) ; l…" at bounding box center [631, 363] width 815 height 557
click at [253, 323] on div "slidesPerView : 1 , spaceBetween : 16 , rewind : true , initialSlide : 1 }) ; l…" at bounding box center [631, 363] width 815 height 557
type textarea "}"
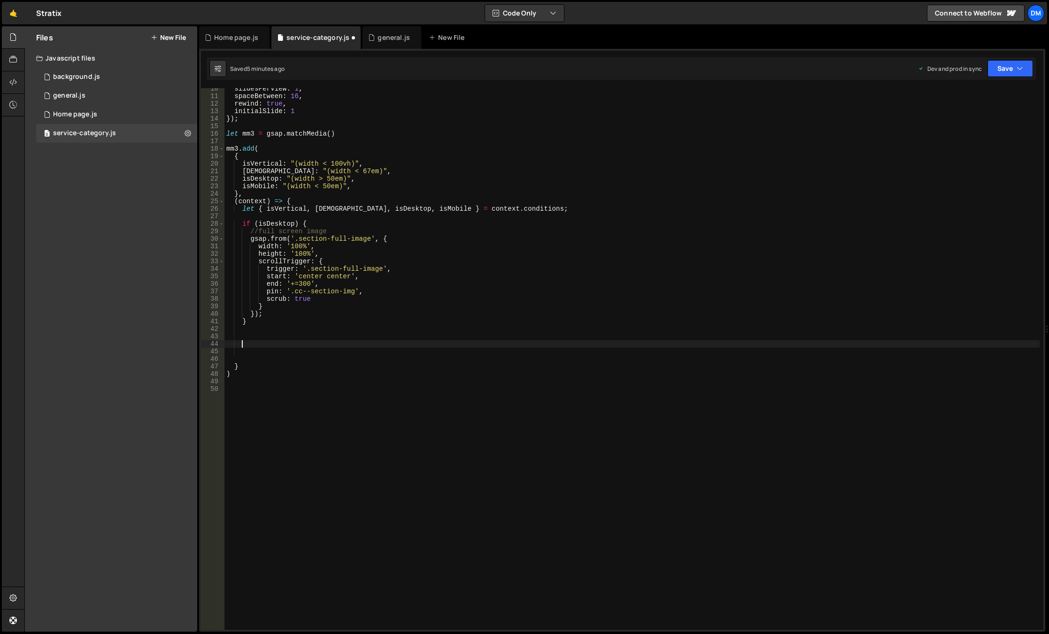
paste textarea
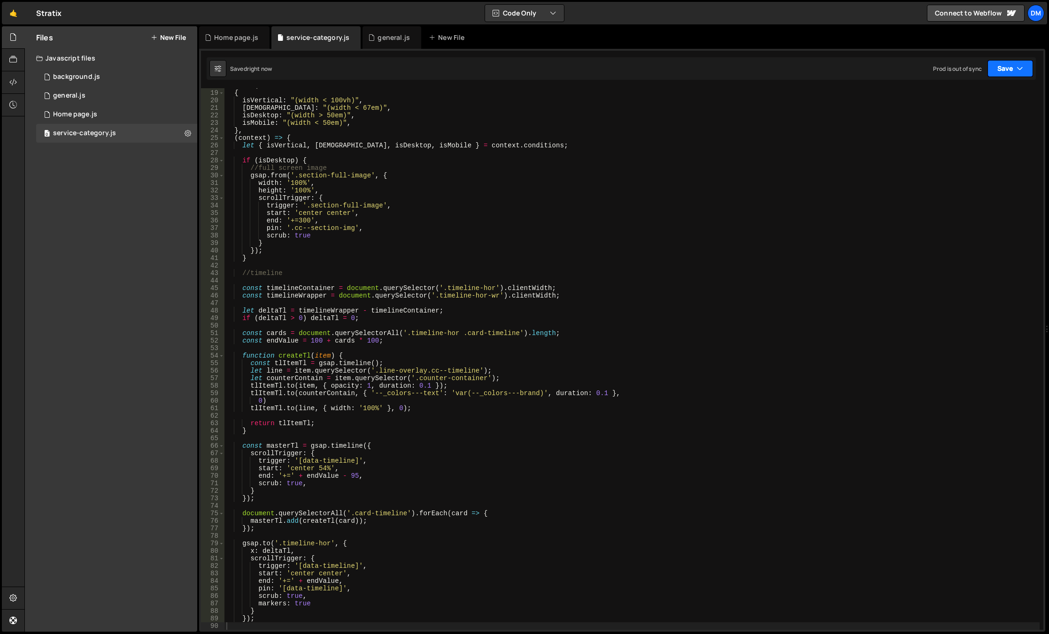
click at [997, 68] on button "Save" at bounding box center [1011, 68] width 46 height 17
click at [977, 125] on div "Save to Production S" at bounding box center [979, 121] width 98 height 9
click at [995, 77] on div "Saved just now Prod is out of sync Upgrade to Edit Save Save to Staging S Saved…" at bounding box center [621, 68] width 829 height 23
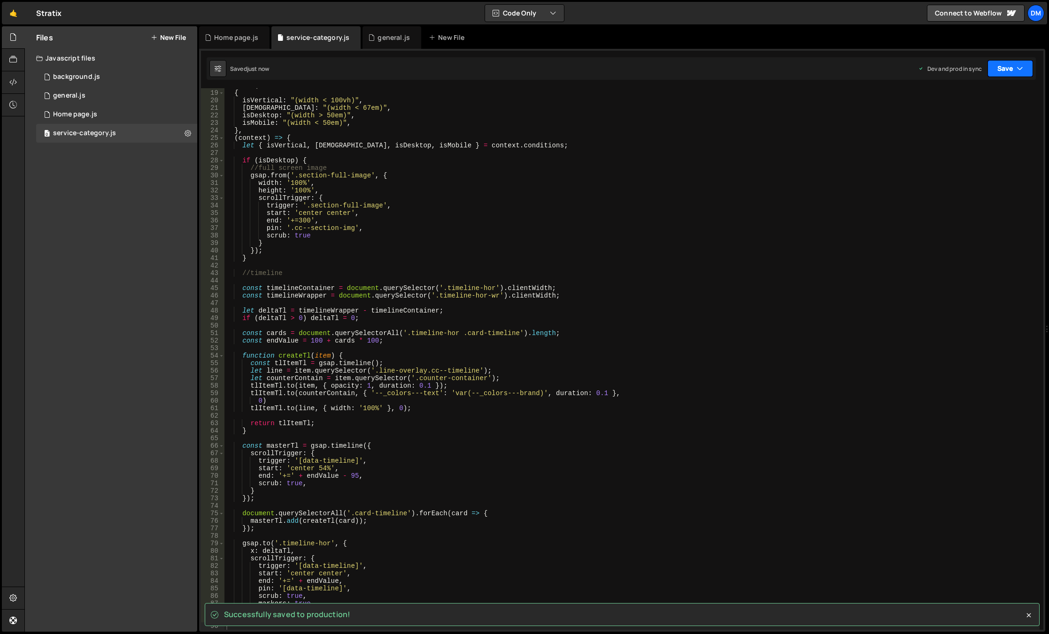
click at [992, 74] on button "Save" at bounding box center [1011, 68] width 46 height 17
click at [972, 102] on div "Saved just now" at bounding box center [979, 101] width 98 height 11
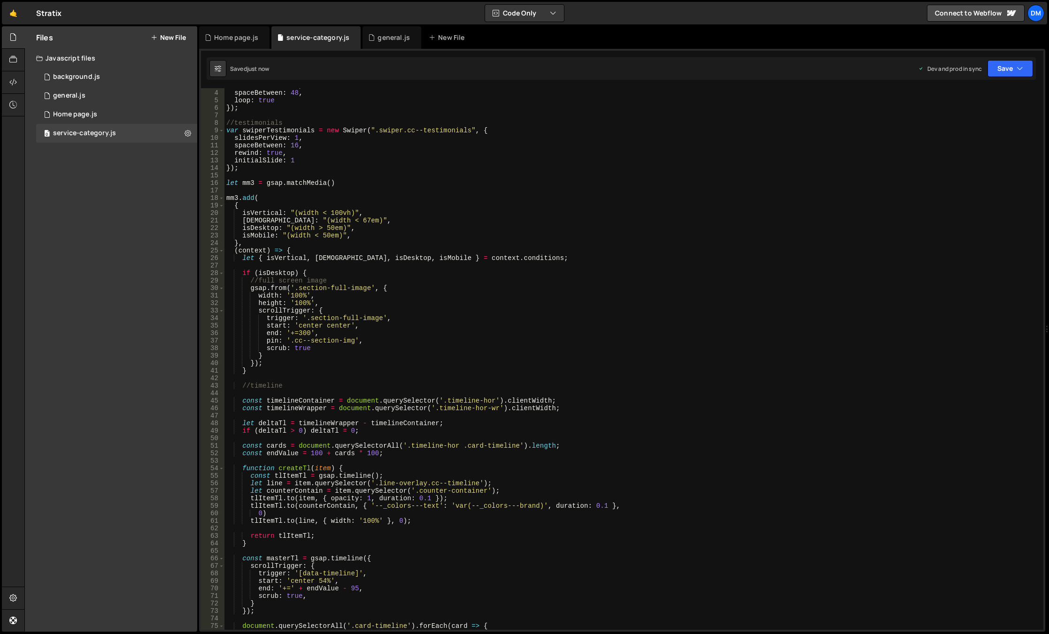
scroll to position [0, 0]
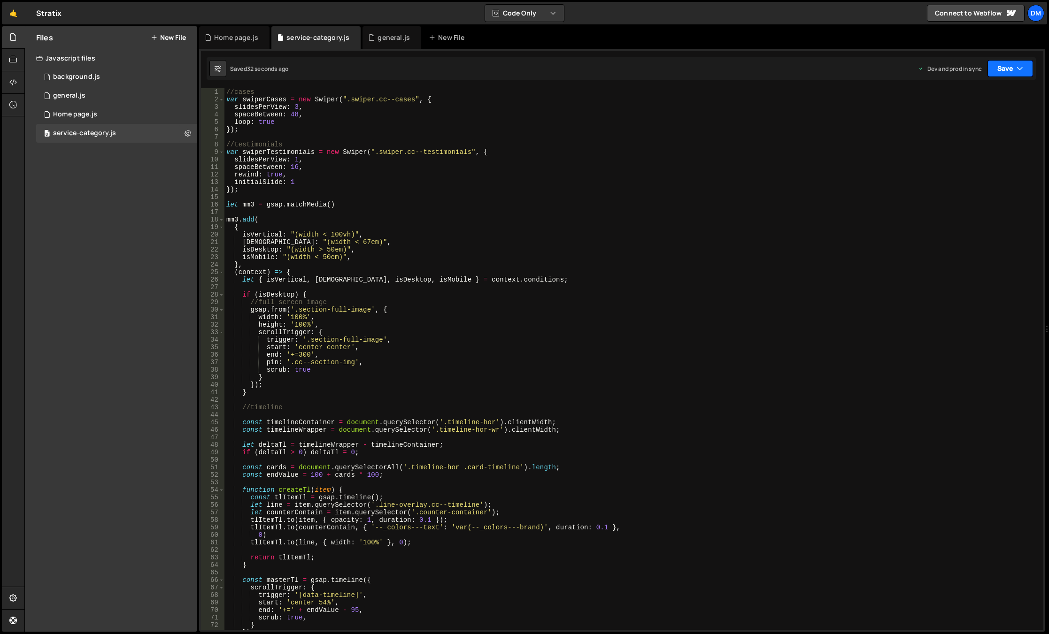
drag, startPoint x: 1003, startPoint y: 70, endPoint x: 1003, endPoint y: 77, distance: 6.1
click at [1003, 70] on button "Save" at bounding box center [1011, 68] width 46 height 17
click at [967, 126] on div "Save to Production S" at bounding box center [979, 121] width 98 height 9
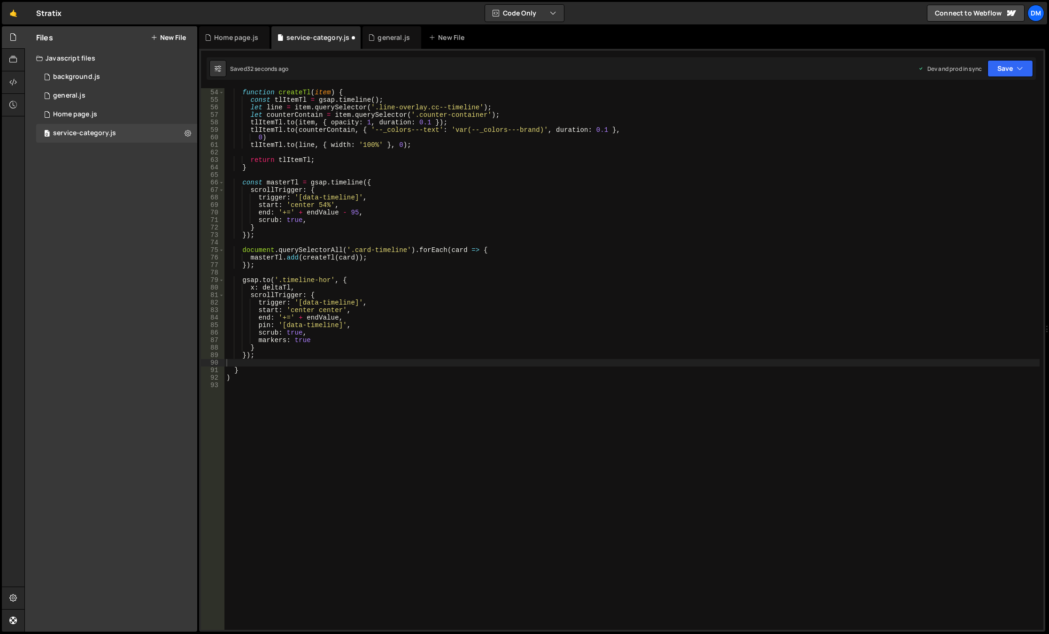
scroll to position [398, 0]
drag, startPoint x: 1004, startPoint y: 73, endPoint x: 990, endPoint y: 85, distance: 18.0
click at [1004, 73] on button "Save" at bounding box center [1004, 68] width 57 height 17
click at [966, 99] on div "33 seconds ago" at bounding box center [967, 102] width 42 height 8
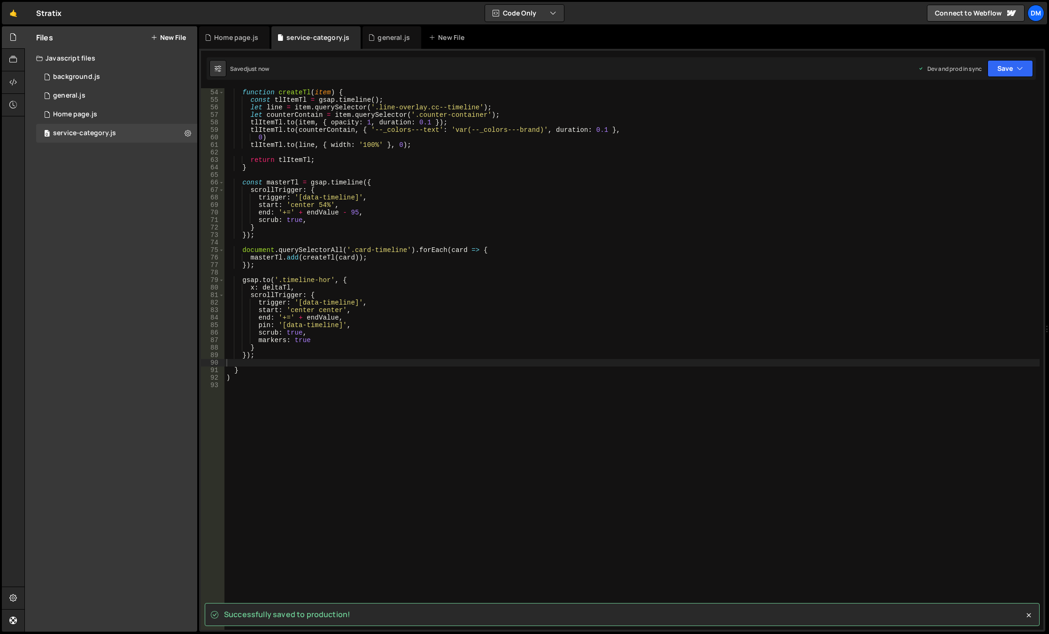
click at [583, 228] on div "function createTl ( item ) { const tlItemTl = gsap . timeline ( ) ; let line = …" at bounding box center [631, 359] width 815 height 557
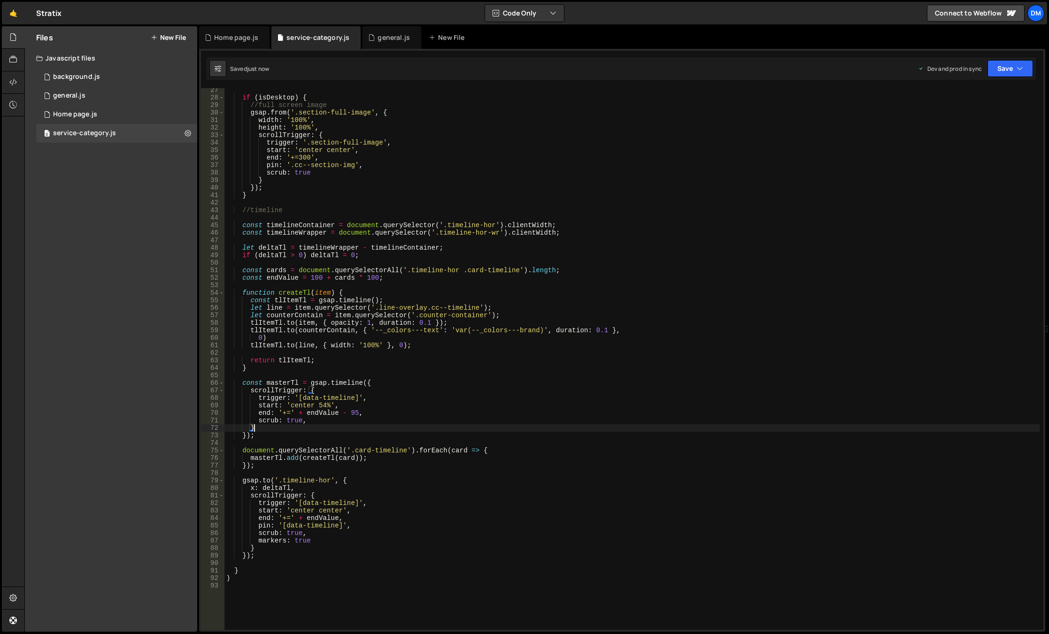
scroll to position [85, 0]
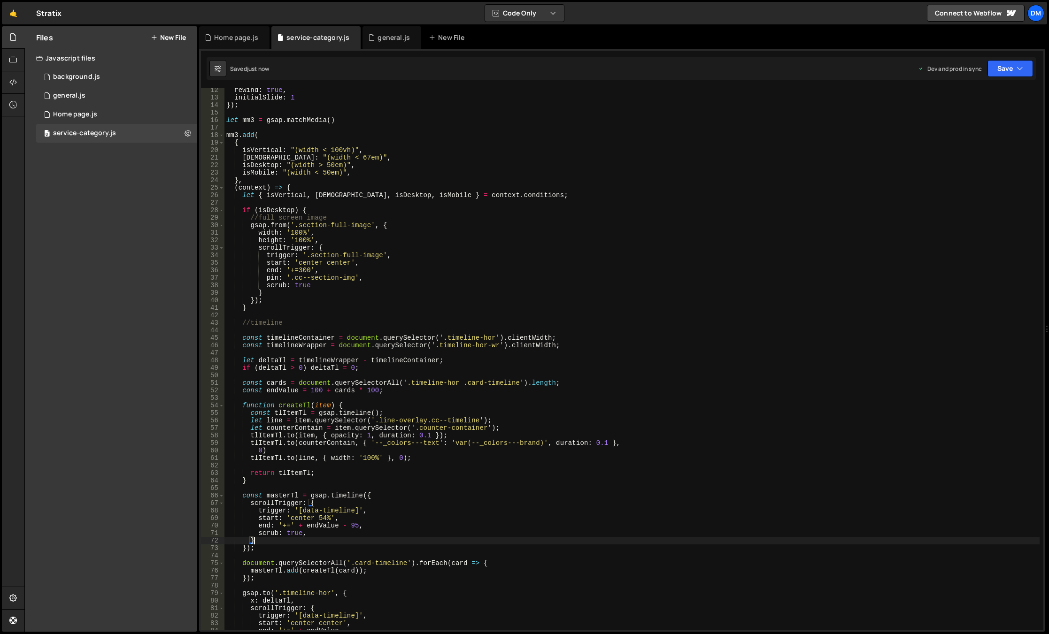
click at [300, 213] on div "rewind : true , initialSlide : 1 }) ; let mm3 = gsap . matchMedia ( ) mm3 . add…" at bounding box center [631, 364] width 815 height 557
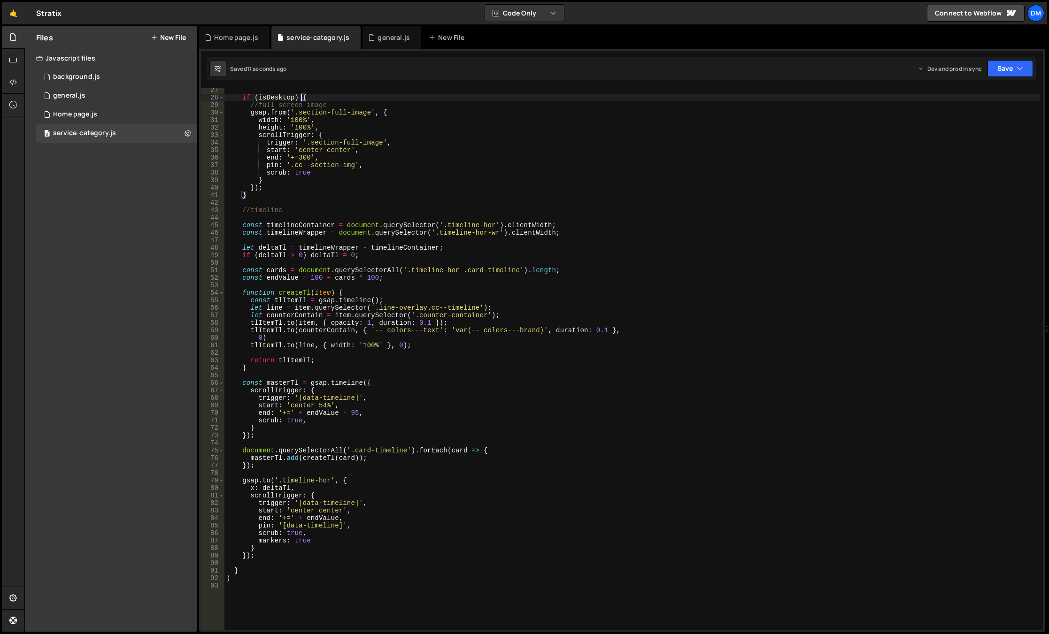
scroll to position [113, 0]
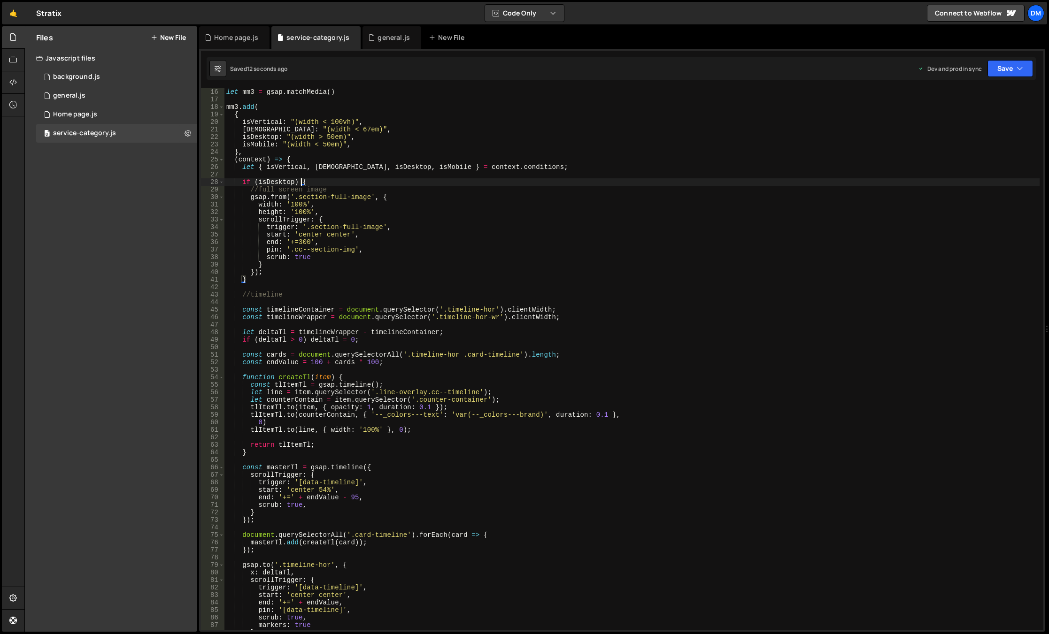
click at [302, 184] on div "let mm3 = gsap . matchMedia ( ) mm3 . add ( { isVertical : "(width < 100vh)" , …" at bounding box center [631, 366] width 815 height 557
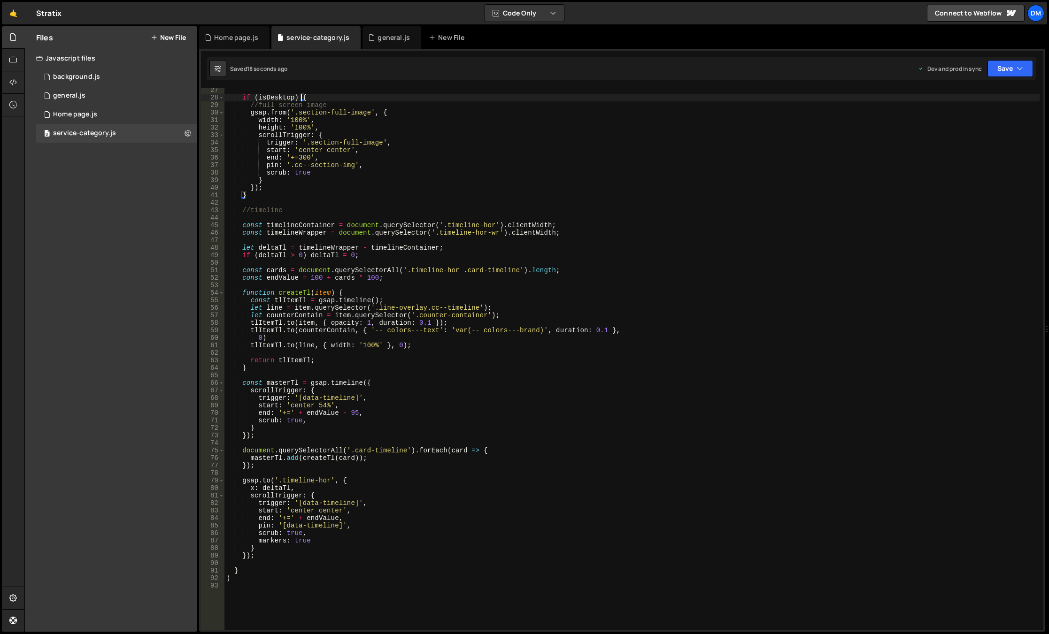
click at [275, 478] on div "if ( isDesktop ) { //full screen image gsap . from ( '.section-full-image' , { …" at bounding box center [631, 364] width 815 height 557
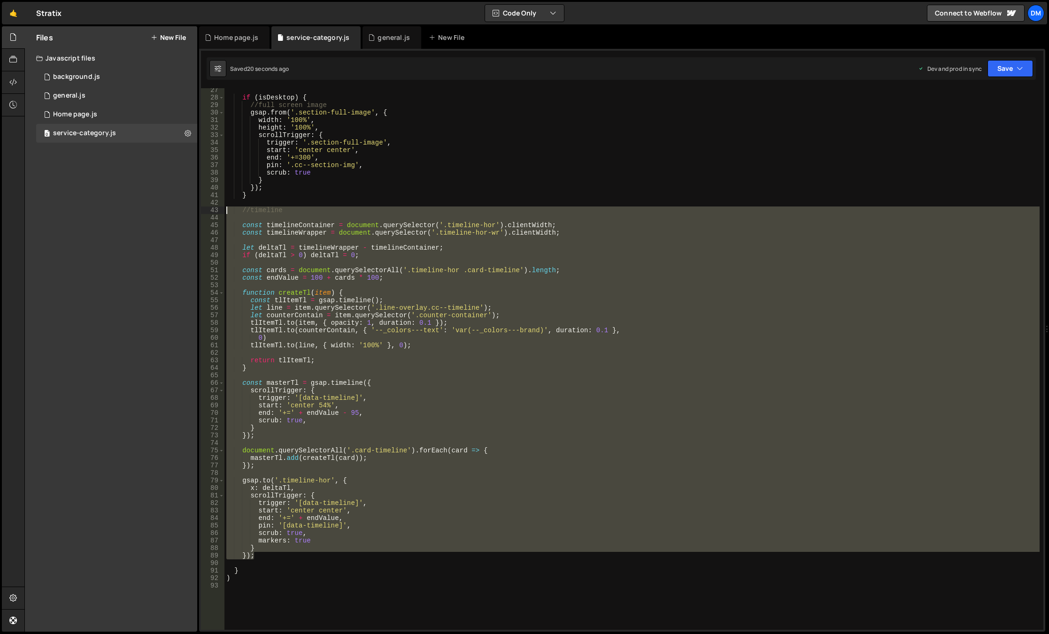
drag, startPoint x: 255, startPoint y: 534, endPoint x: 210, endPoint y: 210, distance: 327.2
click at [210, 210] on div "[DOMAIN_NAME]('.timeline-hor', { 27 28 29 30 31 32 33 34 35 36 37 38 39 40 41 4…" at bounding box center [622, 359] width 842 height 542
type textarea "//timeline"
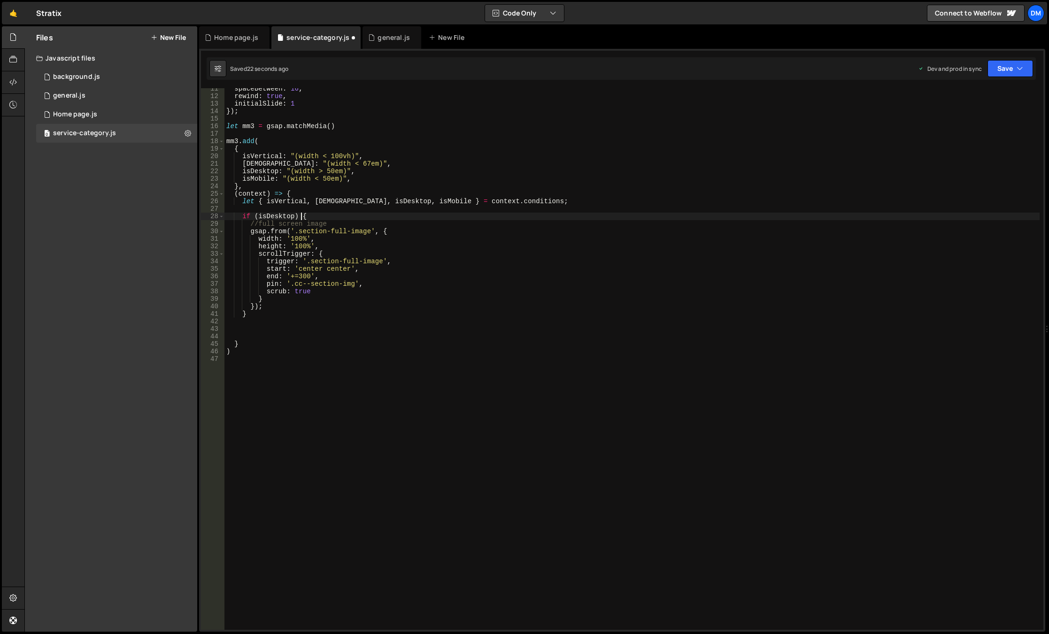
drag, startPoint x: 302, startPoint y: 218, endPoint x: 292, endPoint y: 244, distance: 27.6
click at [302, 218] on div "spaceBetween : 16 , rewind : true , initialSlide : 1 }) ; let mm3 = gsap . matc…" at bounding box center [631, 363] width 815 height 557
click at [278, 303] on div "spaceBetween : 16 , rewind : true , initialSlide : 1 }) ; let mm3 = gsap . matc…" at bounding box center [631, 363] width 815 height 557
type textarea "});"
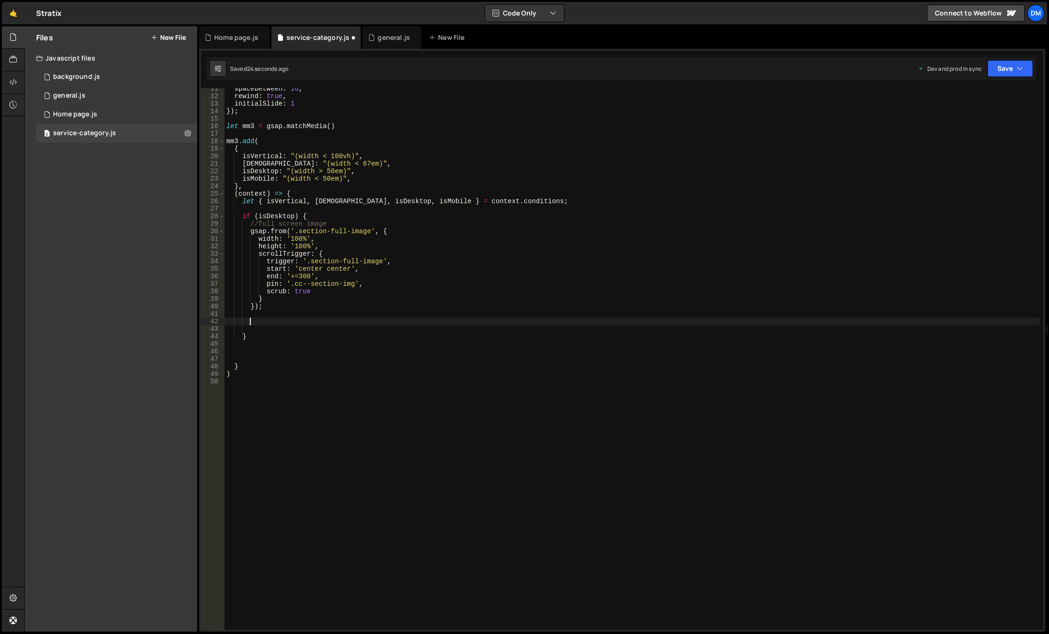
paste textarea "});"
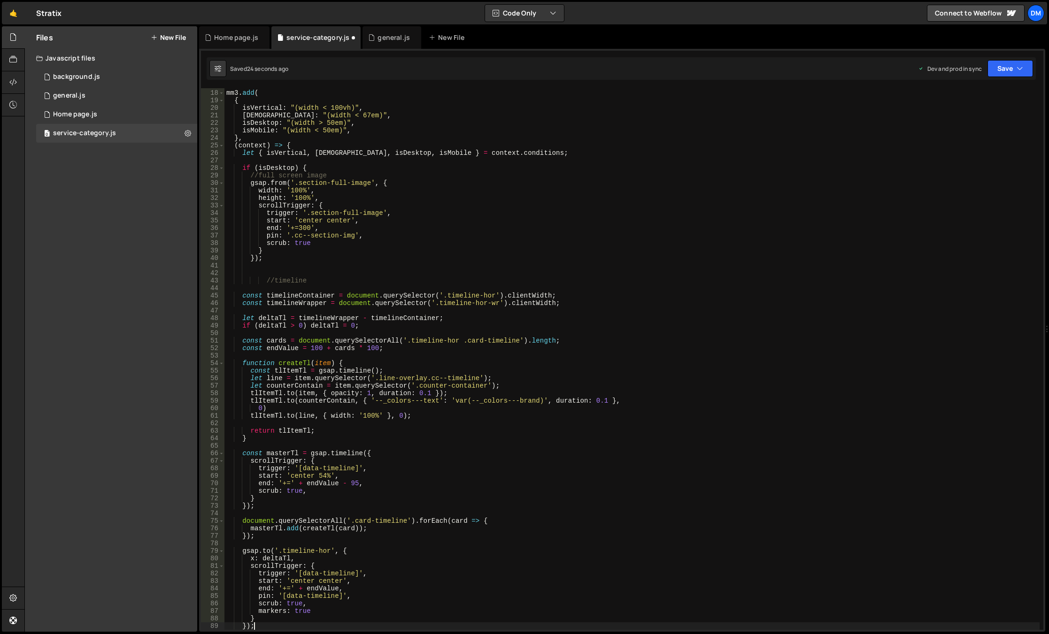
scroll to position [127, 0]
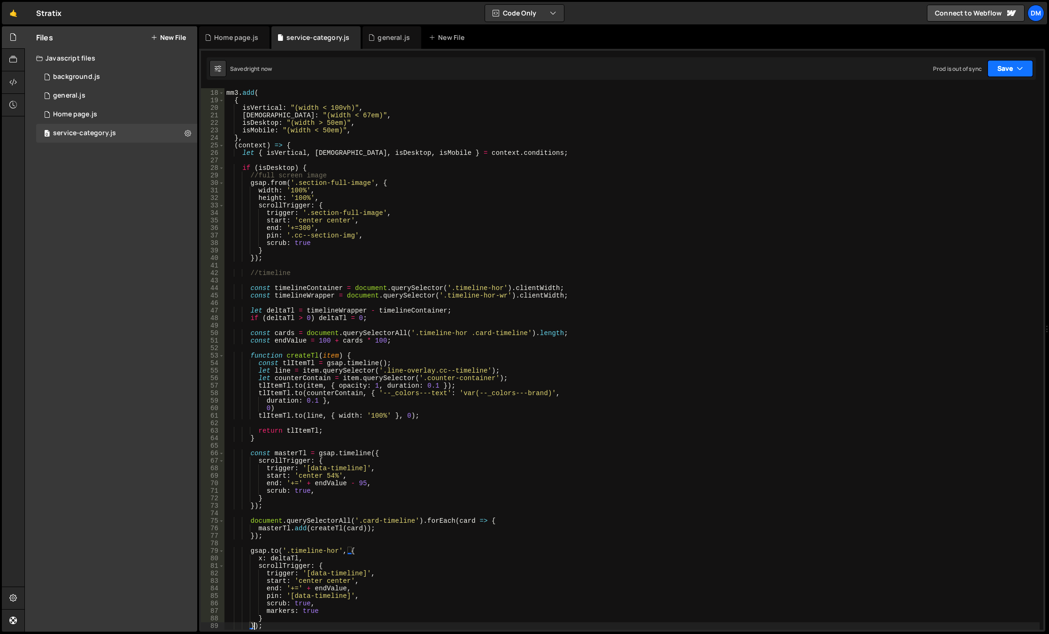
drag, startPoint x: 1018, startPoint y: 64, endPoint x: 997, endPoint y: 85, distance: 29.6
click at [1018, 64] on icon "button" at bounding box center [1020, 68] width 7 height 9
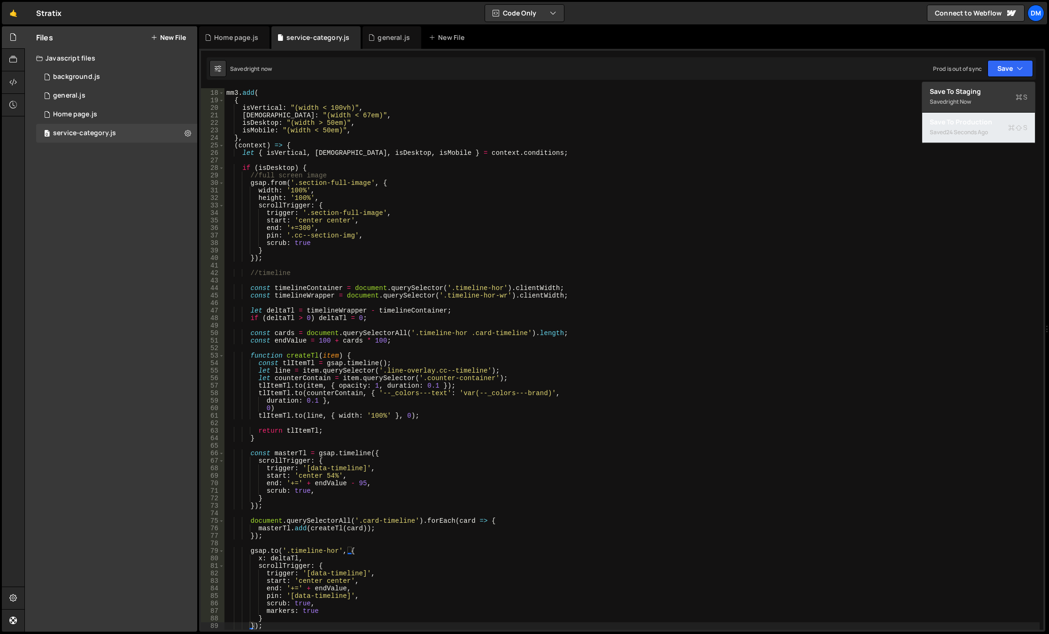
click at [978, 123] on div "Save to Production S" at bounding box center [979, 121] width 98 height 9
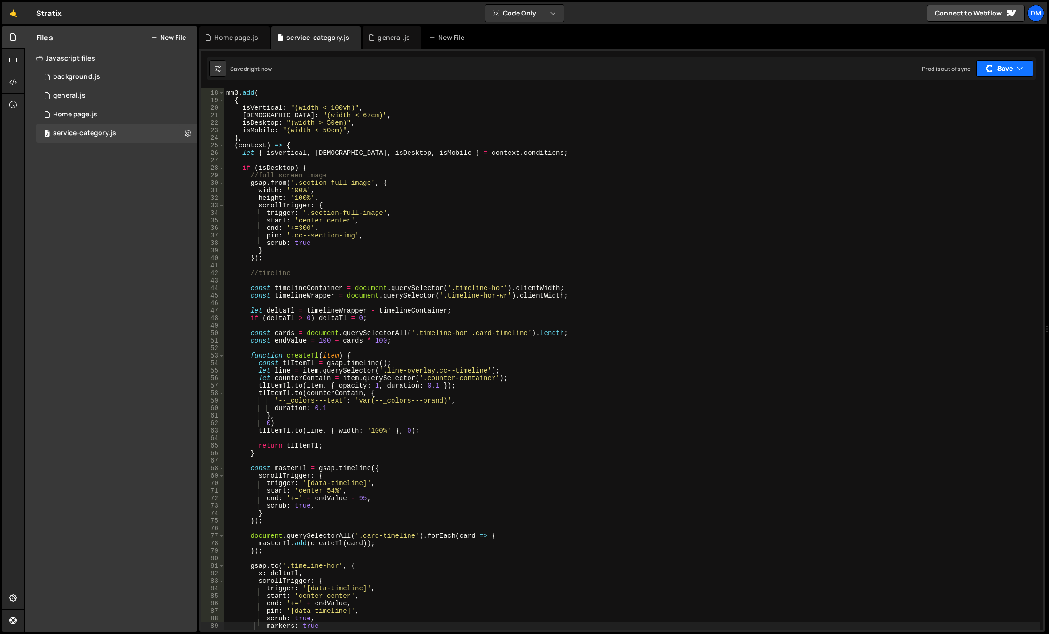
click at [1006, 75] on button "Save" at bounding box center [1004, 68] width 57 height 17
click at [982, 95] on div "Save to Staging S" at bounding box center [979, 91] width 98 height 9
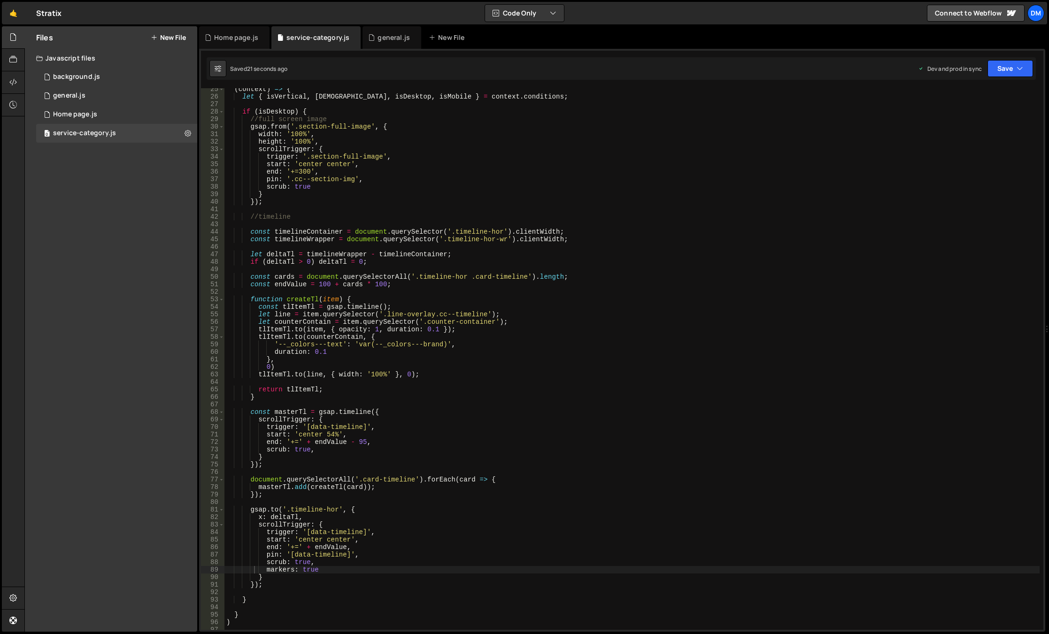
scroll to position [155, 0]
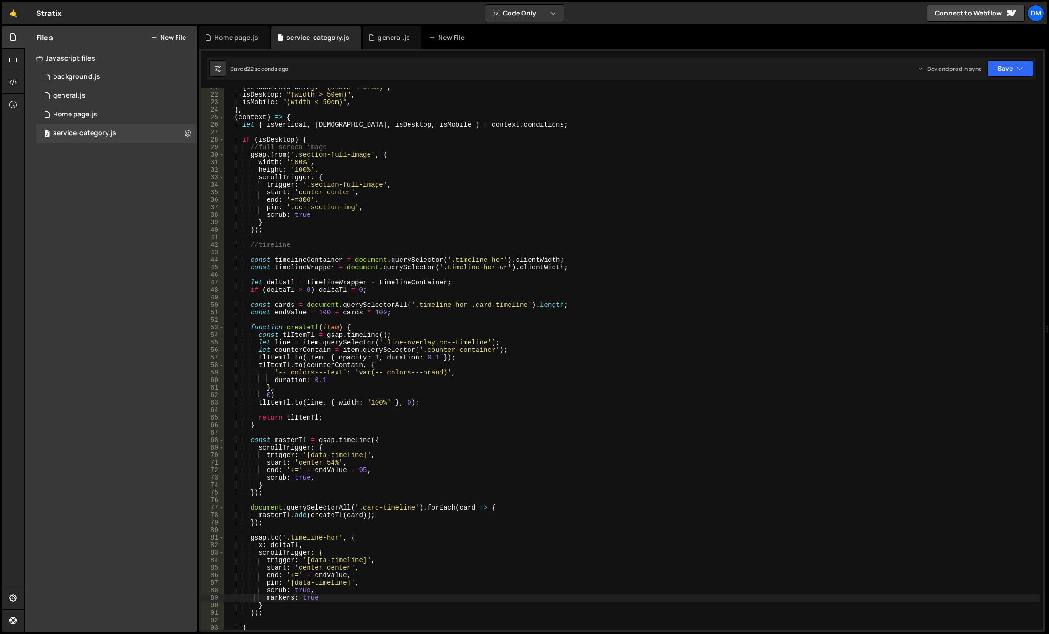
type textarea "//timeline"
click at [278, 242] on div "isWide : "(width < 67em)" , isDesktop : "(width > 50em)" , isMobile : "(width <…" at bounding box center [631, 362] width 815 height 557
click at [302, 234] on div "isWide : "(width < 67em)" , isDesktop : "(width > 50em)" , isMobile : "(width <…" at bounding box center [631, 362] width 815 height 557
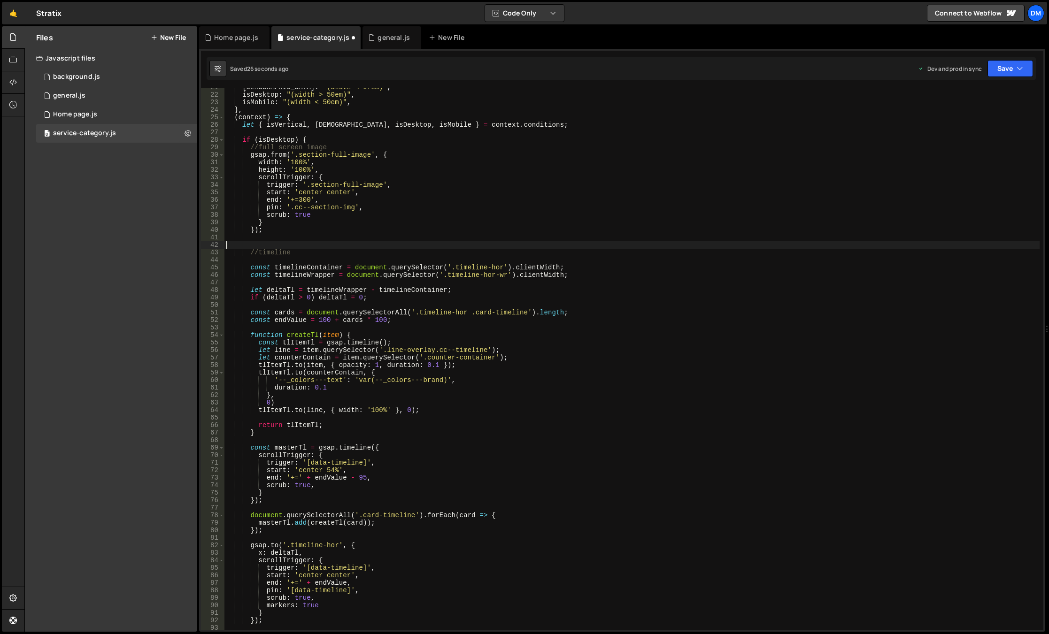
click at [301, 141] on div "isWide : "(width < 67em)" , isDesktop : "(width > 50em)" , isMobile : "(width <…" at bounding box center [631, 362] width 815 height 557
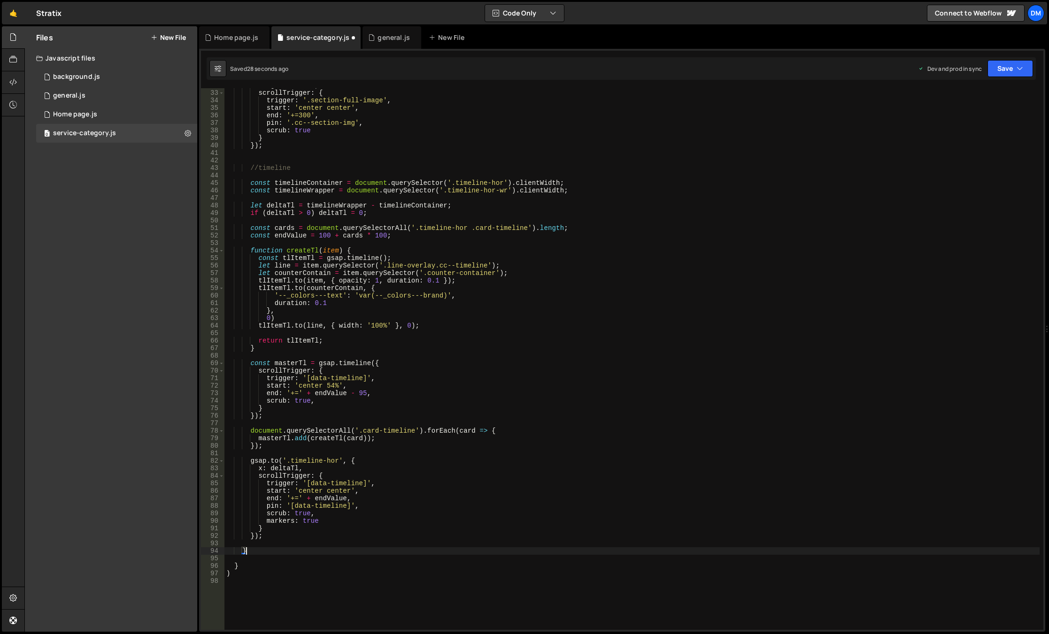
click at [266, 549] on div "height : '100%' , scrollTrigger : { trigger : '.section-full-image' , start : '…" at bounding box center [631, 360] width 815 height 557
type textarea "}"
type textarea "if(isMobile) {}"
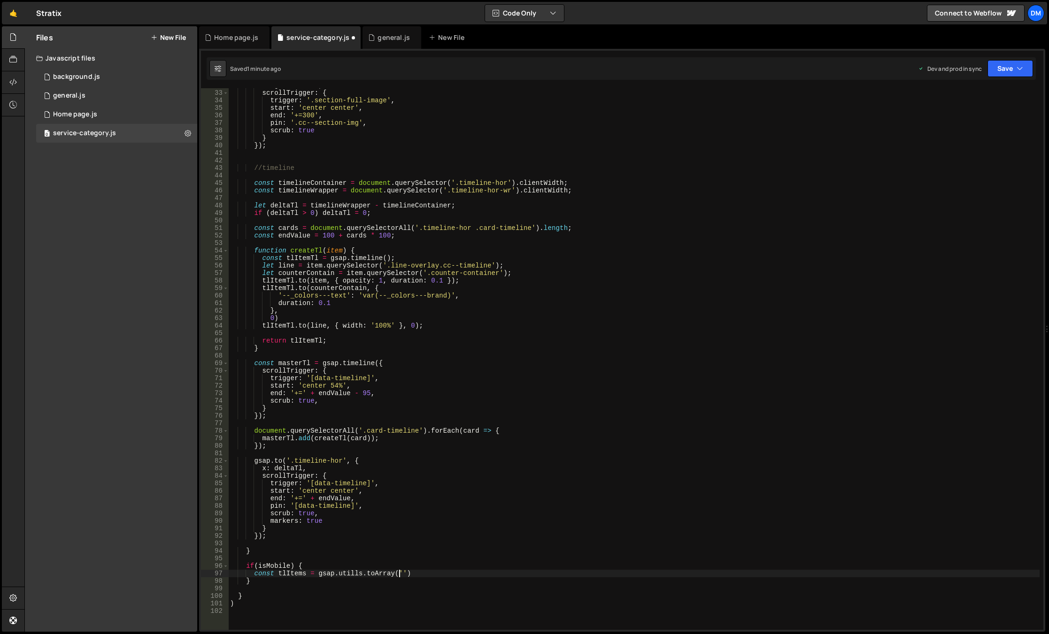
scroll to position [0, 12]
drag, startPoint x: 471, startPoint y: 229, endPoint x: 525, endPoint y: 229, distance: 54.0
click at [525, 229] on div "height : '100%' , scrollTrigger : { trigger : '.section-full-image' , start : '…" at bounding box center [633, 360] width 811 height 557
click at [402, 569] on div "height : '100%' , scrollTrigger : { trigger : '.section-full-image' , start : '…" at bounding box center [633, 360] width 811 height 557
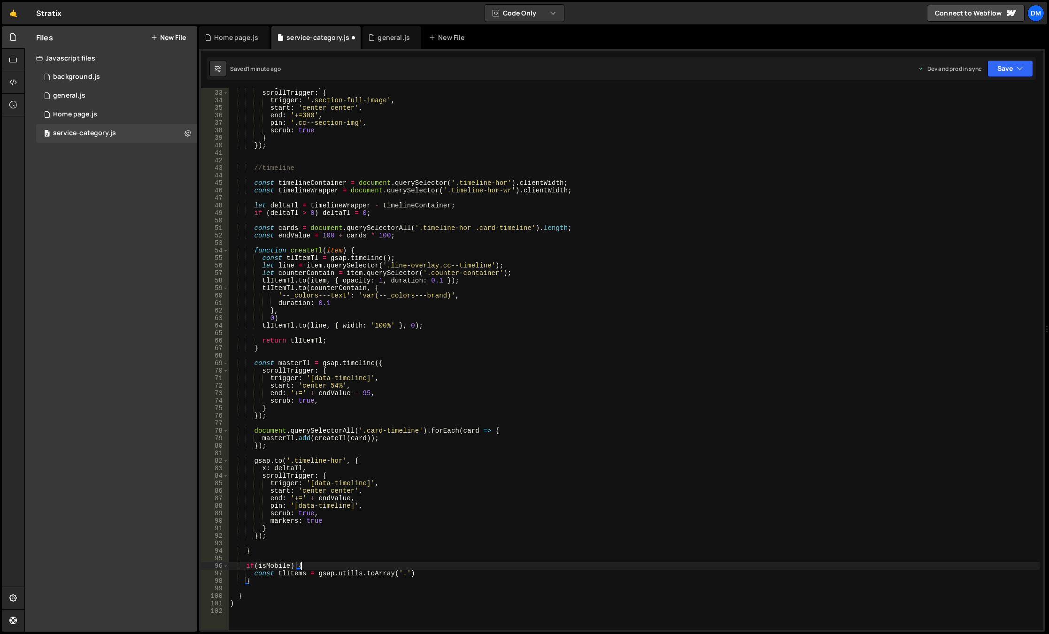
click at [402, 575] on div "height : '100%' , scrollTrigger : { trigger : '.section-full-image' , start : '…" at bounding box center [633, 360] width 811 height 557
paste textarea ".card-timeline"
drag, startPoint x: 402, startPoint y: 574, endPoint x: 415, endPoint y: 574, distance: 13.2
click at [402, 574] on div "height : '100%' , scrollTrigger : { trigger : '.section-full-image' , start : '…" at bounding box center [633, 360] width 811 height 557
click at [483, 574] on div "height : '100%' , scrollTrigger : { trigger : '.section-full-image' , start : '…" at bounding box center [633, 360] width 811 height 557
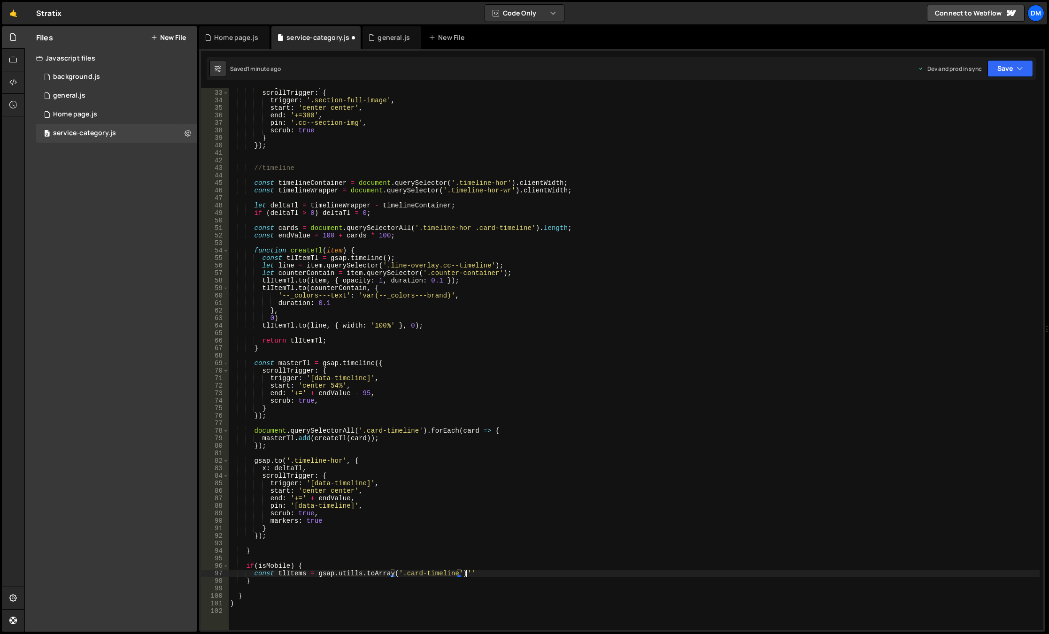
scroll to position [0, 16]
type textarea "const tlItems = gsap.utills.toArray('.card-timeline');"
click at [304, 574] on div "height : '100%' , scrollTrigger : { trigger : '.section-full-image' , start : '…" at bounding box center [633, 360] width 811 height 557
click at [296, 574] on div "height : '100%' , scrollTrigger : { trigger : '.section-full-image' , start : '…" at bounding box center [633, 360] width 811 height 557
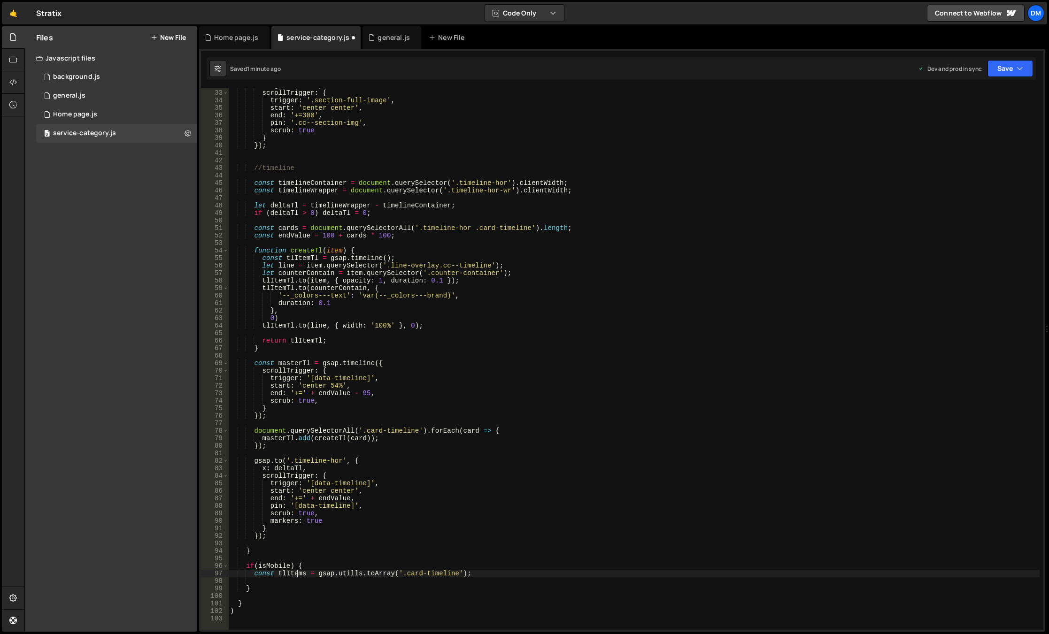
click at [296, 574] on div "height : '100%' , scrollTrigger : { trigger : '.section-full-image' , start : '…" at bounding box center [633, 360] width 811 height 557
click at [288, 587] on div "height : '100%' , scrollTrigger : { trigger : '.section-full-image' , start : '…" at bounding box center [633, 360] width 811 height 557
type textarea "}"
click at [289, 581] on div "height : '100%' , scrollTrigger : { trigger : '.section-full-image' , start : '…" at bounding box center [633, 360] width 811 height 557
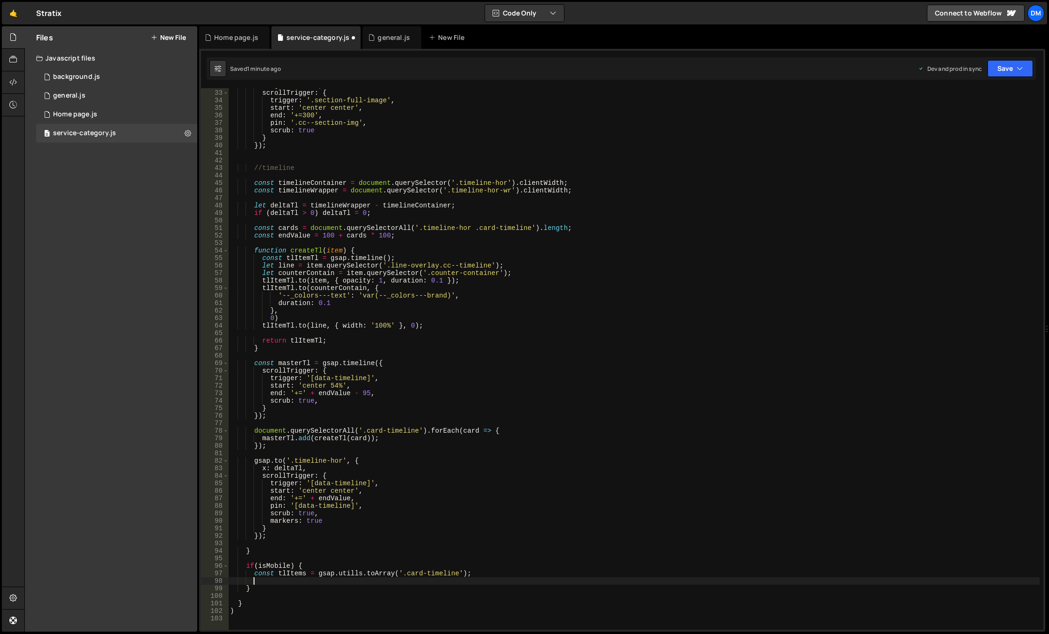
paste textarea "tlItems"
click at [257, 579] on div "height : '100%' , scrollTrigger : { trigger : '.section-full-image' , start : '…" at bounding box center [633, 360] width 811 height 557
click at [266, 582] on div "height : '100%' , scrollTrigger : { trigger : '.section-full-image' , start : '…" at bounding box center [633, 359] width 811 height 542
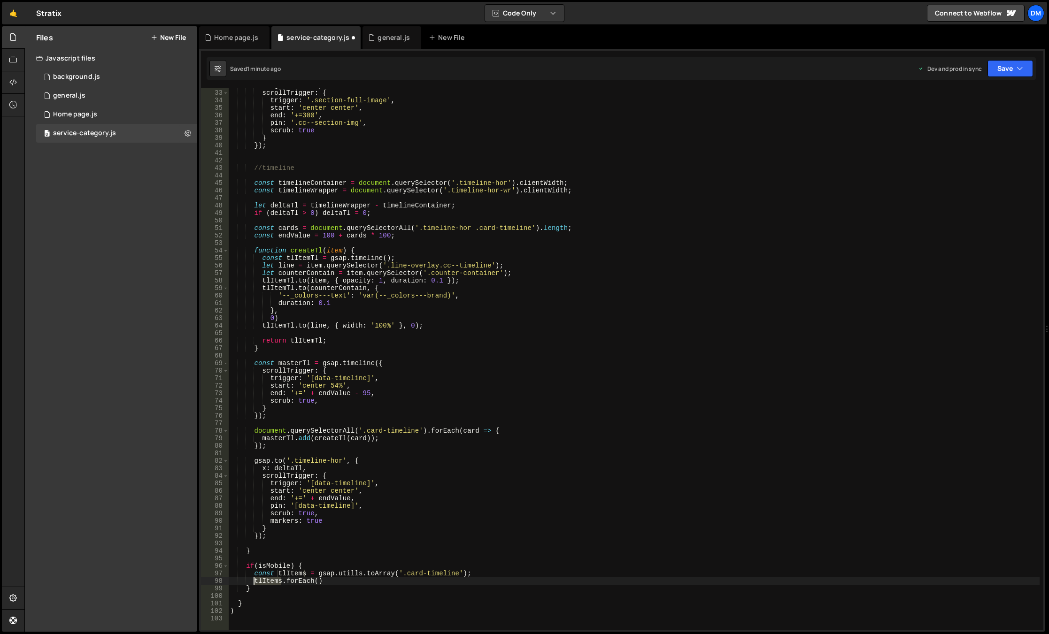
click at [266, 582] on div "height : '100%' , scrollTrigger : { trigger : '.section-full-image' , start : '…" at bounding box center [633, 360] width 811 height 557
click at [317, 580] on div "height : '100%' , scrollTrigger : { trigger : '.section-full-image' , start : '…" at bounding box center [633, 360] width 811 height 557
paste textarea "tlItems"
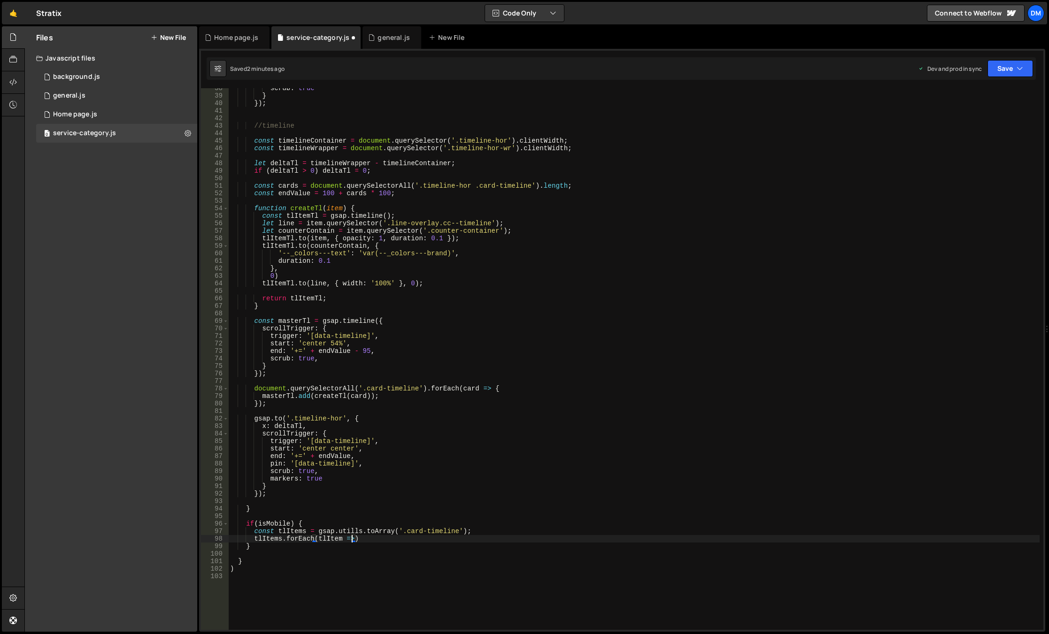
scroll to position [0, 8]
type textarea "tlItems.forEach(tlItem => {)"
type textarea "g"
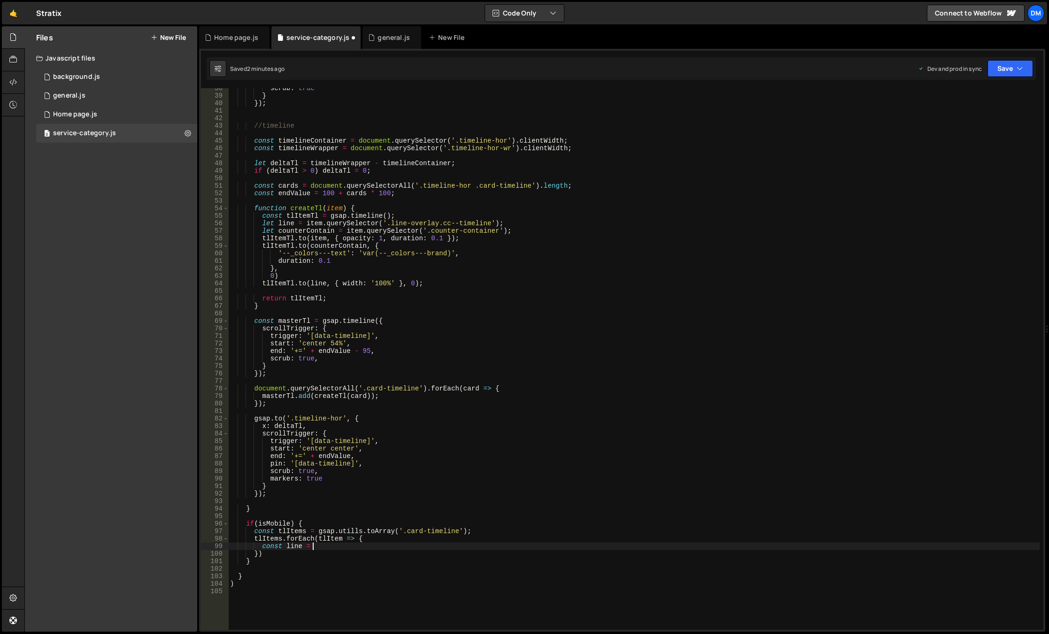
click at [330, 538] on div "scrub : true } }) ; //timeline const timelineContainer = document . querySelect…" at bounding box center [633, 363] width 811 height 557
click at [326, 546] on div "scrub : true } }) ; //timeline const timelineContainer = document . querySelect…" at bounding box center [633, 363] width 811 height 557
paste textarea "tlItem"
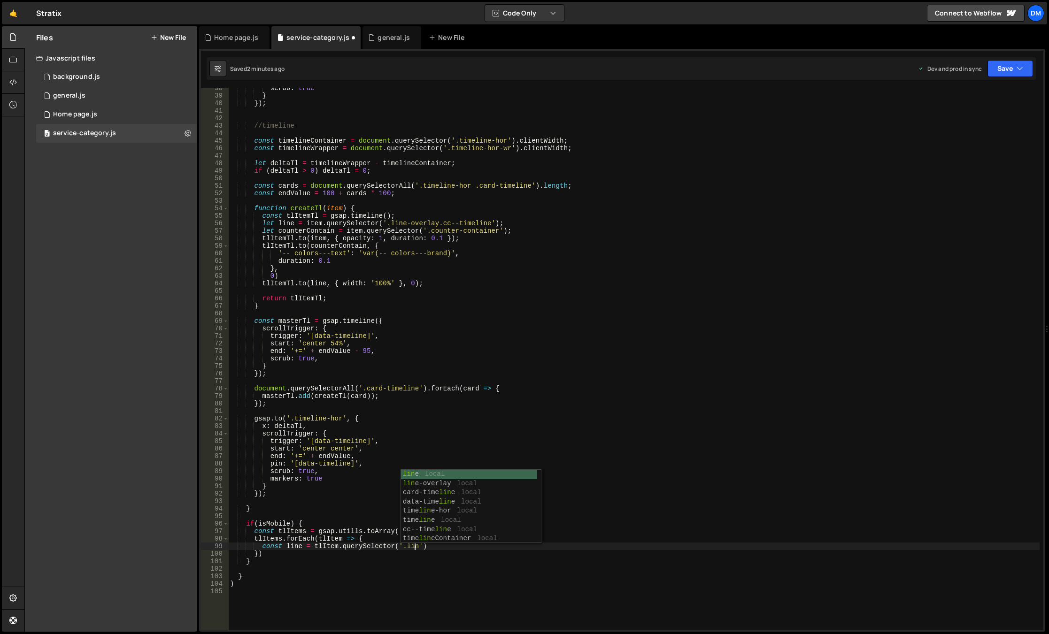
scroll to position [0, 13]
drag, startPoint x: 383, startPoint y: 224, endPoint x: 485, endPoint y: 227, distance: 101.9
click at [485, 227] on div "scrub : true } }) ; //timeline const timelineContainer = document . querySelect…" at bounding box center [633, 363] width 811 height 557
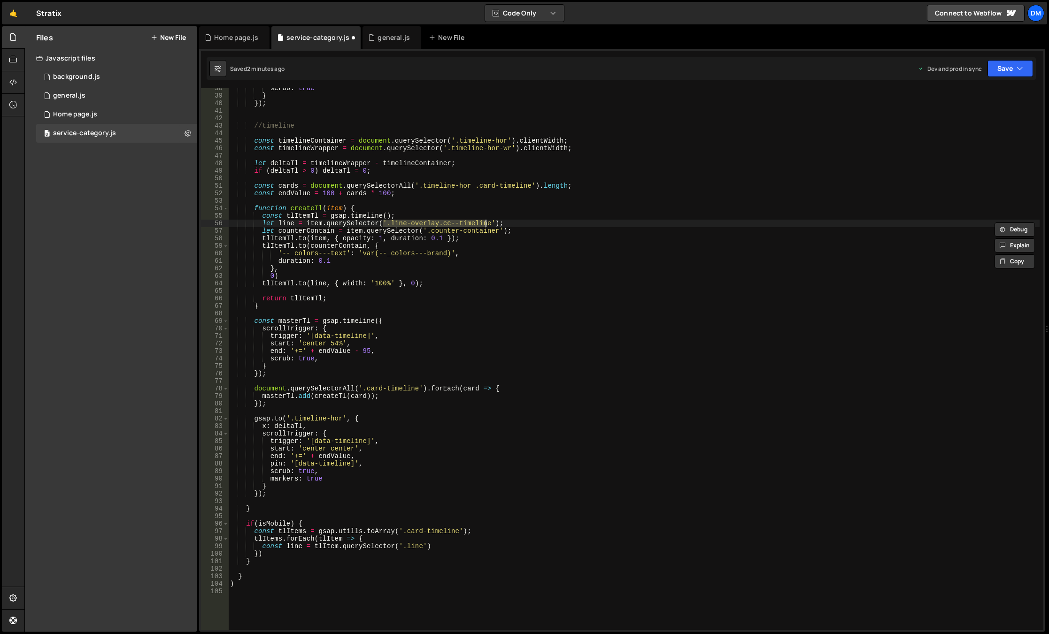
click at [410, 546] on div "scrub : true } }) ; //timeline const timelineContainer = document . querySelect…" at bounding box center [633, 363] width 811 height 557
paste textarea ".line-overlay.cc--time"
click at [406, 545] on div "scrub : true } }) ; //timeline const timelineContainer = document . querySelect…" at bounding box center [633, 363] width 811 height 557
click at [518, 547] on div "scrub : true } }) ; //timeline const timelineContainer = document . querySelect…" at bounding box center [633, 363] width 811 height 557
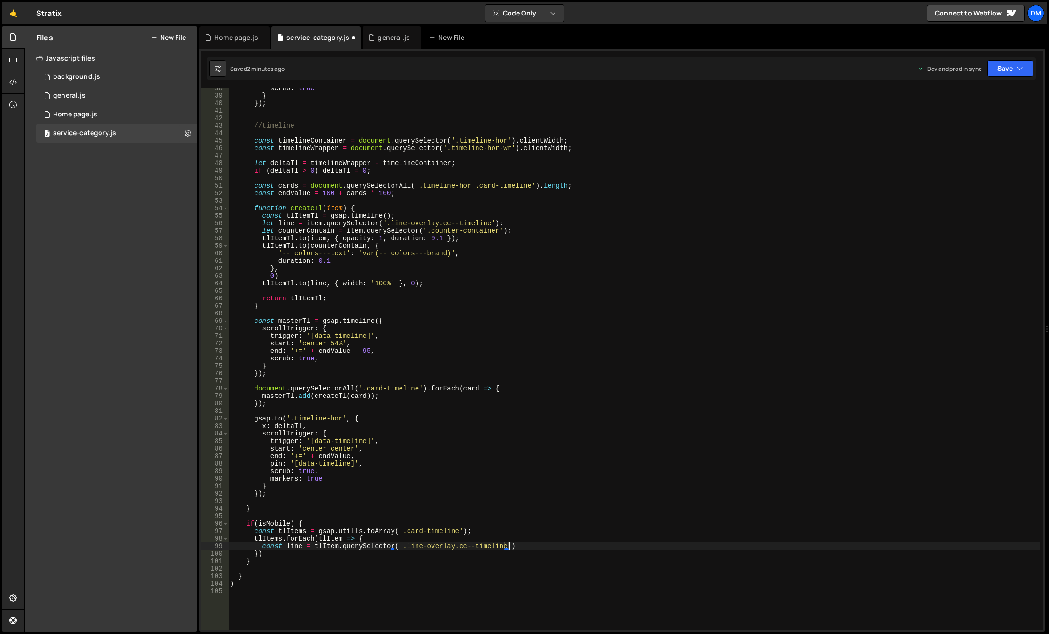
type textarea "const line = tlItem.querySelector('.line-overlay.cc--timeline');"
type textarea "g"
click at [271, 247] on div "scrub : true } }) ; //timeline const timelineContainer = document . querySelect…" at bounding box center [633, 363] width 811 height 557
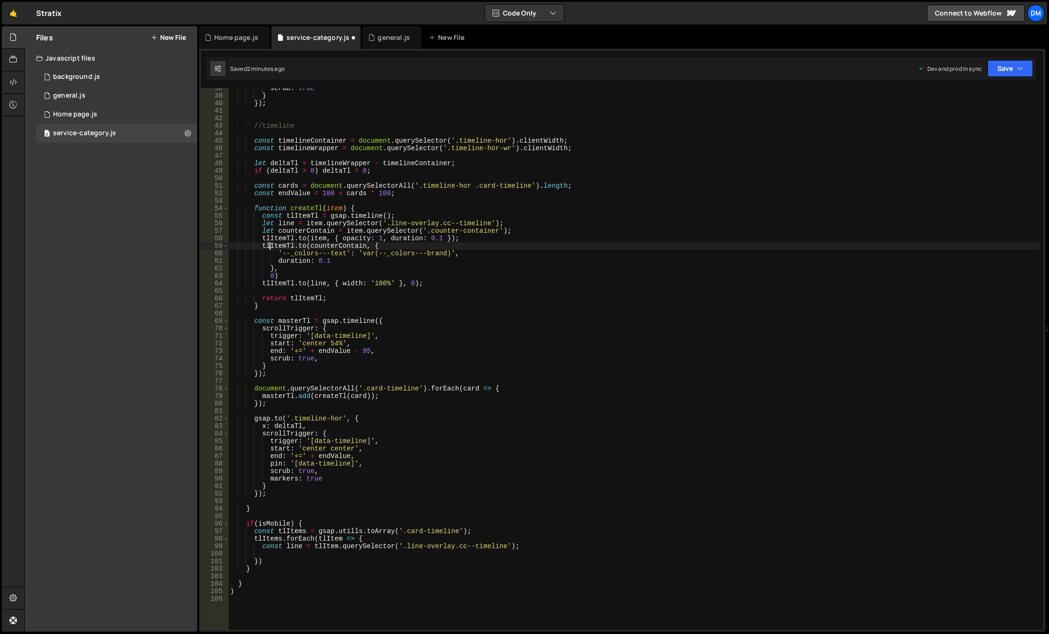
type textarea "[DOMAIN_NAME](counterContain, {"
click at [271, 246] on div "scrub : true } }) ; //timeline const timelineContainer = document . querySelect…" at bounding box center [633, 363] width 811 height 557
click at [279, 556] on div "scrub : true } }) ; //timeline const timelineContainer = document . querySelect…" at bounding box center [633, 363] width 811 height 557
paste textarea "tlItemTl"
type textarea "t"
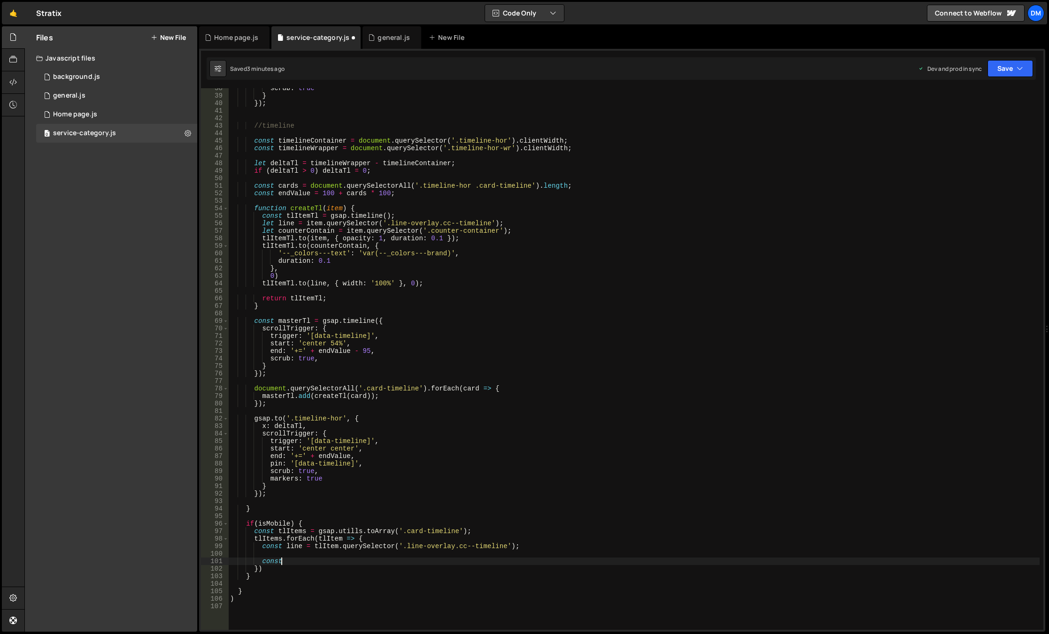
scroll to position [0, 3]
paste textarea "tlItemTl"
type textarea "const tlItemTl = gsap.timeline({)"
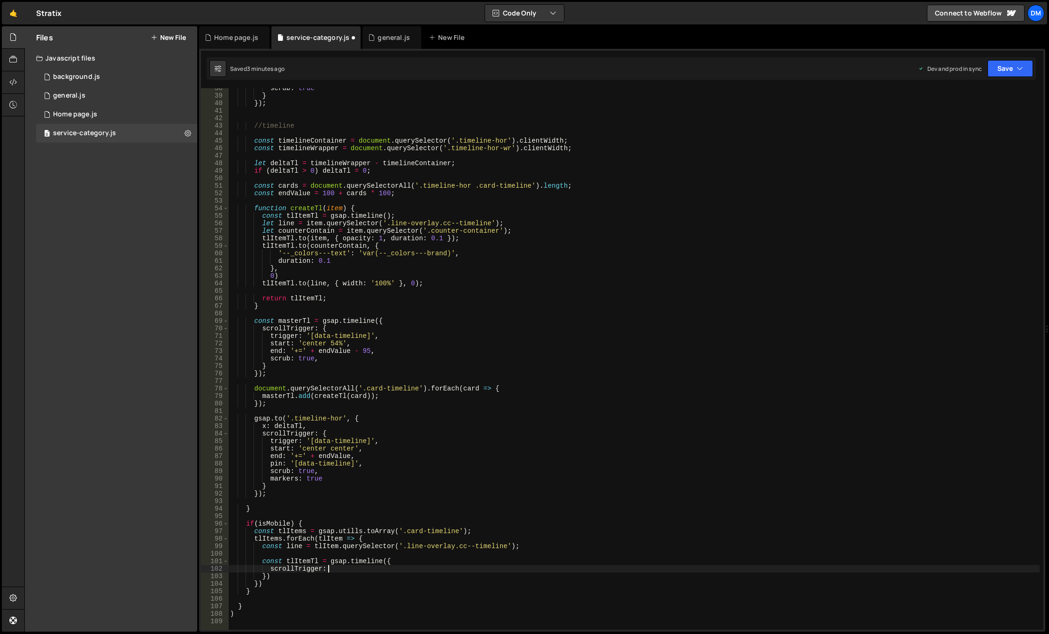
type textarea "scrollTrigger: {}"
type textarea "trigger: tlItem,"
type textarea "start: 'top 90%',"
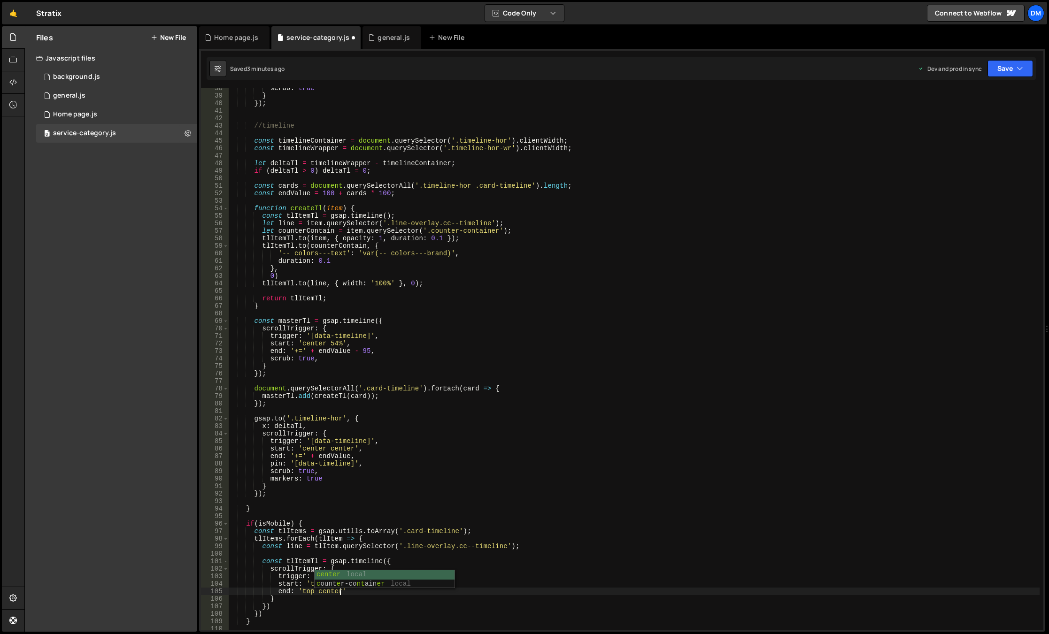
scroll to position [0, 7]
type textarea "end: 'top center',"
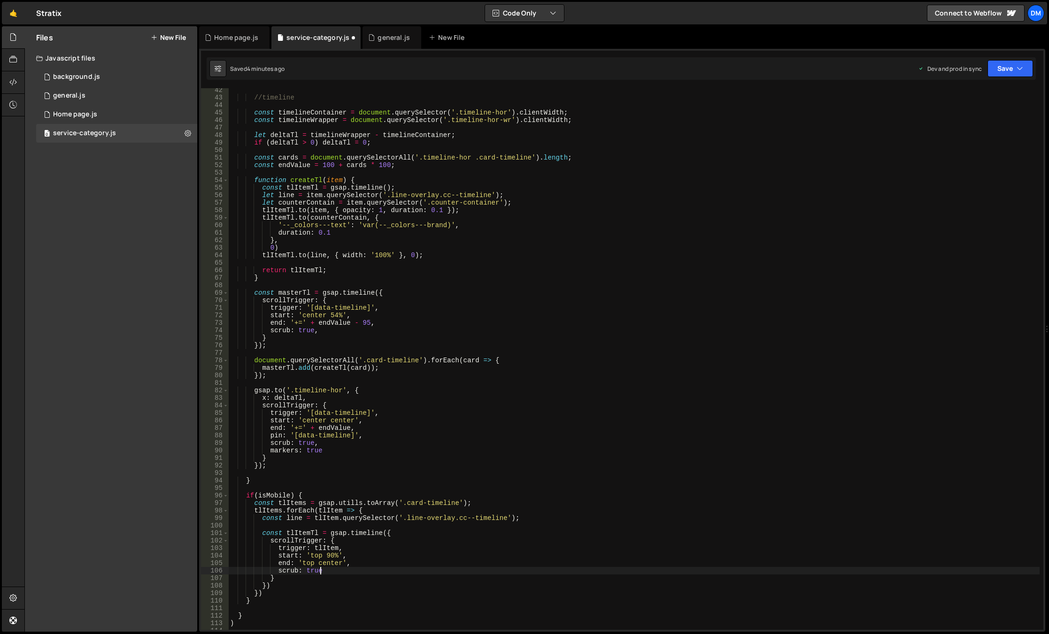
scroll to position [310, 0]
click at [383, 534] on div "//timeline const timelineContainer = document . querySelector ( '.timeline-hor'…" at bounding box center [633, 364] width 811 height 557
click at [297, 581] on div "//timeline const timelineContainer = document . querySelector ( '.timeline-hor'…" at bounding box center [633, 364] width 811 height 557
click at [294, 583] on div "//timeline const timelineContainer = document . querySelector ( '.timeline-hor'…" at bounding box center [633, 364] width 811 height 557
type textarea "})"
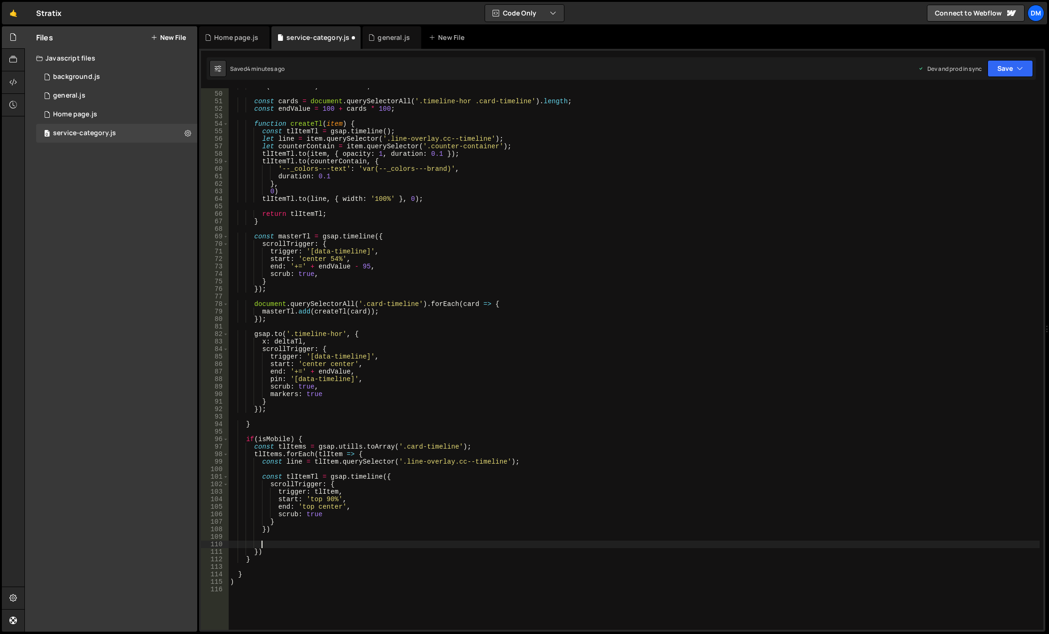
scroll to position [394, 0]
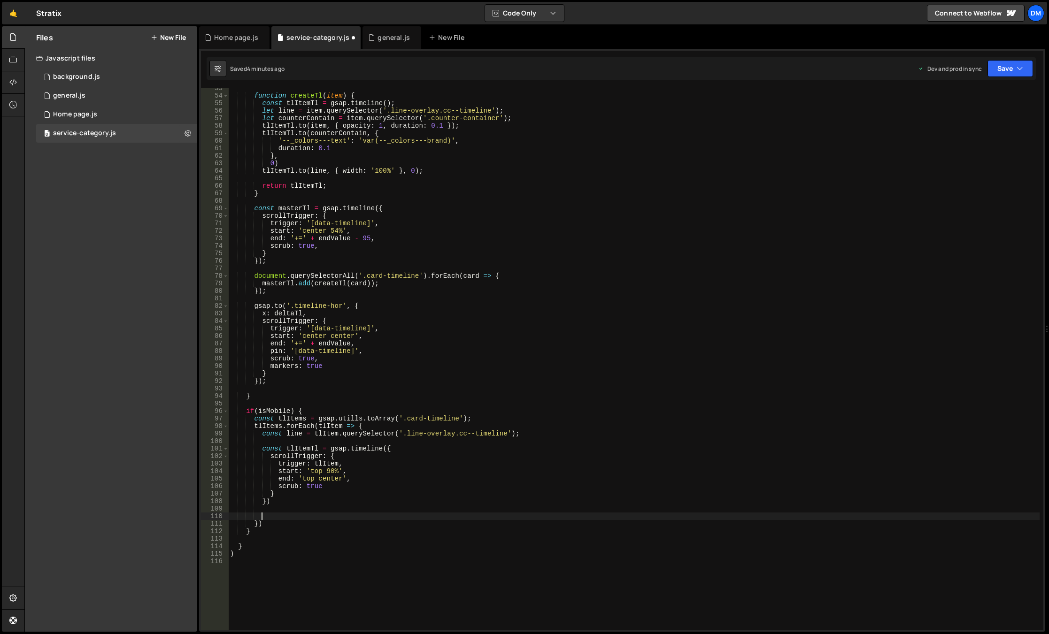
click at [296, 448] on div "function createTl ( item ) { const tlItemTl = gsap . timeline ( ) ; let line = …" at bounding box center [633, 363] width 811 height 557
type textarea "const tlItemTl = gsap.timeline({"
click at [296, 448] on div "function createTl ( item ) { const tlItemTl = gsap . timeline ( ) ; let line = …" at bounding box center [633, 363] width 811 height 557
click at [283, 512] on div "function createTl ( item ) { const tlItemTl = gsap . timeline ( ) ; let line = …" at bounding box center [633, 363] width 811 height 557
click at [283, 516] on div "function createTl ( item ) { const tlItemTl = gsap . timeline ( ) ; let line = …" at bounding box center [633, 363] width 811 height 557
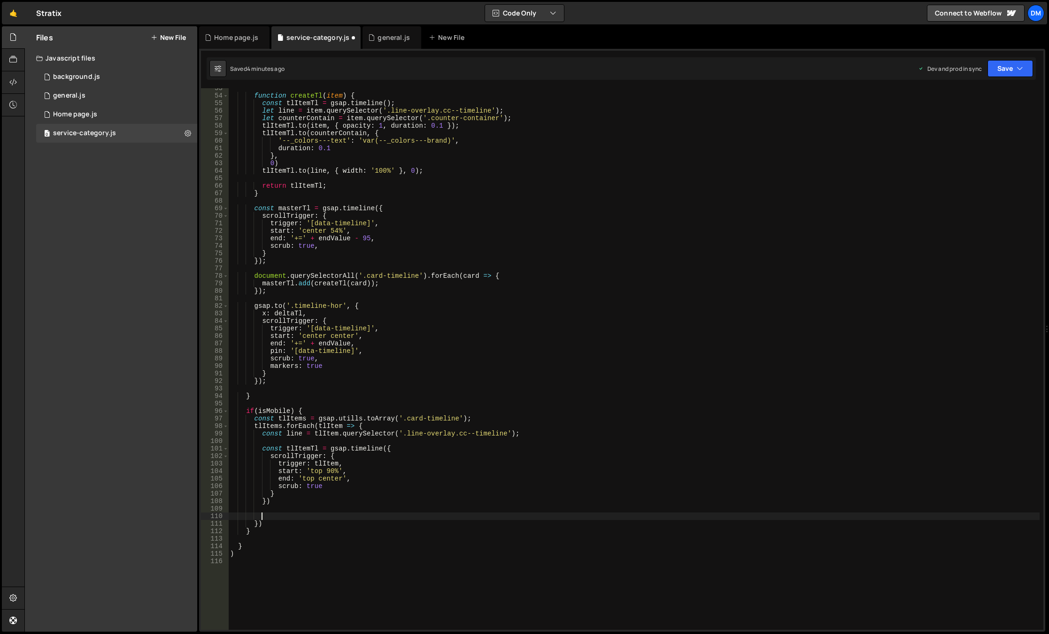
paste textarea "tlItemTl"
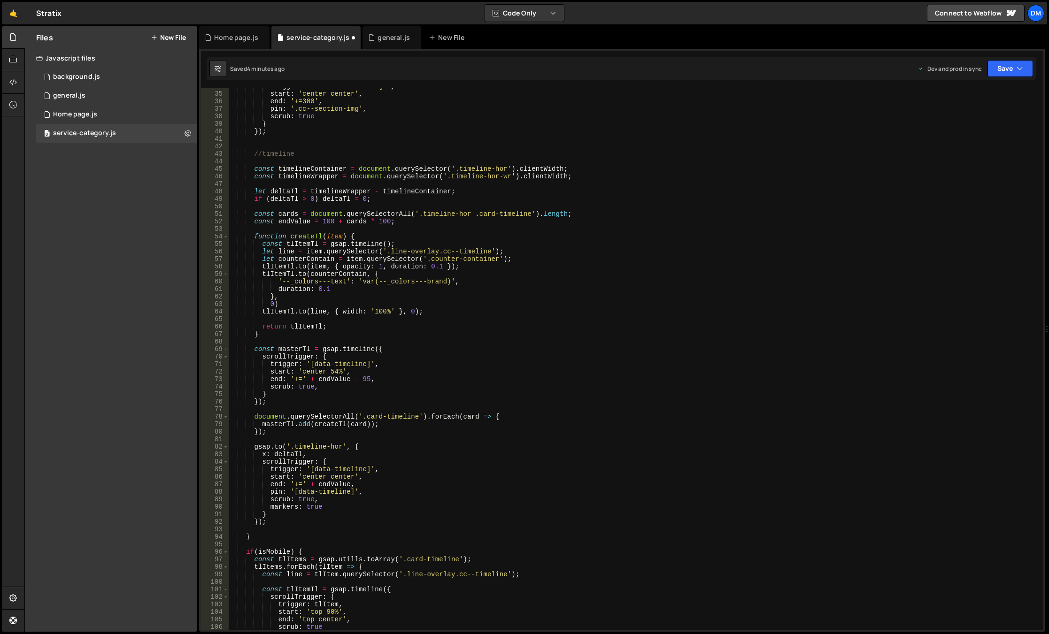
scroll to position [254, 0]
click at [459, 266] on div "trigger : '.section-full-image' , start : 'center center' , end : '+=300' , pin…" at bounding box center [633, 361] width 811 height 557
drag, startPoint x: 462, startPoint y: 265, endPoint x: 269, endPoint y: 266, distance: 193.0
click at [269, 266] on div "trigger : '.section-full-image' , start : 'center center' , end : '+=300' , pin…" at bounding box center [633, 361] width 811 height 557
click at [297, 285] on div "trigger : '.section-full-image' , start : 'center center' , end : '+=300' , pin…" at bounding box center [633, 361] width 811 height 557
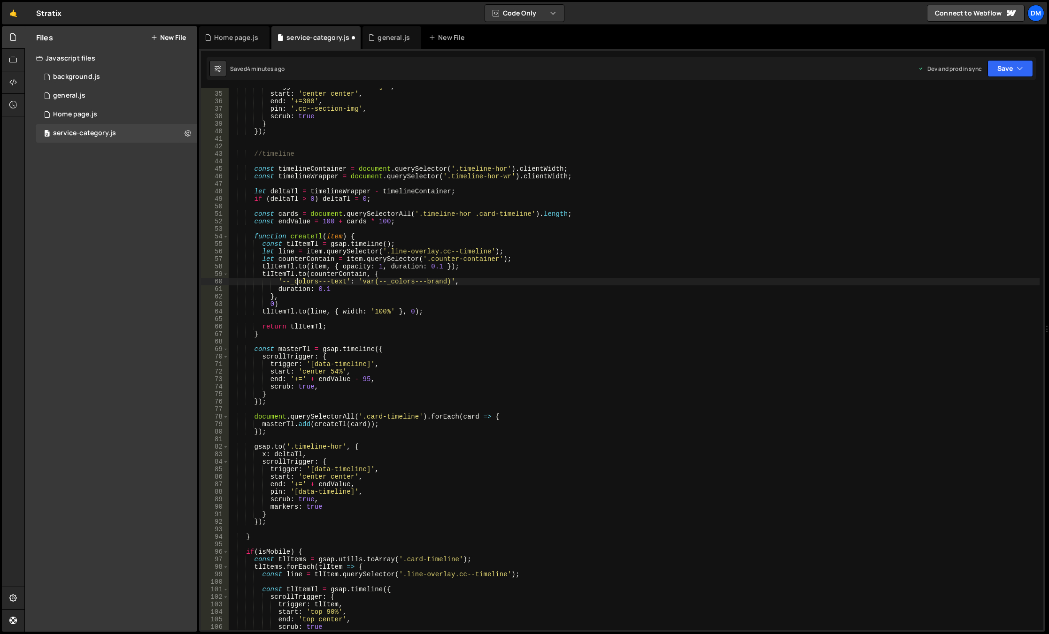
drag, startPoint x: 372, startPoint y: 274, endPoint x: 362, endPoint y: 278, distance: 11.6
click at [372, 274] on div "trigger : '.section-full-image' , start : 'center center' , end : '+=300' , pin…" at bounding box center [633, 361] width 811 height 557
click at [286, 297] on div "trigger : '.section-full-image' , start : 'center center' , end : '+=300' , pin…" at bounding box center [633, 361] width 811 height 557
click at [280, 303] on div "trigger : '.section-full-image' , start : 'center center' , end : '+=300' , pin…" at bounding box center [633, 361] width 811 height 557
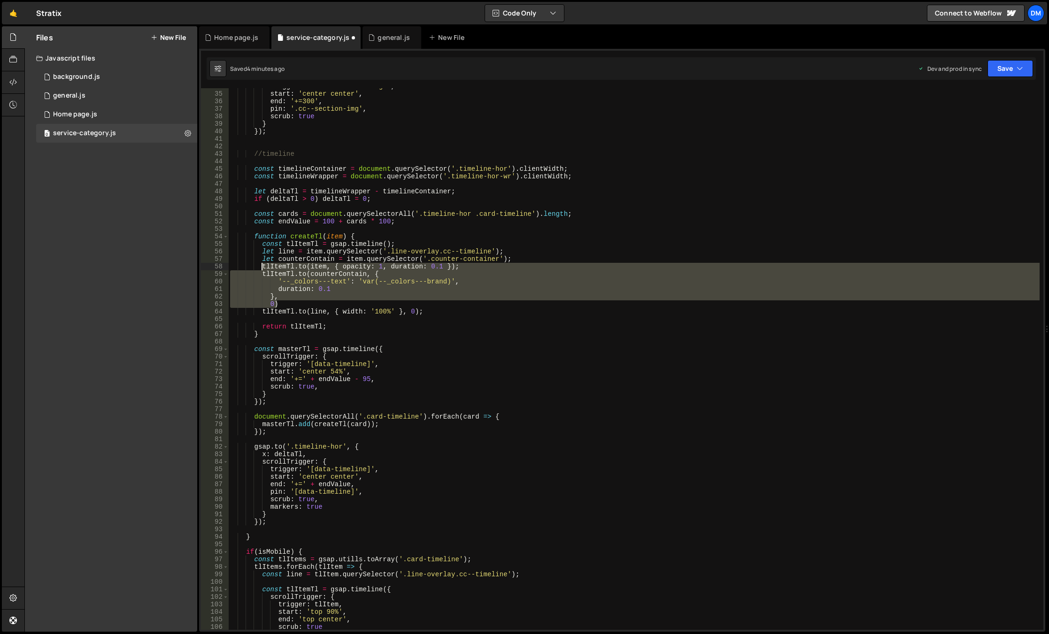
drag, startPoint x: 285, startPoint y: 303, endPoint x: 261, endPoint y: 266, distance: 43.5
click at [261, 266] on div "trigger : '.section-full-image' , start : 'center center' , end : '+=300' , pin…" at bounding box center [633, 361] width 811 height 557
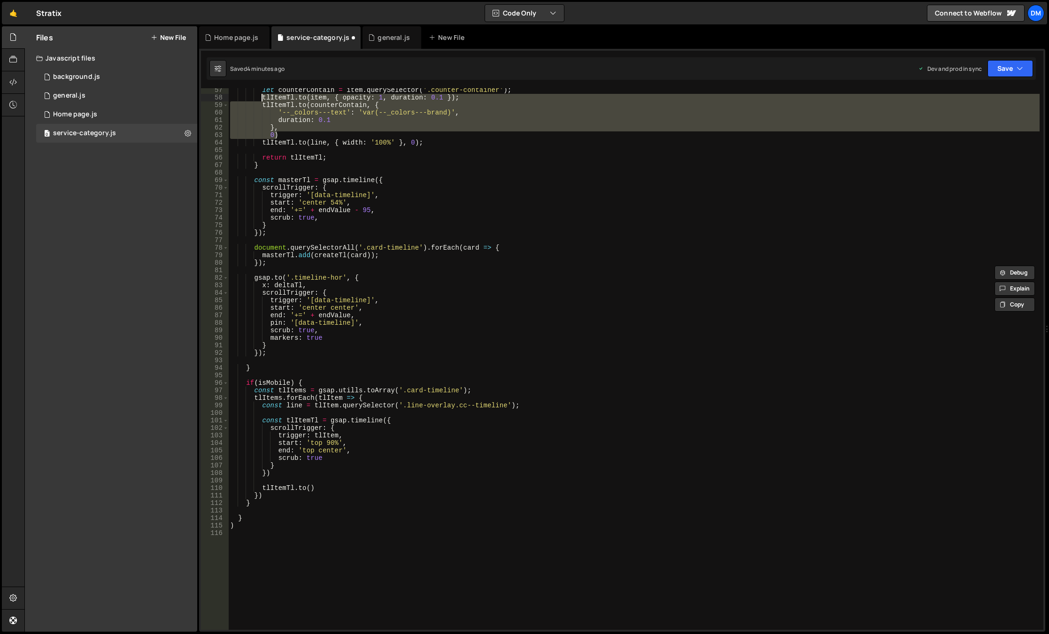
scroll to position [423, 0]
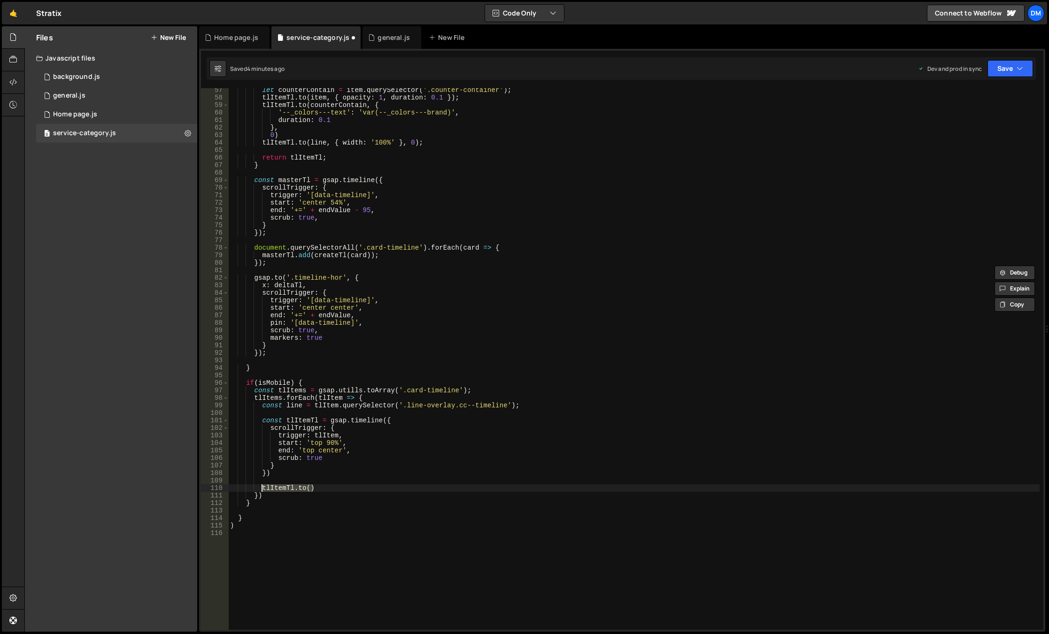
drag, startPoint x: 316, startPoint y: 488, endPoint x: 261, endPoint y: 487, distance: 55.0
click at [261, 487] on div "let counterContain = item . querySelector ( '.counter-container' ) ; tlItemTl .…" at bounding box center [633, 364] width 811 height 557
paste textarea "0"
click at [326, 399] on div "let counterContain = item . querySelector ( '.counter-container' ) ; tlItemTl .…" at bounding box center [633, 364] width 811 height 557
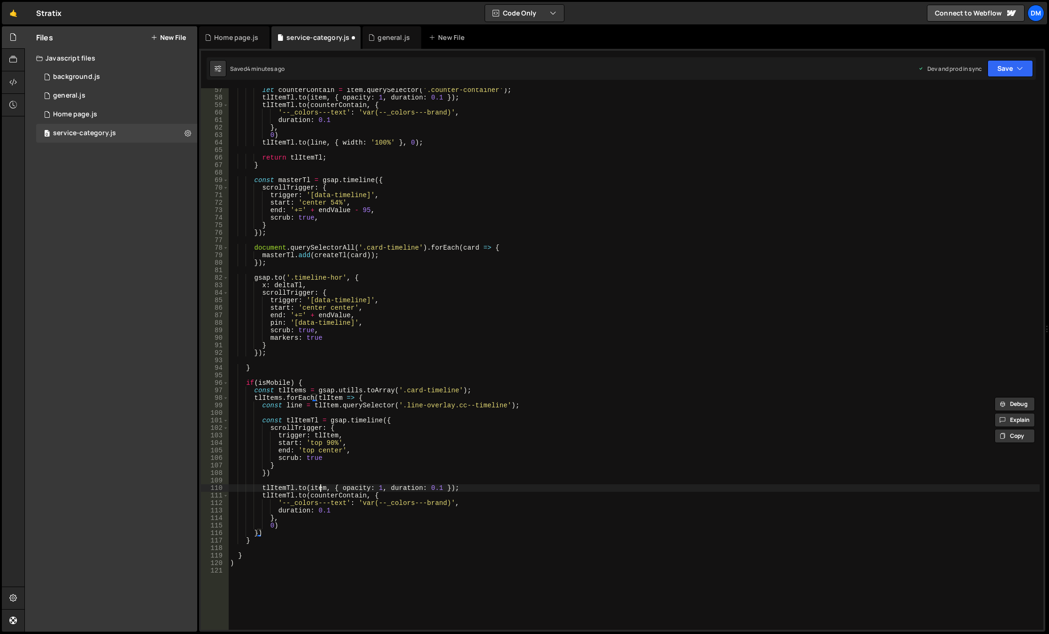
click at [319, 488] on div "let counterContain = item . querySelector ( '.counter-container' ) ; tlItemTl .…" at bounding box center [633, 364] width 811 height 557
paste textarea "tlI"
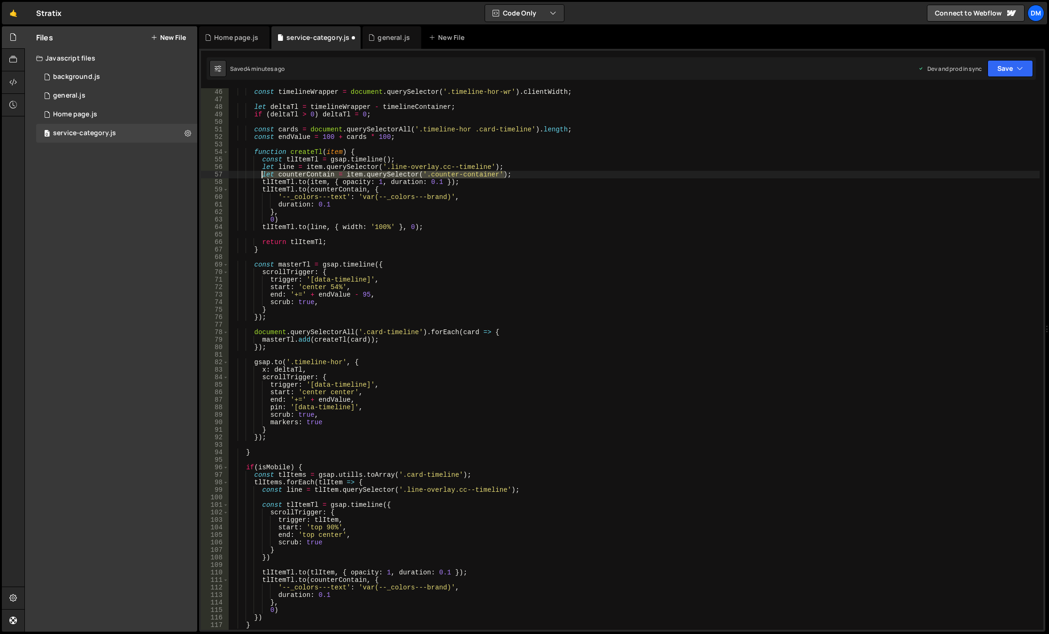
drag, startPoint x: 510, startPoint y: 174, endPoint x: 263, endPoint y: 175, distance: 247.0
click at [263, 175] on div "const timelineWrapper = document . querySelector ( '.timeline-hor-wr' ) . clien…" at bounding box center [633, 366] width 811 height 557
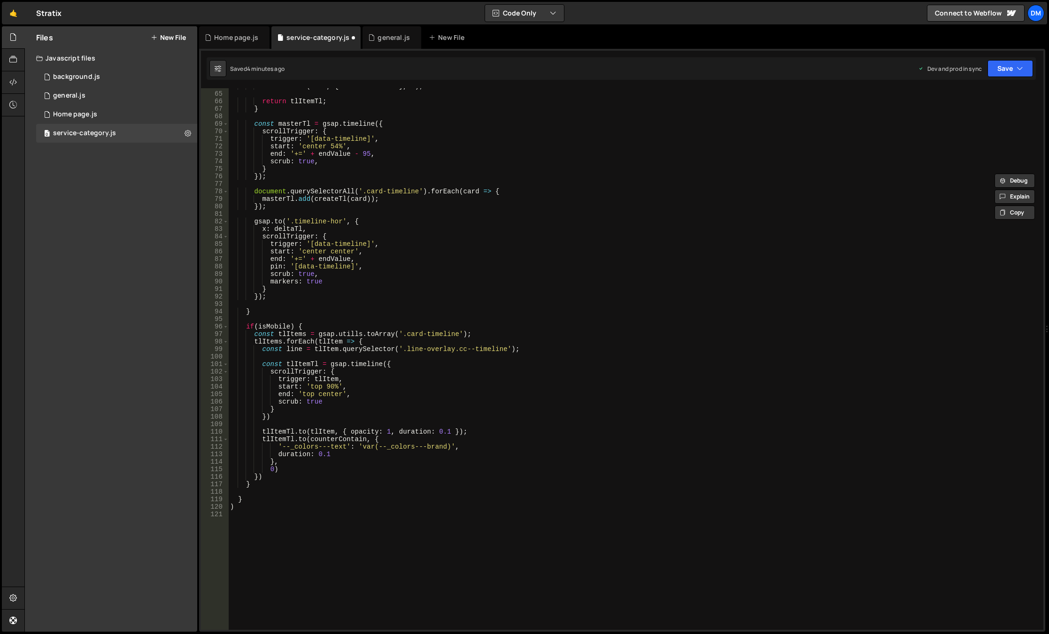
scroll to position [423, 0]
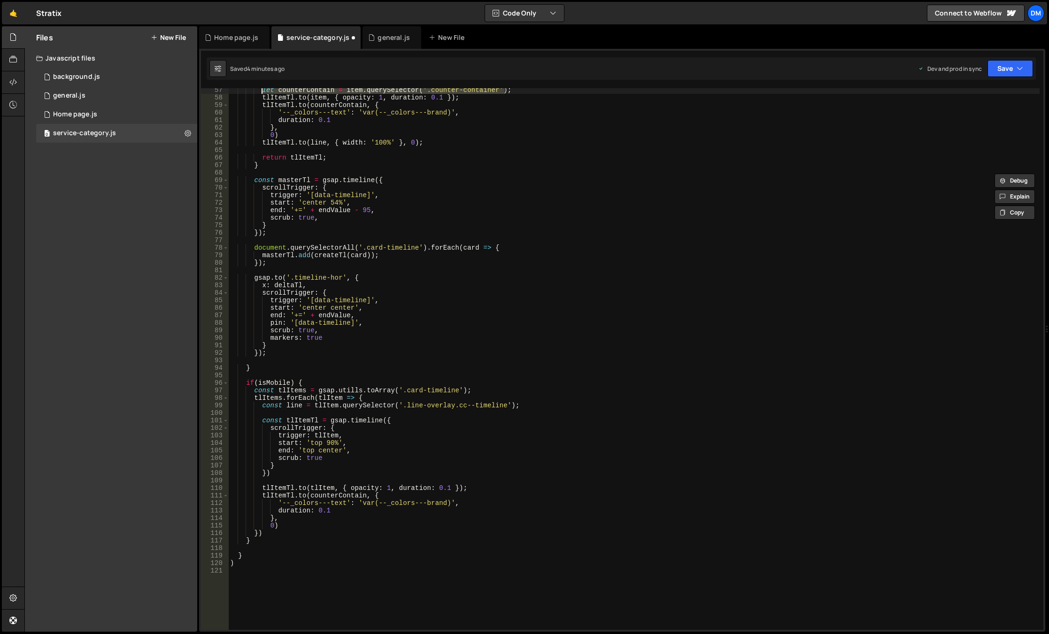
click at [518, 406] on div "let counterContain = item . querySelector ( '.counter-container' ) ; tlItemTl .…" at bounding box center [633, 364] width 811 height 557
type textarea "const line = tlItem.querySelector('.line-overlay.cc--timeline');"
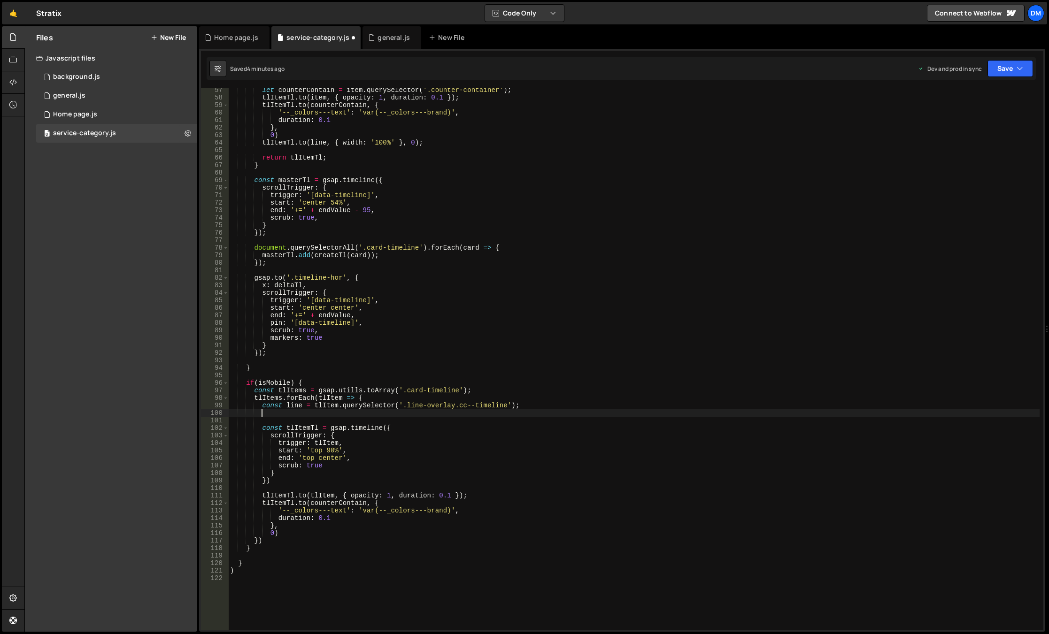
scroll to position [0, 2]
paste textarea "let counterContain = item.querySelector('.counter-container');"
click at [271, 407] on div "let counterContain = item . querySelector ( '.counter-container' ) ; tlItemTl .…" at bounding box center [633, 364] width 811 height 557
click at [267, 414] on div "let counterContain = item . querySelector ( '.counter-container' ) ; tlItemTl .…" at bounding box center [633, 364] width 811 height 557
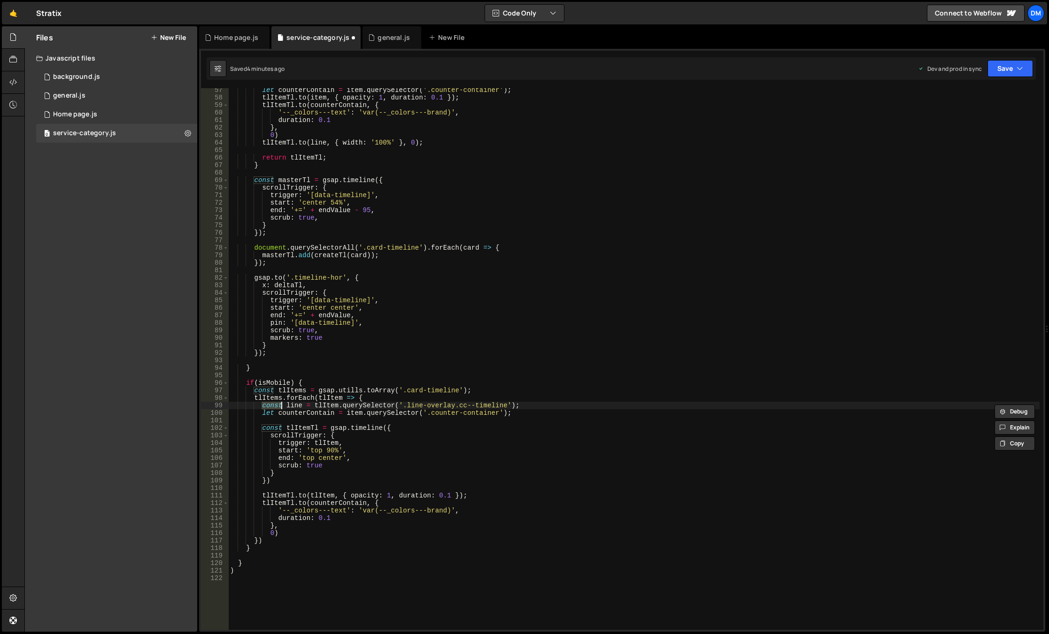
click at [267, 414] on div "let counterContain = item . querySelector ( '.counter-container' ) ; tlItemTl .…" at bounding box center [633, 364] width 811 height 557
paste textarea "cons"
click at [323, 405] on div "let counterContain = item . querySelector ( '.counter-container' ) ; tlItemTl .…" at bounding box center [633, 364] width 811 height 557
click at [364, 412] on div "let counterContain = item . querySelector ( '.counter-container' ) ; tlItemTl .…" at bounding box center [633, 364] width 811 height 557
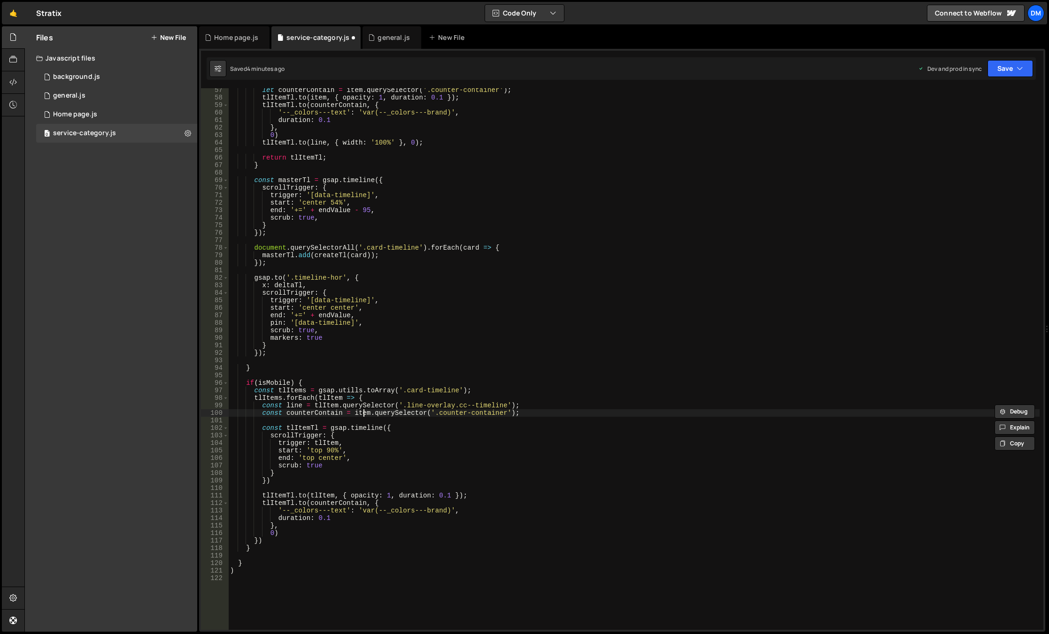
click at [364, 412] on div "let counterContain = item . querySelector ( '.counter-container' ) ; tlItemTl .…" at bounding box center [633, 364] width 811 height 557
paste textarea "tlI"
click at [513, 439] on div "let counterContain = item . querySelector ( '.counter-container' ) ; tlItemTl .…" at bounding box center [633, 364] width 811 height 557
drag, startPoint x: 270, startPoint y: 532, endPoint x: 179, endPoint y: 531, distance: 91.1
click at [179, 531] on div "Files New File Javascript files 0 background.js 0 0 general.js 0 0 Home page.js…" at bounding box center [536, 329] width 1025 height 606
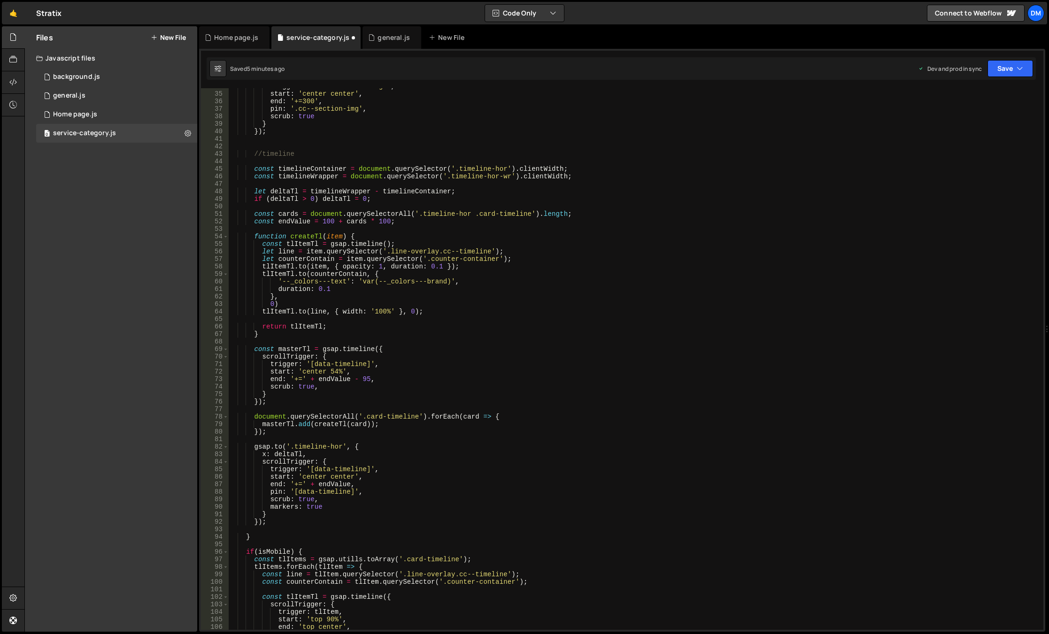
scroll to position [254, 0]
click at [367, 275] on div "trigger : '.section-full-image' , start : 'center center' , end : '+=300' , pin…" at bounding box center [633, 361] width 811 height 557
drag, startPoint x: 425, startPoint y: 313, endPoint x: 261, endPoint y: 312, distance: 163.9
click at [261, 312] on div "trigger : '.section-full-image' , start : 'center center' , end : '+=300' , pin…" at bounding box center [633, 361] width 811 height 557
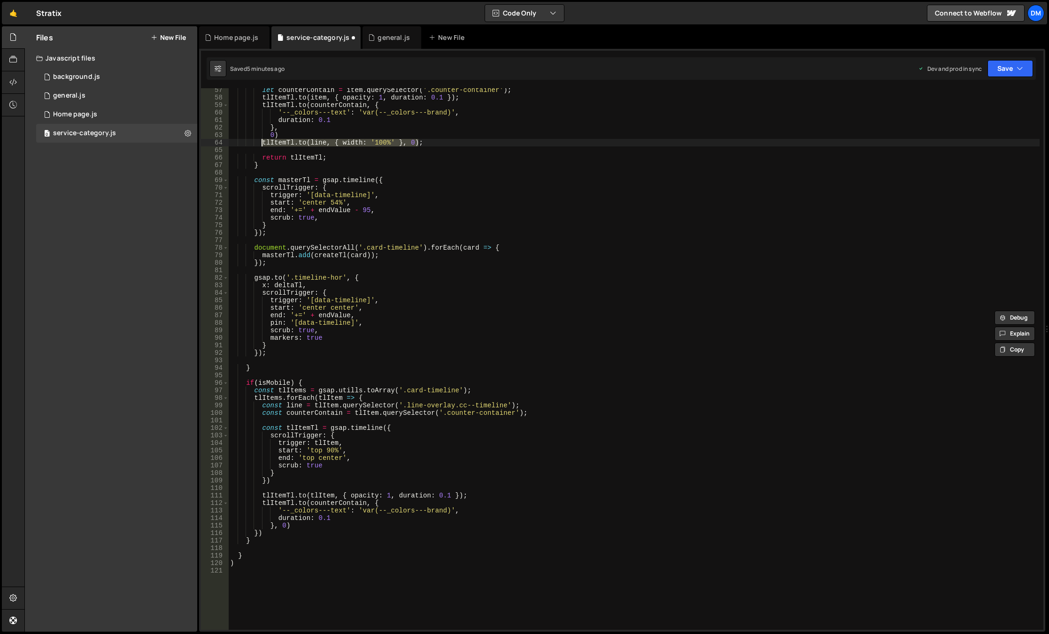
click at [317, 525] on div "let counterContain = item . querySelector ( '.counter-container' ) ; tlItemTl .…" at bounding box center [633, 364] width 811 height 557
type textarea "}, 0);"
paste textarea "[DOMAIN_NAME](line, { width: '100%' }, 0);"
click at [361, 534] on div "let counterContain = item . querySelector ( '.counter-container' ) ; tlItemTl .…" at bounding box center [633, 364] width 811 height 557
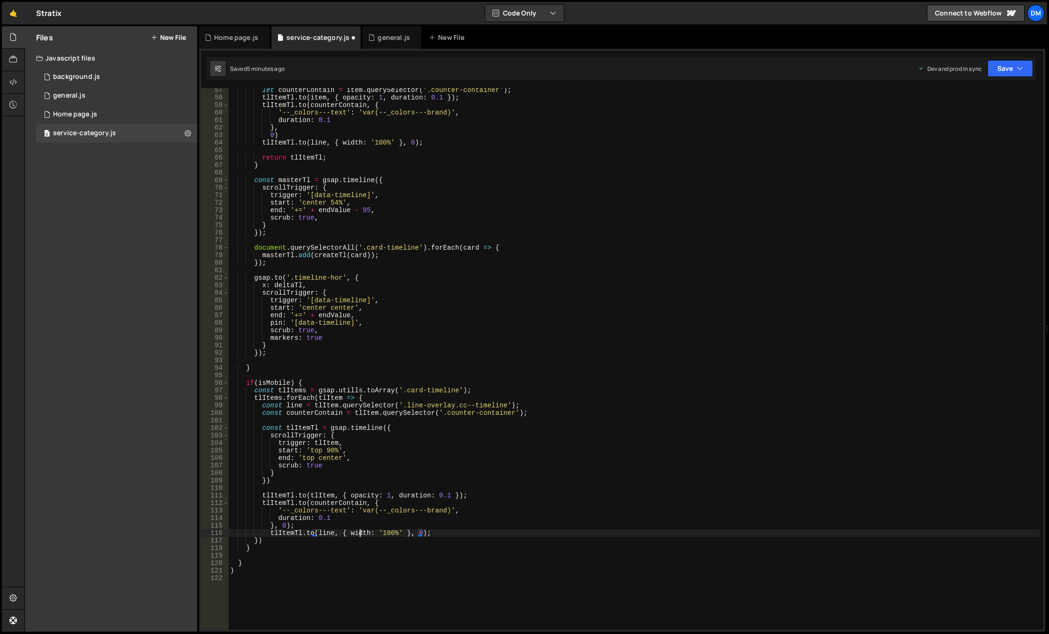
click at [361, 534] on div "let counterContain = item . querySelector ( '.counter-container' ) ; tlItemTl .…" at bounding box center [633, 364] width 811 height 557
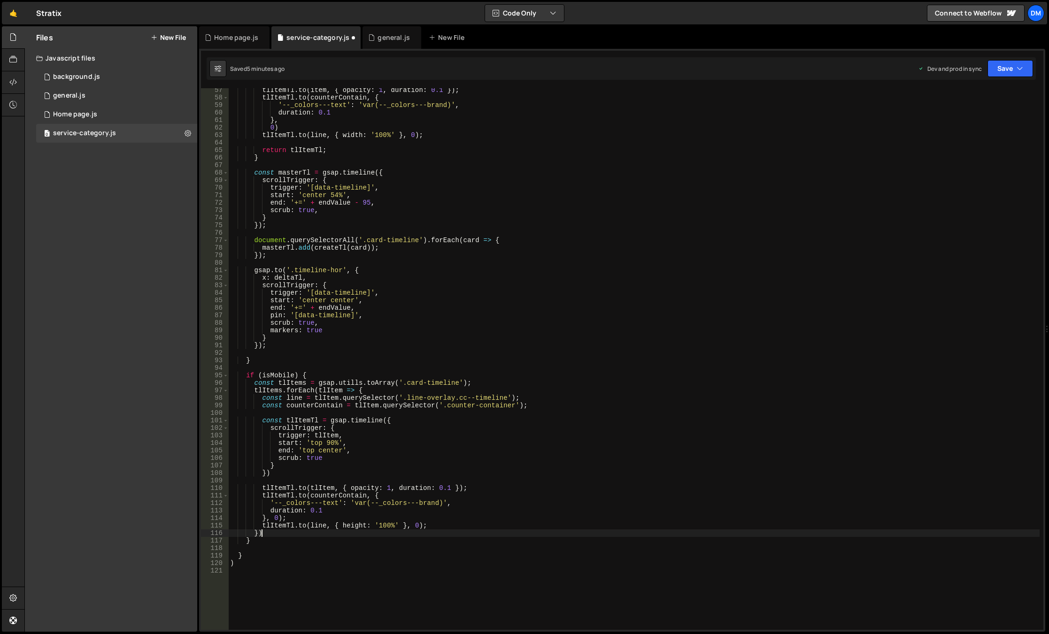
scroll to position [0, 2]
drag, startPoint x: 1022, startPoint y: 72, endPoint x: 995, endPoint y: 95, distance: 35.7
click at [1020, 72] on icon "button" at bounding box center [1020, 68] width 7 height 9
click at [967, 117] on button "Save to Production S Saved 5 minutes ago" at bounding box center [978, 128] width 113 height 31
click at [1008, 67] on button "Save" at bounding box center [1004, 68] width 57 height 17
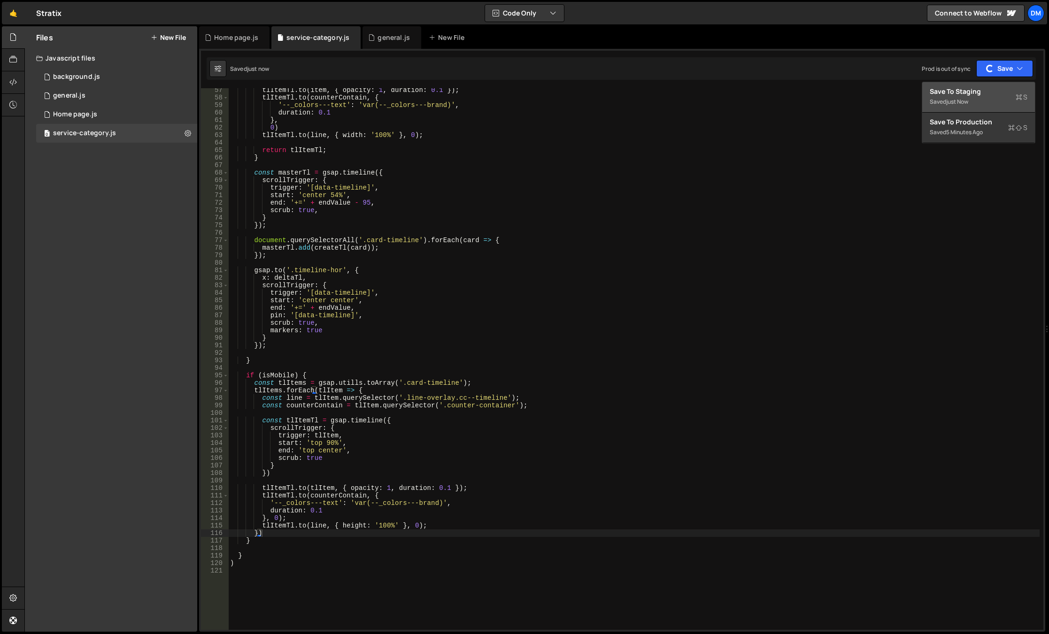
click at [973, 95] on div "Save to Staging S" at bounding box center [979, 91] width 98 height 9
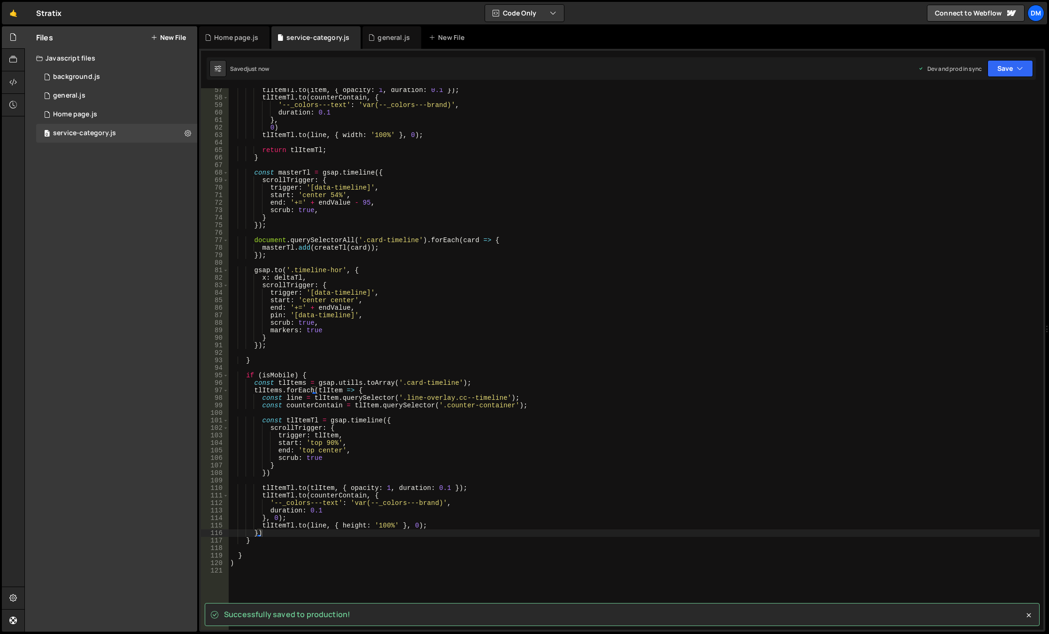
type textarea "const counterContain = tlItem.querySelector('.counter-container');"
click at [630, 405] on div "tlItemTl . to ( item , { opacity : 1 , duration : 0.1 }) ; tlItemTl . to ( coun…" at bounding box center [633, 364] width 811 height 557
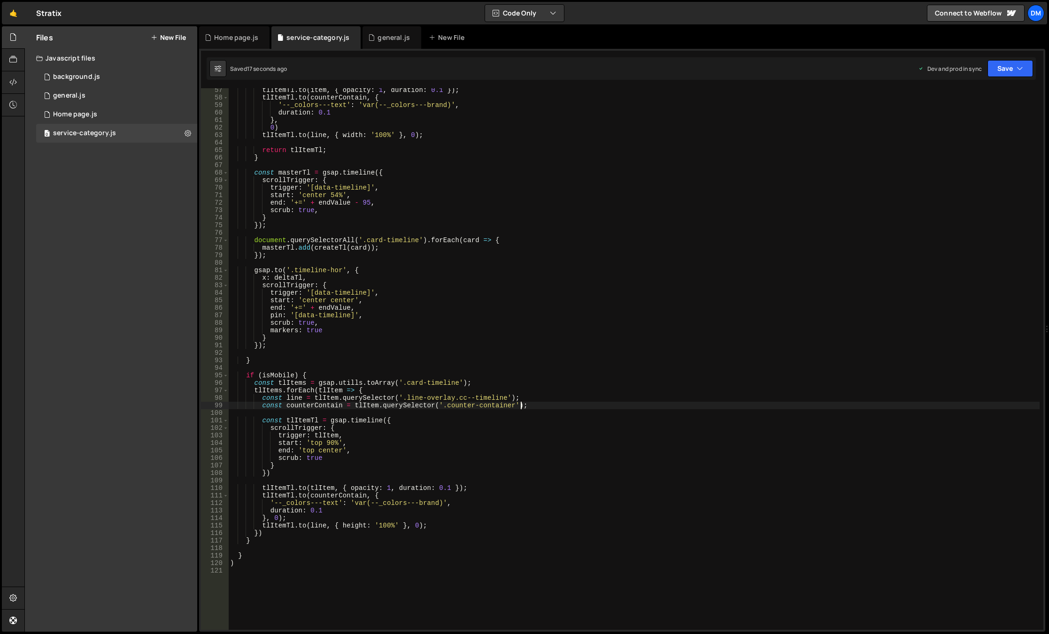
click at [446, 356] on div "tlItemTl . to ( item , { opacity : 1 , duration : 0.1 }) ; tlItemTl . to ( coun…" at bounding box center [633, 364] width 811 height 557
click at [303, 373] on div "tlItemTl . to ( item , { opacity : 1 , duration : 0.1 }) ; tlItemTl . to ( coun…" at bounding box center [633, 364] width 811 height 557
click at [293, 397] on div "tlItemTl . to ( item , { opacity : 1 , duration : 0.1 }) ; tlItemTl . to ( coun…" at bounding box center [633, 364] width 811 height 557
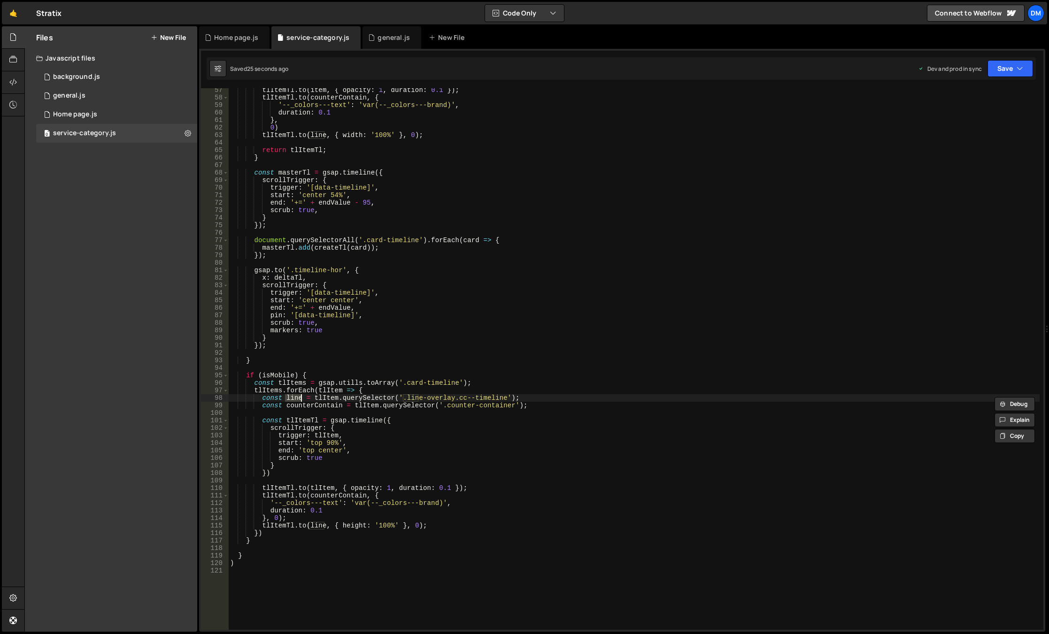
click at [301, 407] on div "tlItemTl . to ( item , { opacity : 1 , duration : 0.1 }) ; tlItemTl . to ( coun…" at bounding box center [633, 364] width 811 height 557
click at [415, 433] on div "tlItemTl . to ( item , { opacity : 1 , duration : 0.1 }) ; tlItemTl . to ( coun…" at bounding box center [633, 364] width 811 height 557
click at [355, 456] on div "tlItemTl . to ( item , { opacity : 1 , duration : 0.1 }) ; tlItemTl . to ( coun…" at bounding box center [633, 364] width 811 height 557
type textarea "scrub: true,"
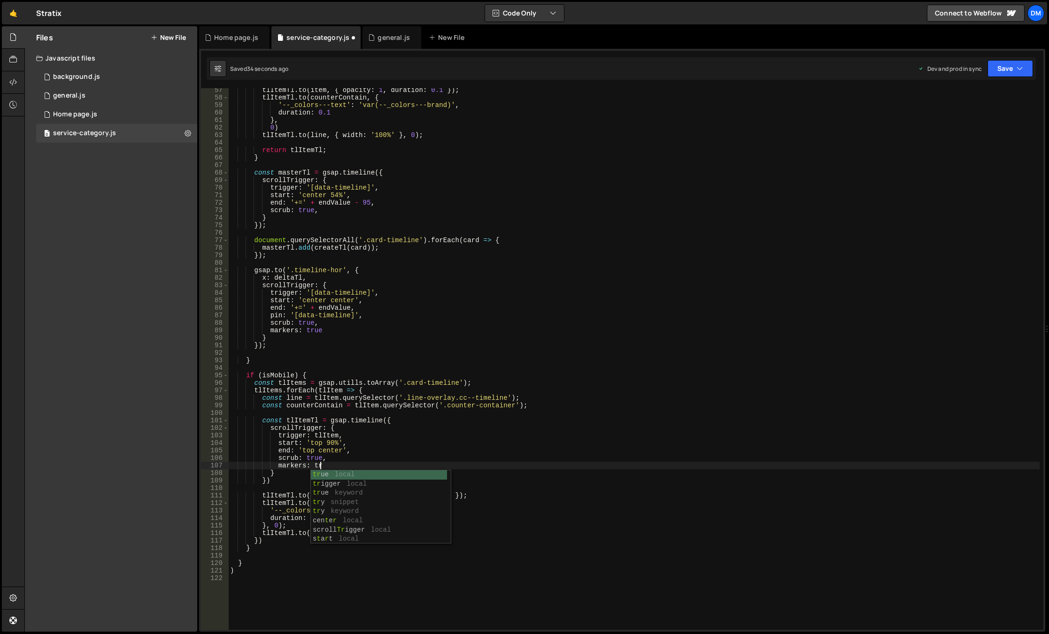
scroll to position [0, 6]
click at [300, 463] on div "tlItemTl . to ( item , { opacity : 1 , duration : 0.1 }) ; tlItemTl . to ( coun…" at bounding box center [633, 364] width 811 height 557
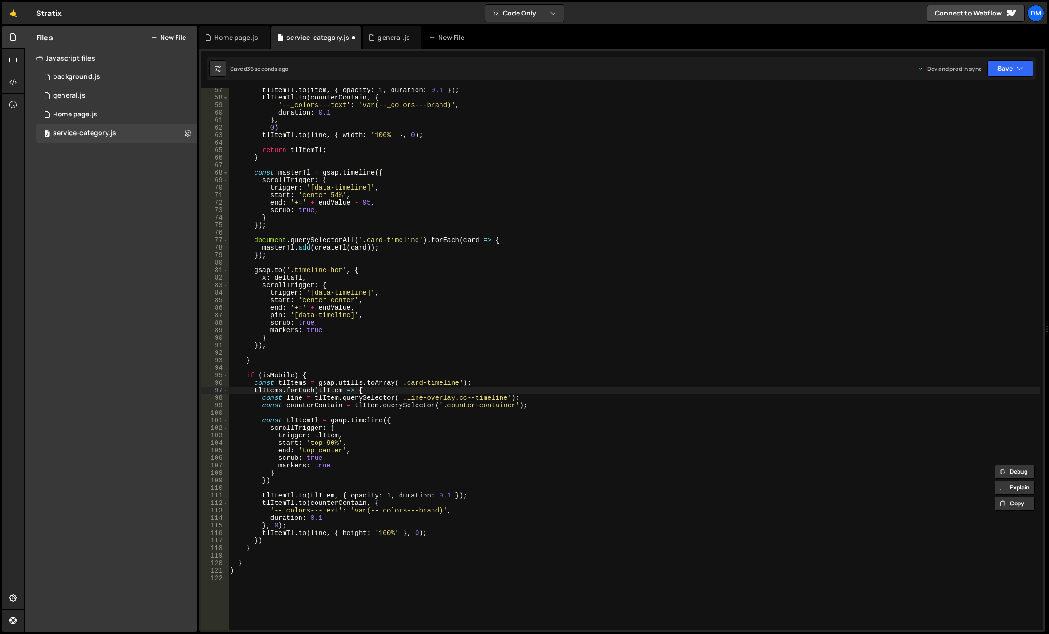
click at [531, 387] on div "tlItemTl . to ( item , { opacity : 1 , duration : 0.1 }) ; tlItemTl . to ( coun…" at bounding box center [633, 364] width 811 height 557
type textarea "tlItems.forEach(tlItem => {"
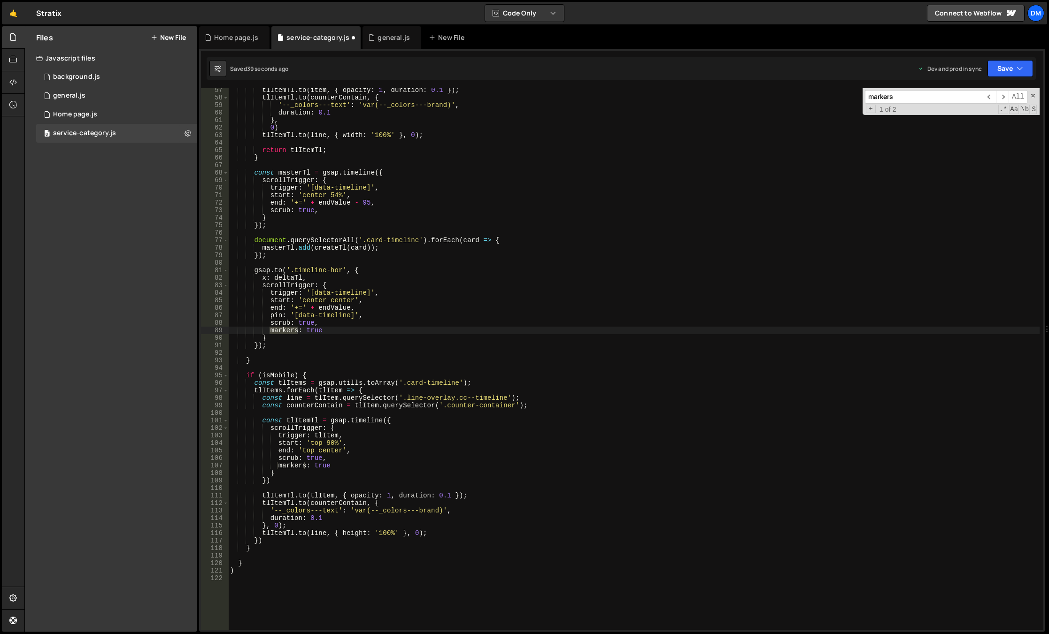
type input "markers"
click at [317, 325] on div "tlItemTl . to ( item , { opacity : 1 , duration : 0.1 }) ; tlItemTl . to ( coun…" at bounding box center [633, 364] width 811 height 557
drag, startPoint x: 329, startPoint y: 330, endPoint x: 216, endPoint y: 332, distance: 112.3
click at [216, 332] on div "scrub: true, 57 58 59 60 61 62 63 64 65 66 67 68 69 70 71 72 73 74 75 76 77 78 …" at bounding box center [622, 359] width 842 height 542
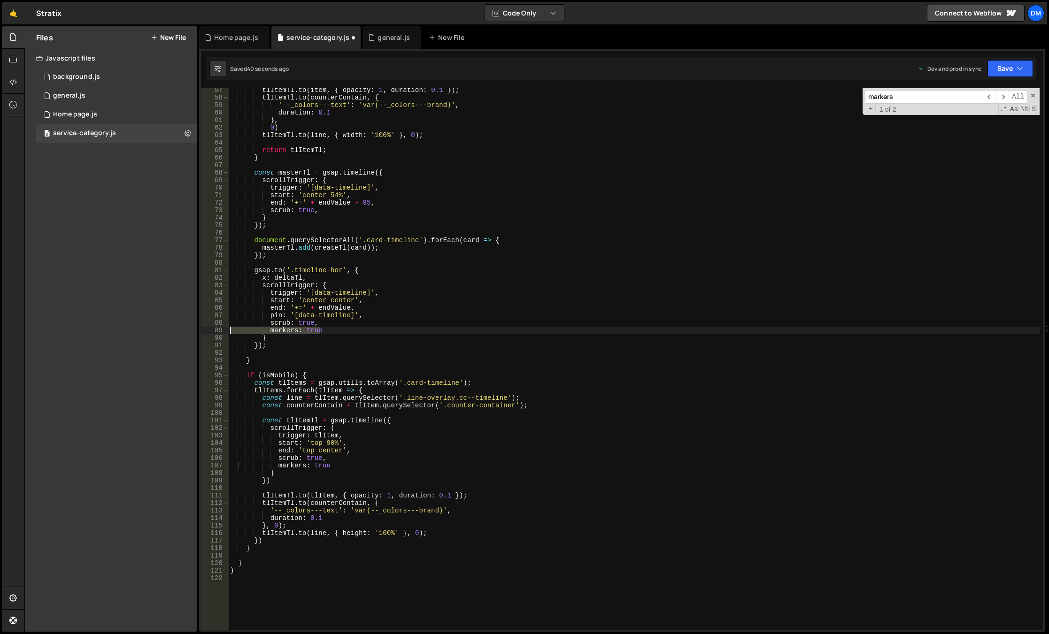
type textarea "markers: true"
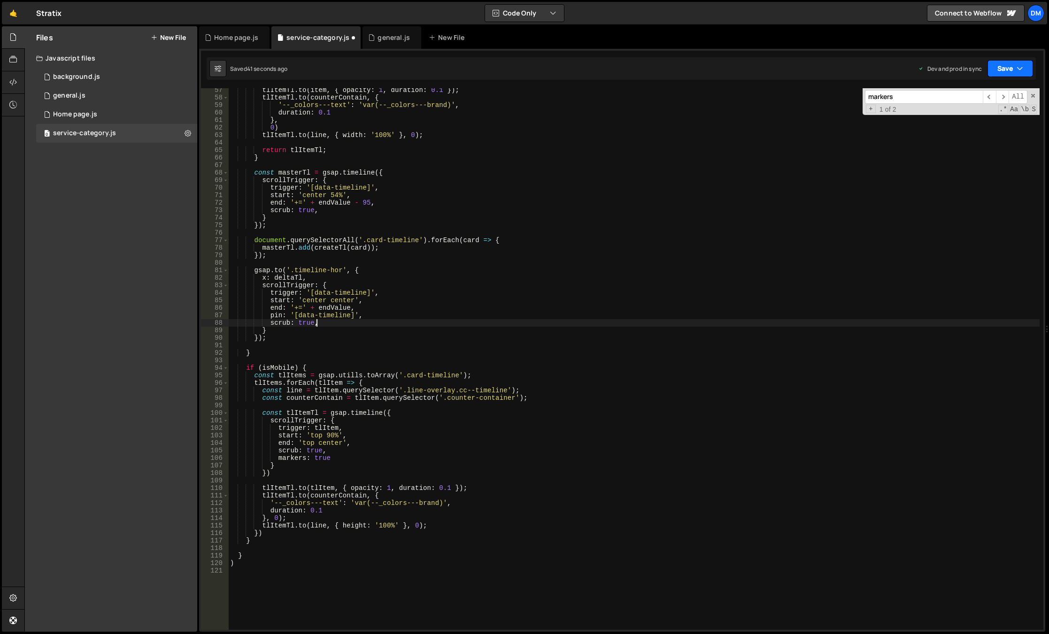
click at [1001, 71] on button "Save" at bounding box center [1011, 68] width 46 height 17
click at [971, 120] on div "Save to Production S" at bounding box center [979, 121] width 98 height 9
click at [995, 74] on button "Save" at bounding box center [1004, 68] width 57 height 17
click at [972, 97] on div "Saved right now" at bounding box center [979, 101] width 98 height 11
click at [301, 369] on div "tlItemTl . to ( item , { opacity : 1 , duration : 0.1 }) ; tlItemTl . to ( coun…" at bounding box center [633, 364] width 811 height 557
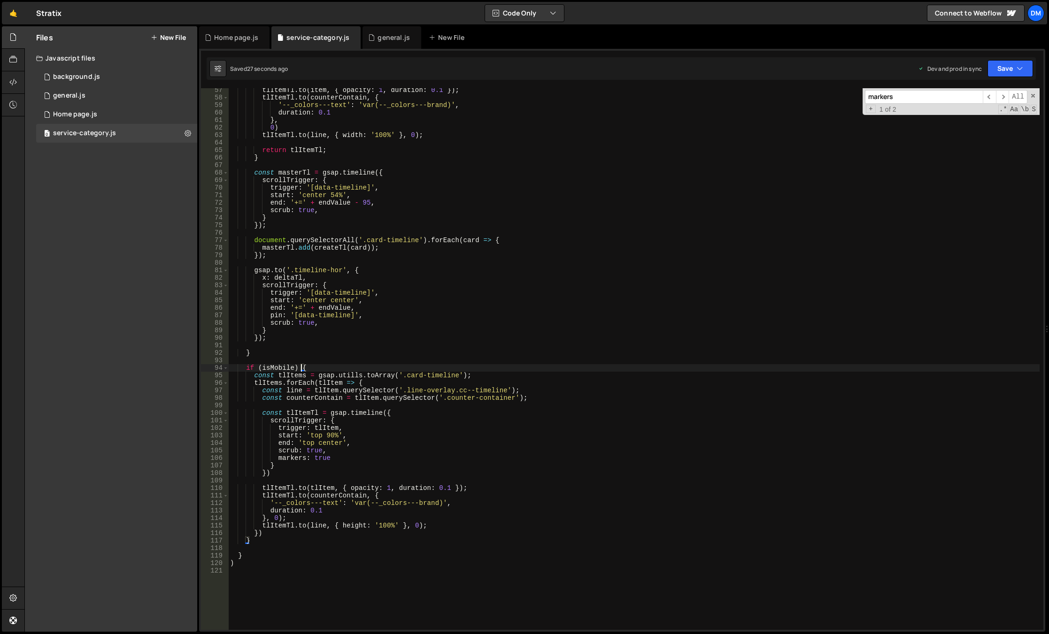
click at [343, 369] on div "tlItemTl . to ( item , { opacity : 1 , duration : 0.1 }) ; tlItemTl . to ( coun…" at bounding box center [633, 364] width 811 height 557
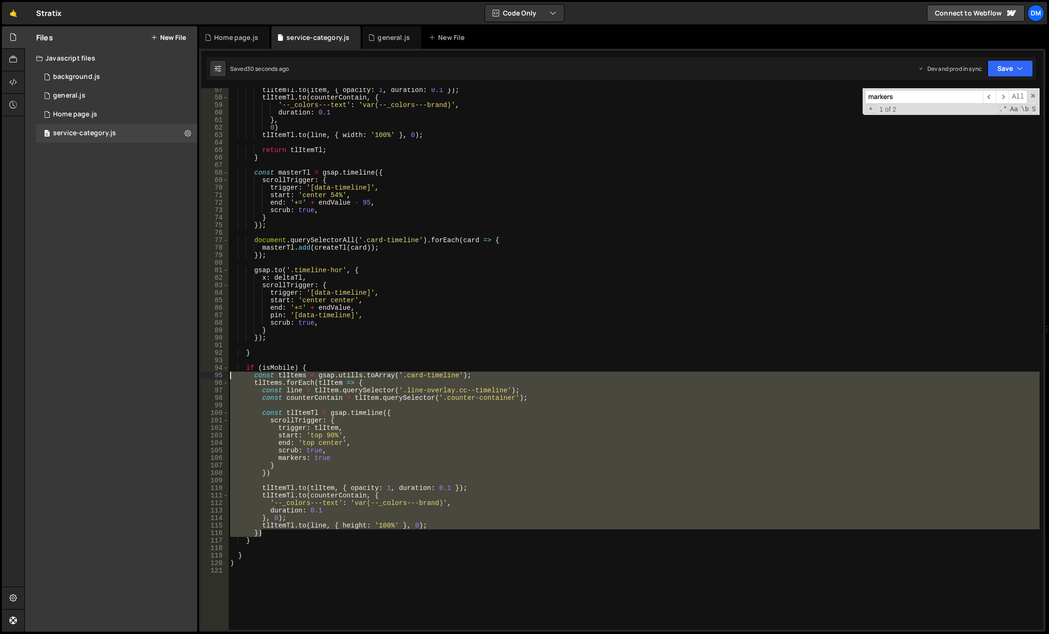
drag, startPoint x: 271, startPoint y: 533, endPoint x: 194, endPoint y: 377, distance: 173.9
click at [194, 377] on div "Files New File Javascript files 0 background.js 0 0 general.js 0 0 Home page.js…" at bounding box center [536, 329] width 1025 height 606
type textarea "const tlItems = gsap.utills.toArray('.card-timeline'); tlItems.forEach(tlItem =…"
paste textarea
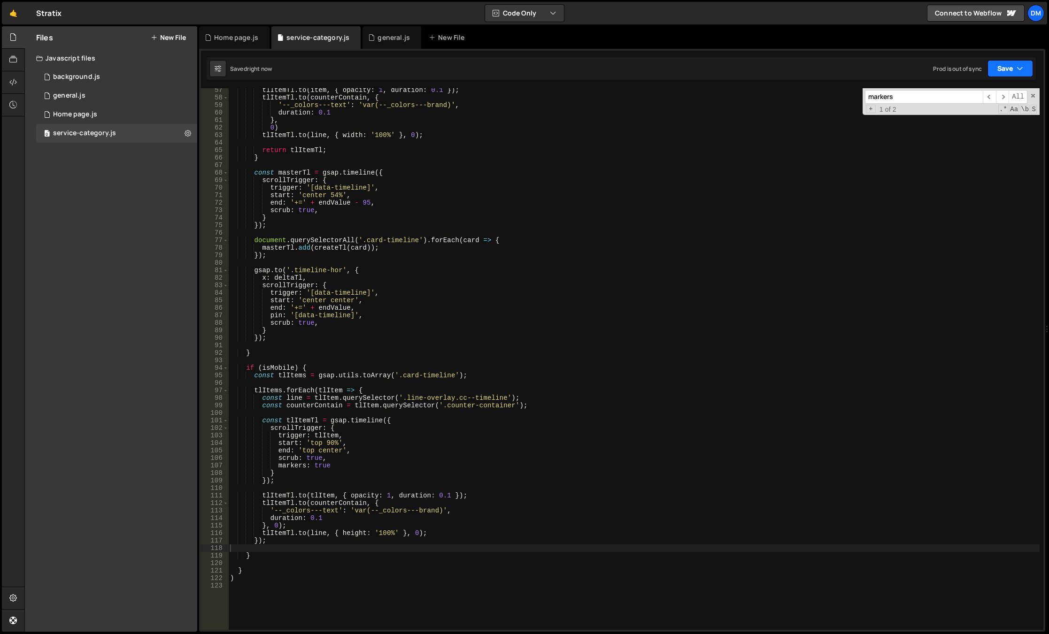
click at [1013, 64] on button "Save" at bounding box center [1011, 68] width 46 height 17
click at [968, 119] on div "Save to Production S" at bounding box center [979, 121] width 98 height 9
click at [997, 67] on button "Save" at bounding box center [1004, 68] width 57 height 17
click at [976, 88] on div "Save to Staging S" at bounding box center [979, 91] width 98 height 9
click at [475, 321] on div "tlItemTl . to ( item , { opacity : 1 , duration : 0.1 }) ; tlItemTl . to ( coun…" at bounding box center [633, 364] width 811 height 557
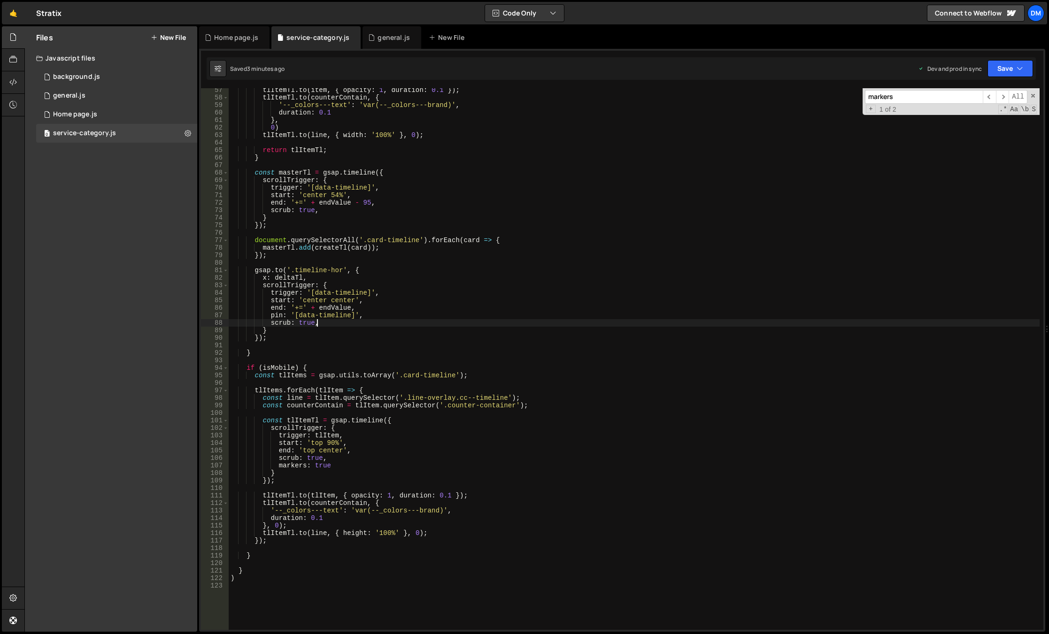
click at [399, 433] on div "tlItemTl . to ( item , { opacity : 1 , duration : 0.1 }) ; tlItemTl . to ( coun…" at bounding box center [634, 364] width 811 height 557
drag, startPoint x: 340, startPoint y: 464, endPoint x: 214, endPoint y: 461, distance: 126.4
click at [209, 462] on div "trigger: tlItem, 57 58 59 60 61 62 63 64 65 66 67 68 69 70 71 72 73 74 75 76 77…" at bounding box center [622, 359] width 842 height 542
type textarea "scrub: true, markers: true"
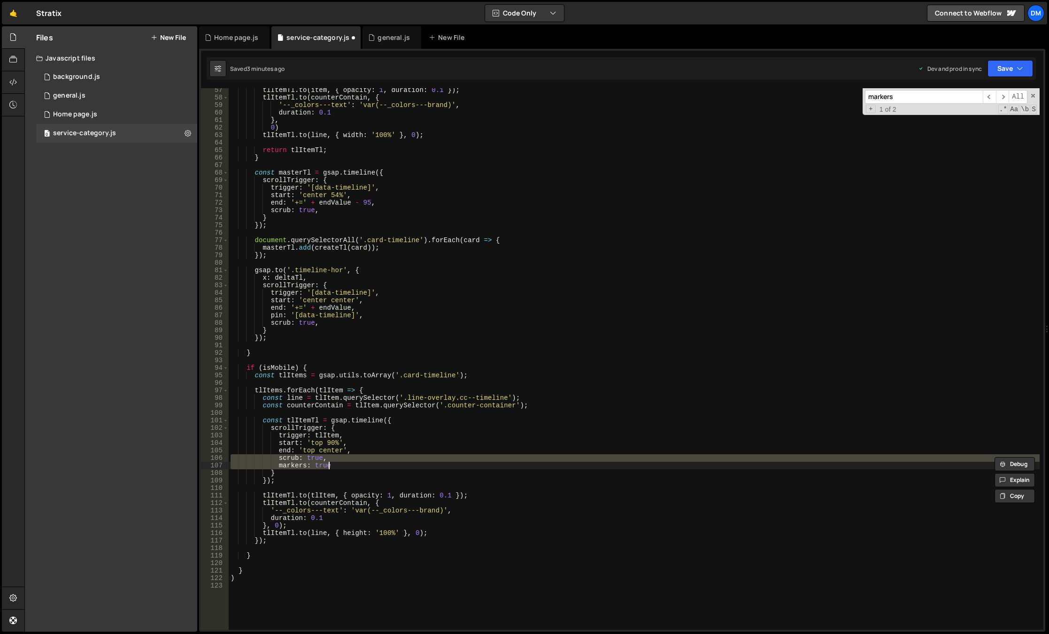
click at [392, 442] on div "tlItemTl . to ( item , { opacity : 1 , duration : 0.1 }) ; tlItemTl . to ( coun…" at bounding box center [634, 364] width 811 height 557
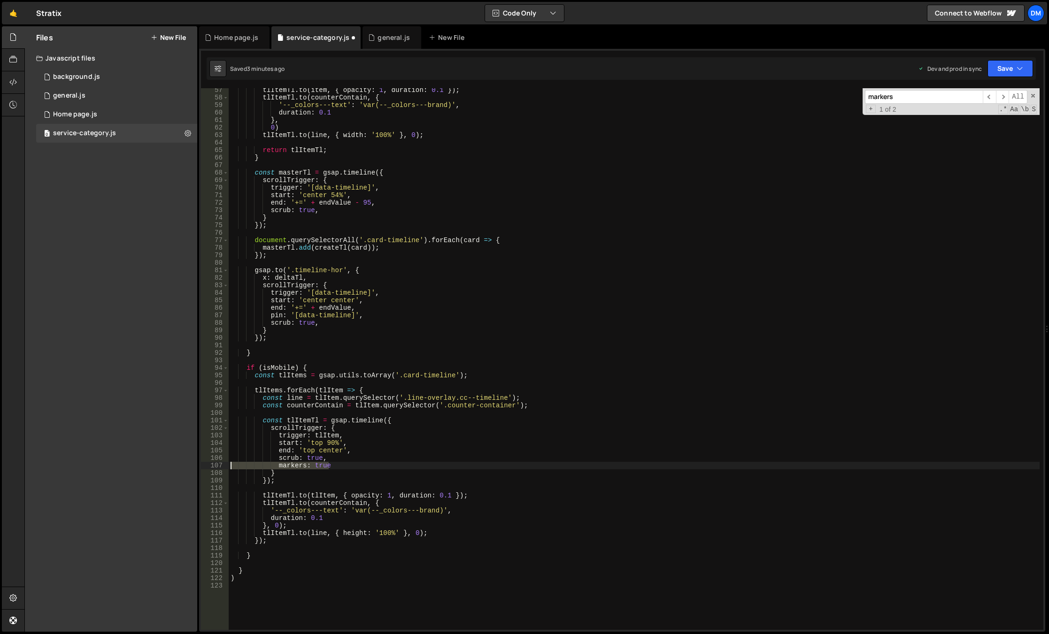
drag, startPoint x: 337, startPoint y: 464, endPoint x: 222, endPoint y: 463, distance: 115.1
click at [223, 464] on div "start: 'top 90%', 57 58 59 60 61 62 63 64 65 66 67 68 69 70 71 72 73 74 75 76 7…" at bounding box center [622, 359] width 842 height 542
type textarea "markers: true"
click at [997, 65] on button "Save" at bounding box center [1011, 68] width 46 height 17
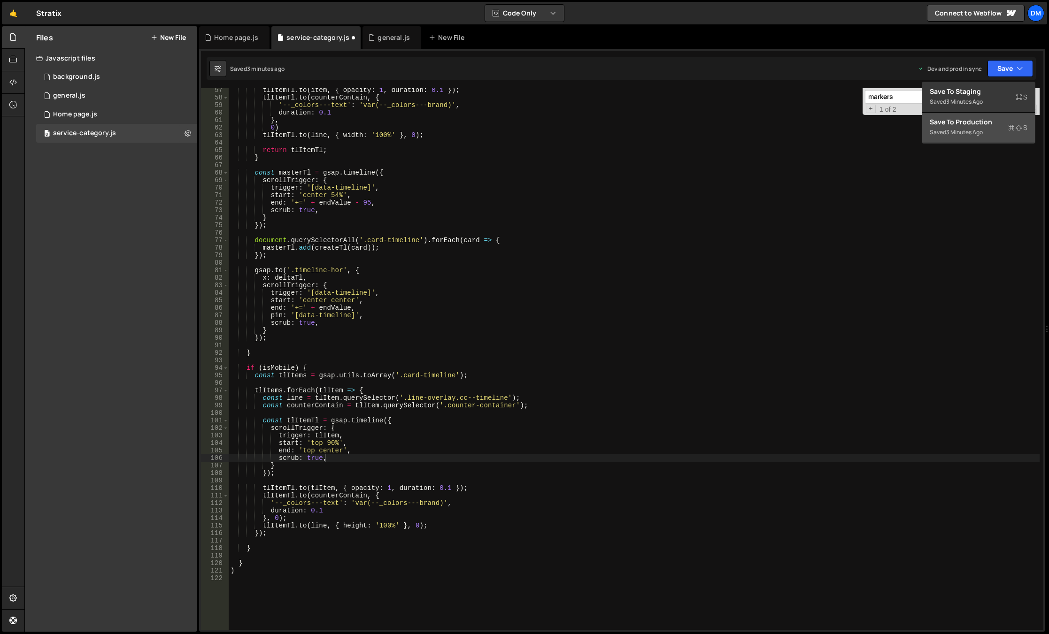
click at [973, 130] on div "3 minutes ago" at bounding box center [964, 132] width 37 height 8
click at [1005, 69] on button "Save" at bounding box center [1004, 68] width 57 height 17
click at [990, 94] on div "Save to Staging S" at bounding box center [979, 91] width 98 height 9
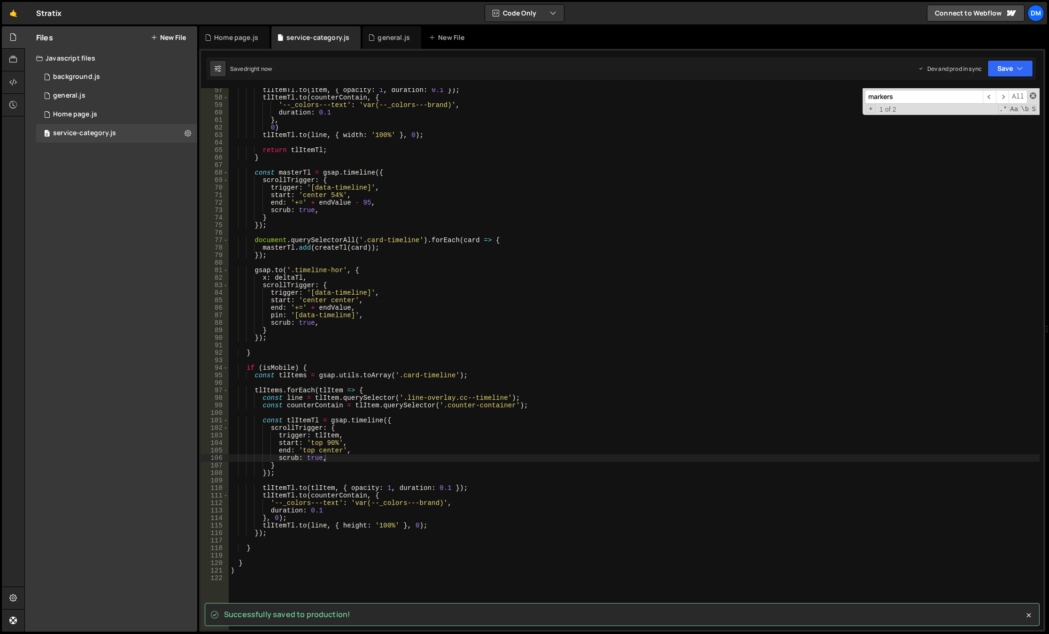
click at [1032, 95] on span at bounding box center [1033, 96] width 7 height 7
click at [873, 217] on div "tlItemTl . to ( item , { opacity : 1 , duration : 0.1 }) ; tlItemTl . to ( coun…" at bounding box center [634, 364] width 811 height 557
type textarea "}"
